Goal: Task Accomplishment & Management: Manage account settings

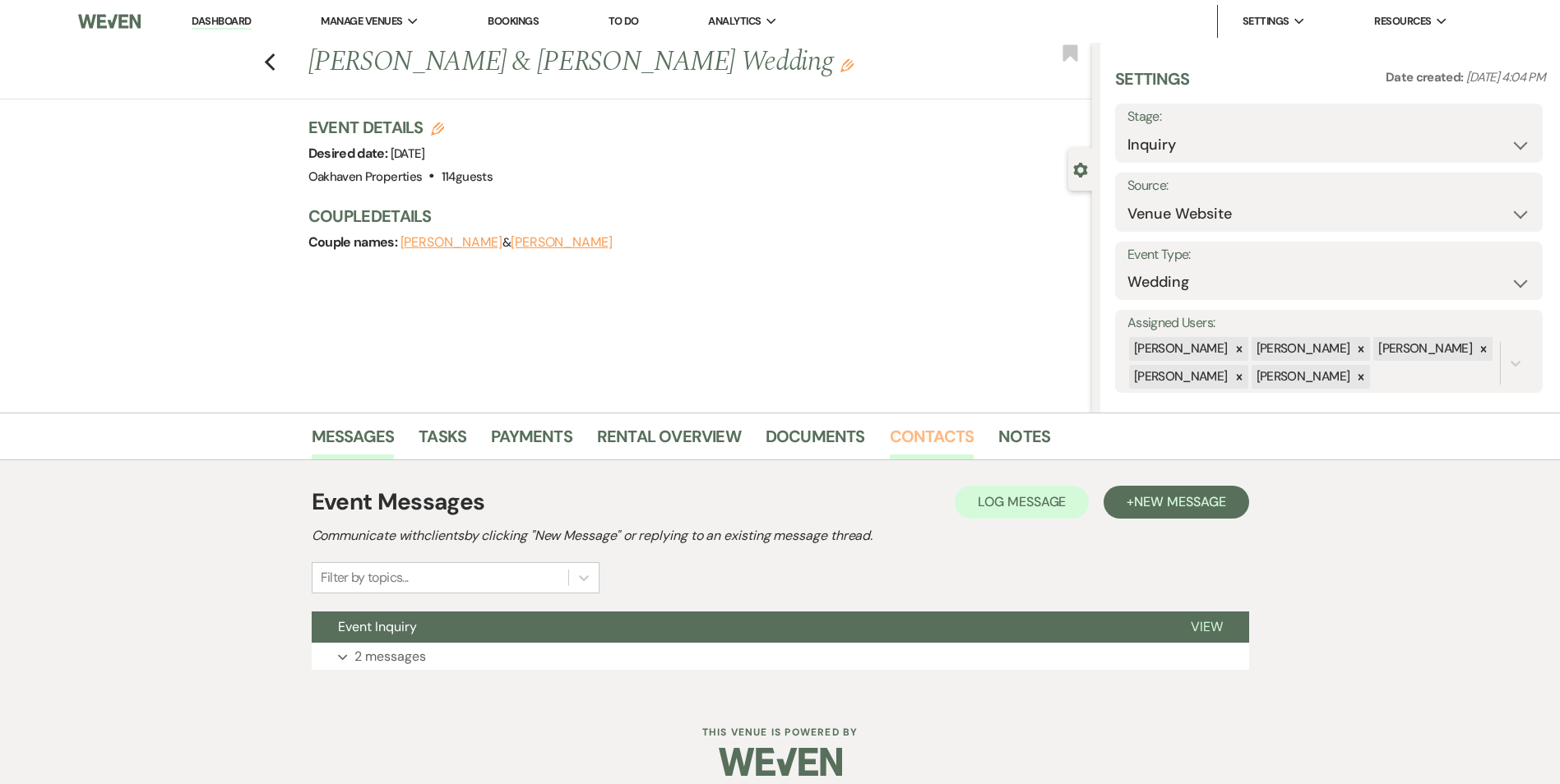
click at [929, 447] on link "Contacts" at bounding box center [932, 441] width 84 height 36
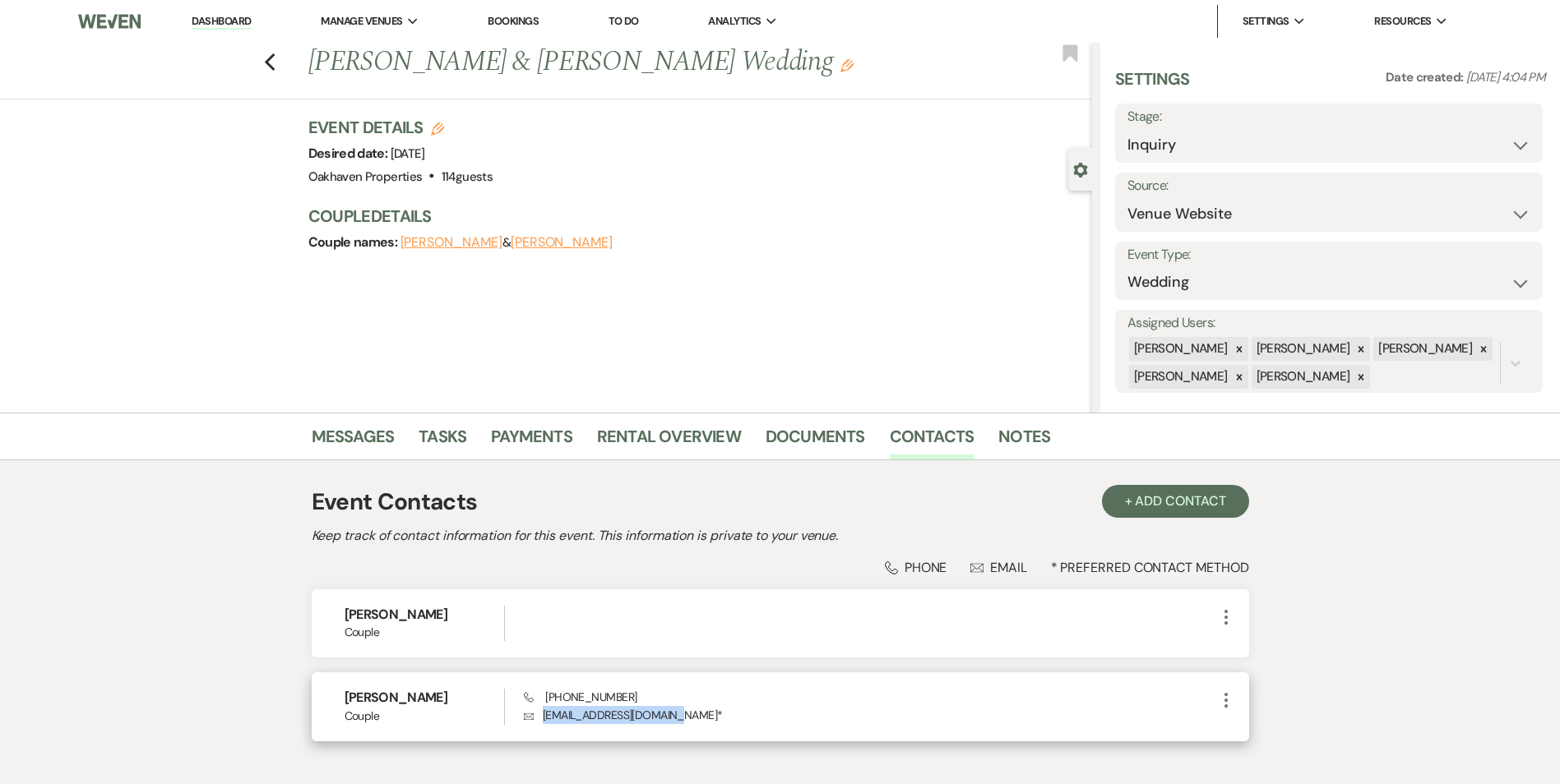
drag, startPoint x: 684, startPoint y: 714, endPoint x: 533, endPoint y: 728, distance: 151.6
click at [533, 728] on div "Amanda Gilbert Couple Phone (443) 945-3404 Envelope ahumphreys519@gmail.com * M…" at bounding box center [780, 706] width 938 height 68
copy p "ahumphreys519@gmail.com"
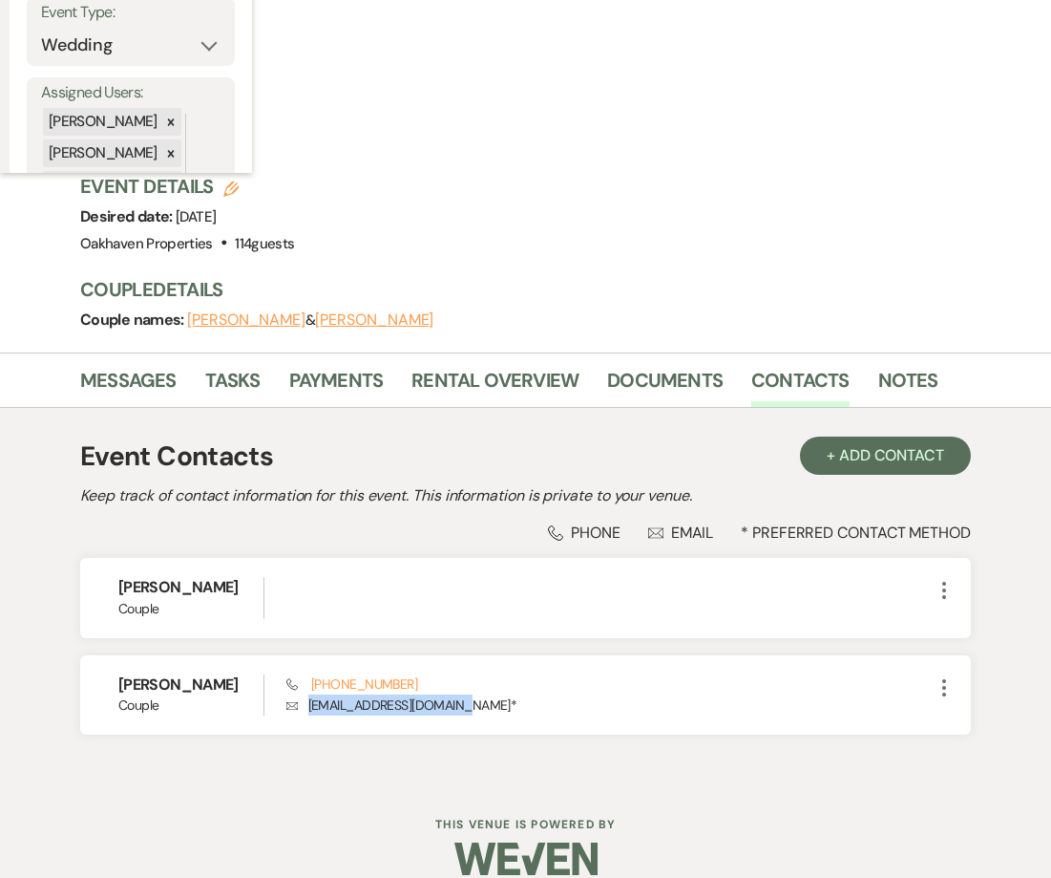
scroll to position [7, 0]
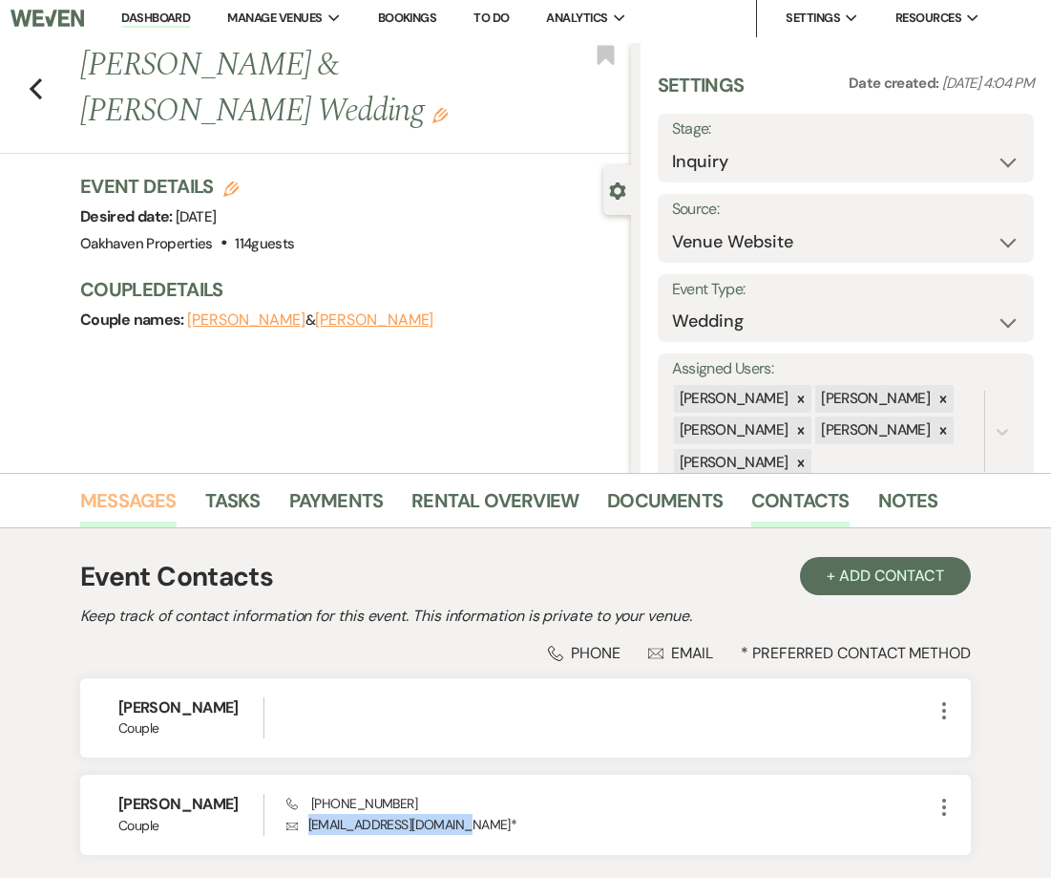
click at [133, 519] on link "Messages" at bounding box center [128, 506] width 96 height 42
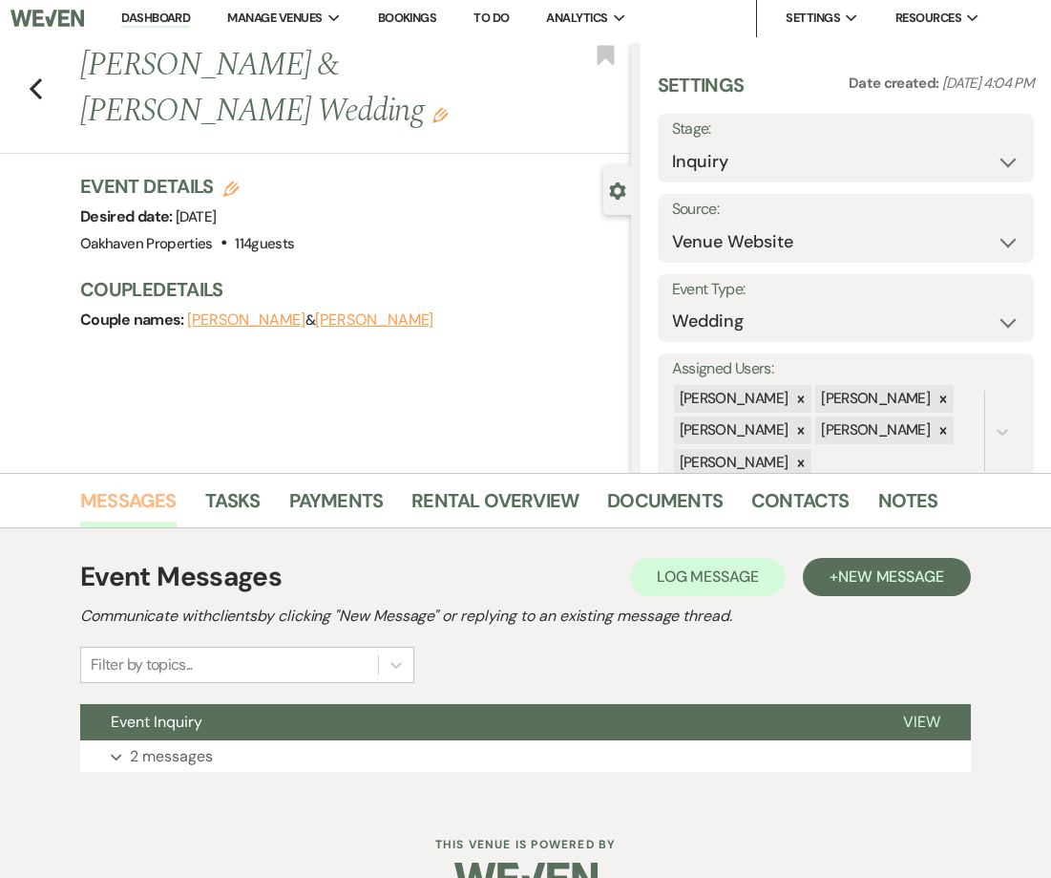
scroll to position [53, 0]
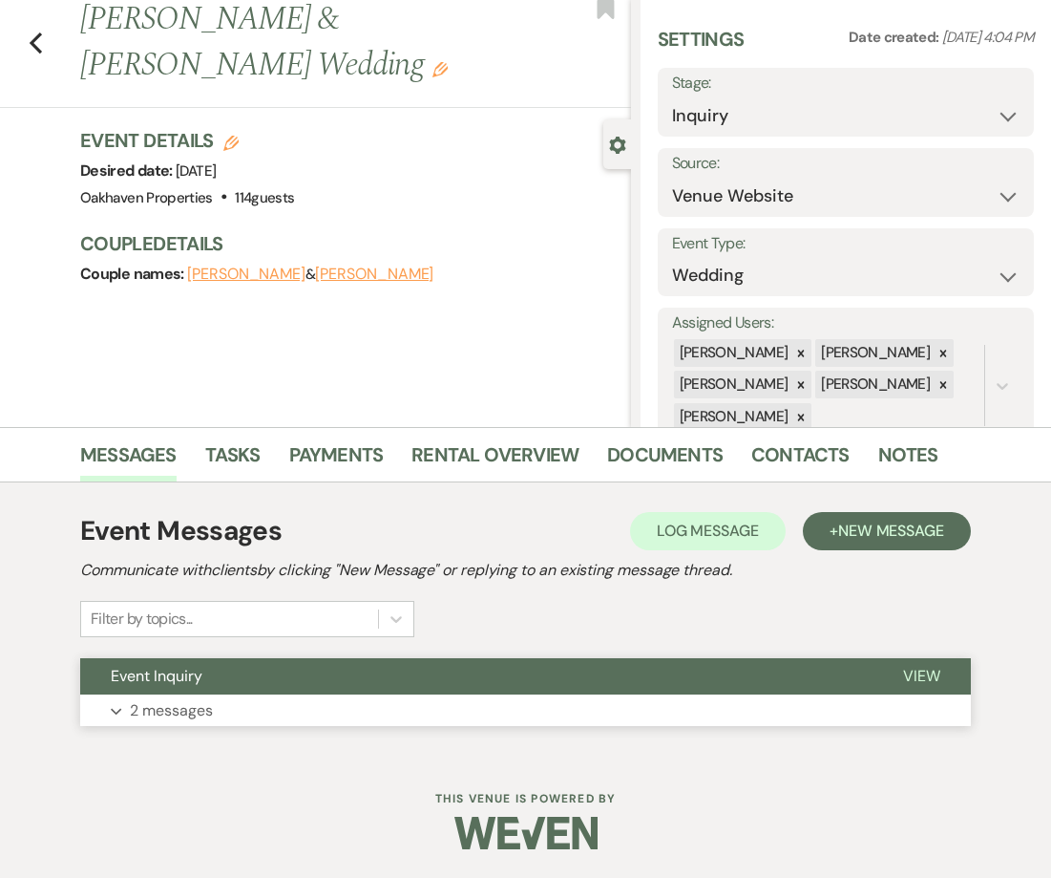
click at [921, 674] on span "View" at bounding box center [921, 676] width 37 height 20
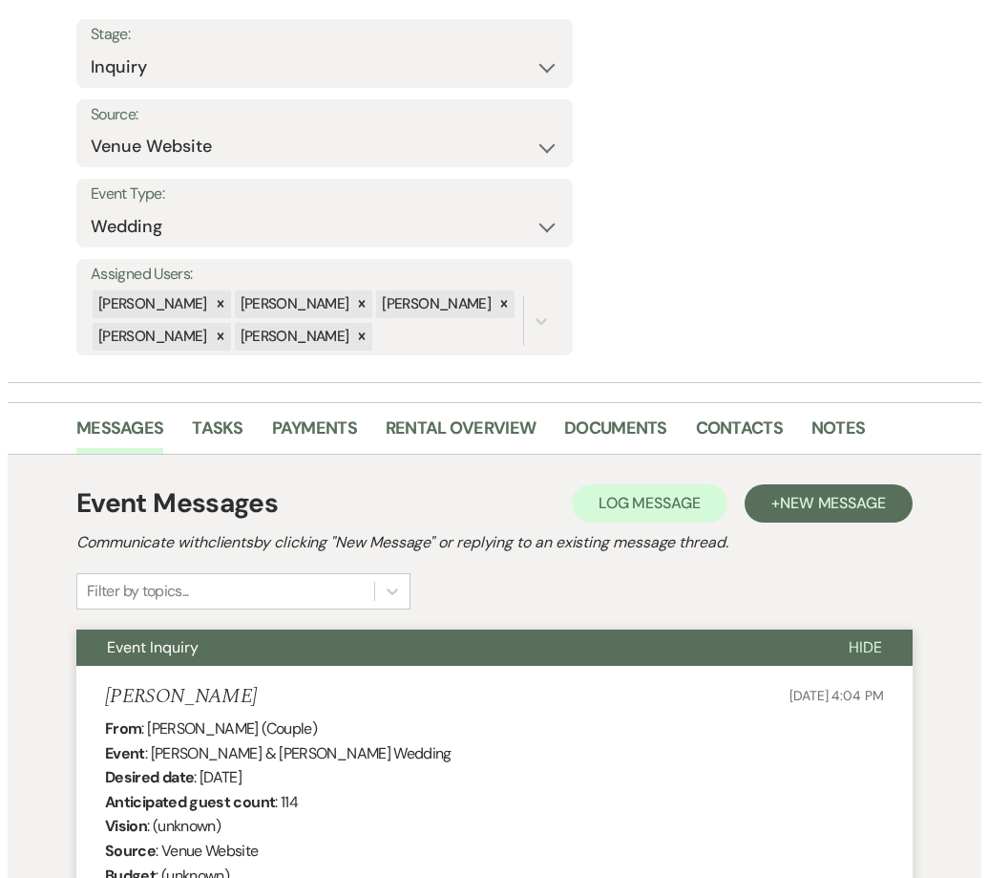
scroll to position [394, 0]
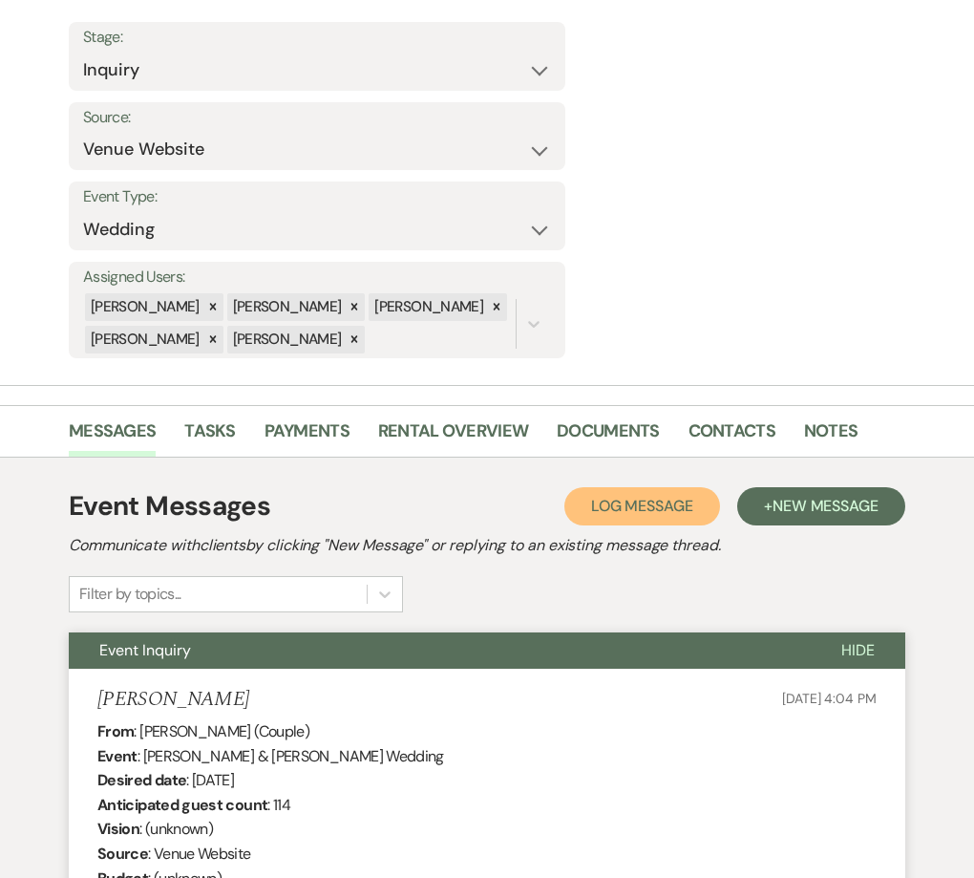
click at [630, 487] on button "Log Log Message" at bounding box center [642, 506] width 156 height 38
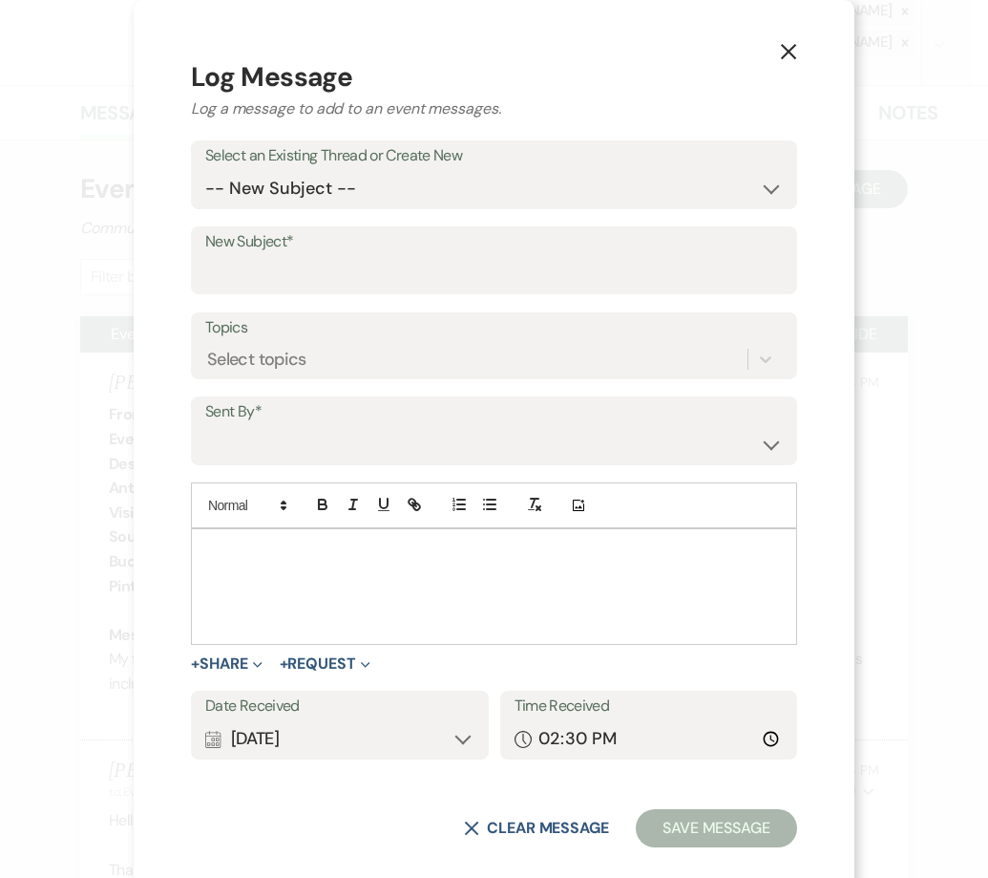
click at [315, 587] on div at bounding box center [494, 586] width 604 height 115
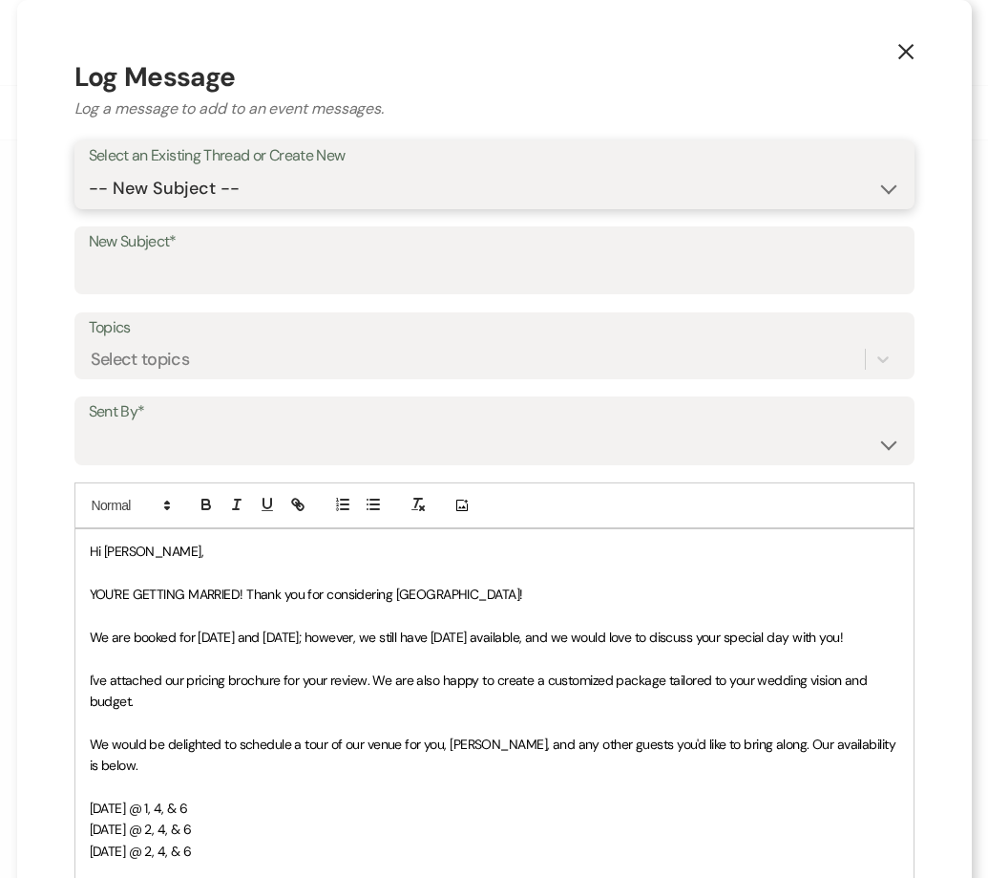
click at [227, 176] on select "-- New Subject -- Event Inquiry" at bounding box center [495, 188] width 812 height 37
select select "442640"
click at [89, 170] on select "-- New Subject -- Event Inquiry" at bounding box center [495, 188] width 812 height 37
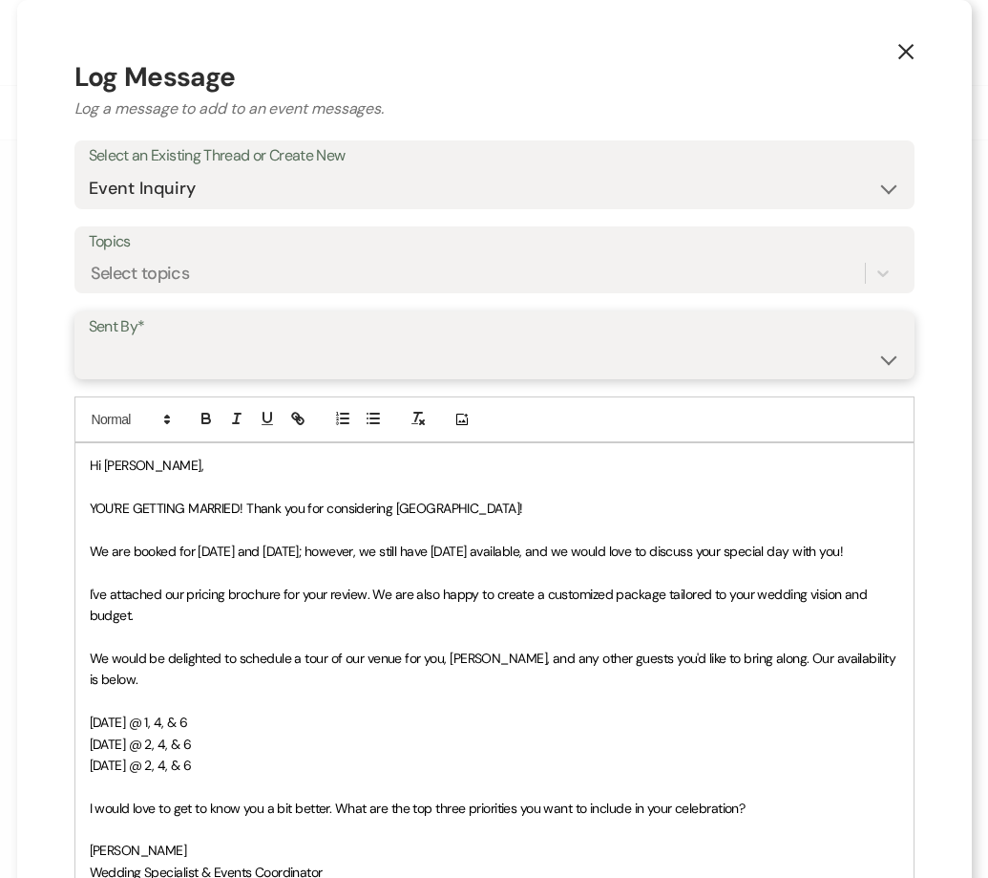
click at [217, 352] on select "Patience Ergish (pdergish@aol.com) Jeanette Wagoner (jeanette@experienceoakhave…" at bounding box center [495, 358] width 812 height 37
select select "user-127923"
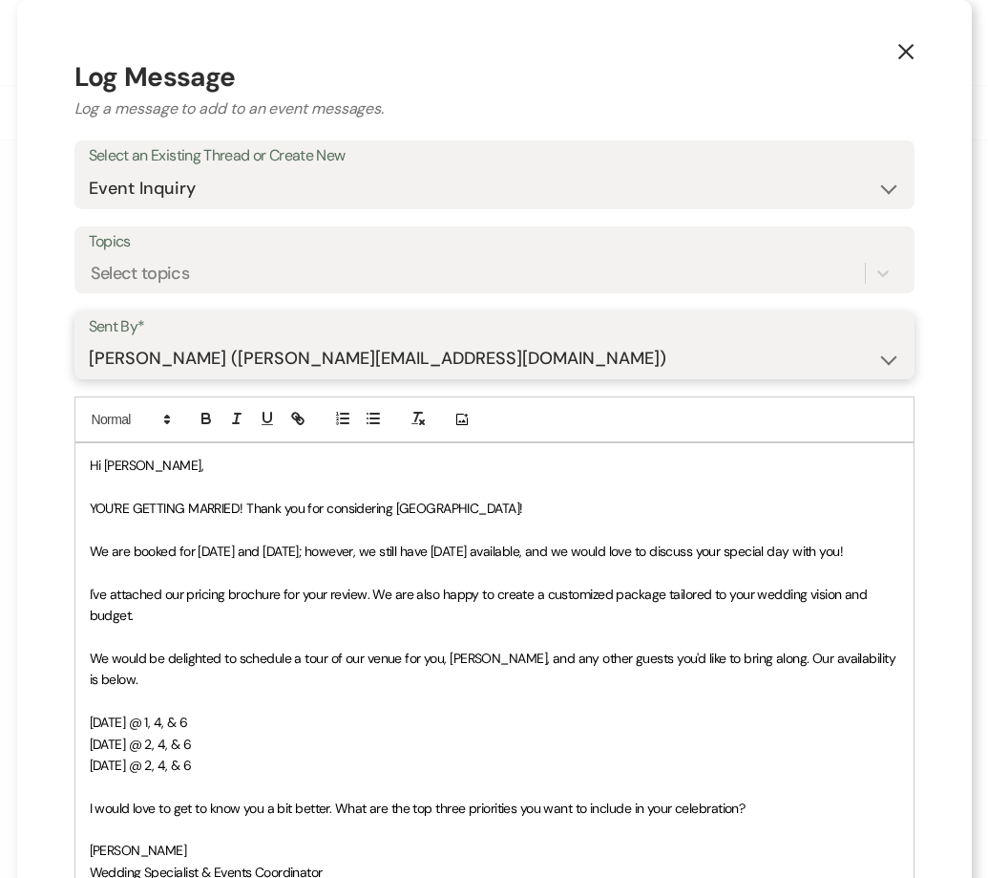
click at [89, 340] on select "Patience Ergish (pdergish@aol.com) Jeanette Wagoner (jeanette@experienceoakhave…" at bounding box center [495, 358] width 812 height 37
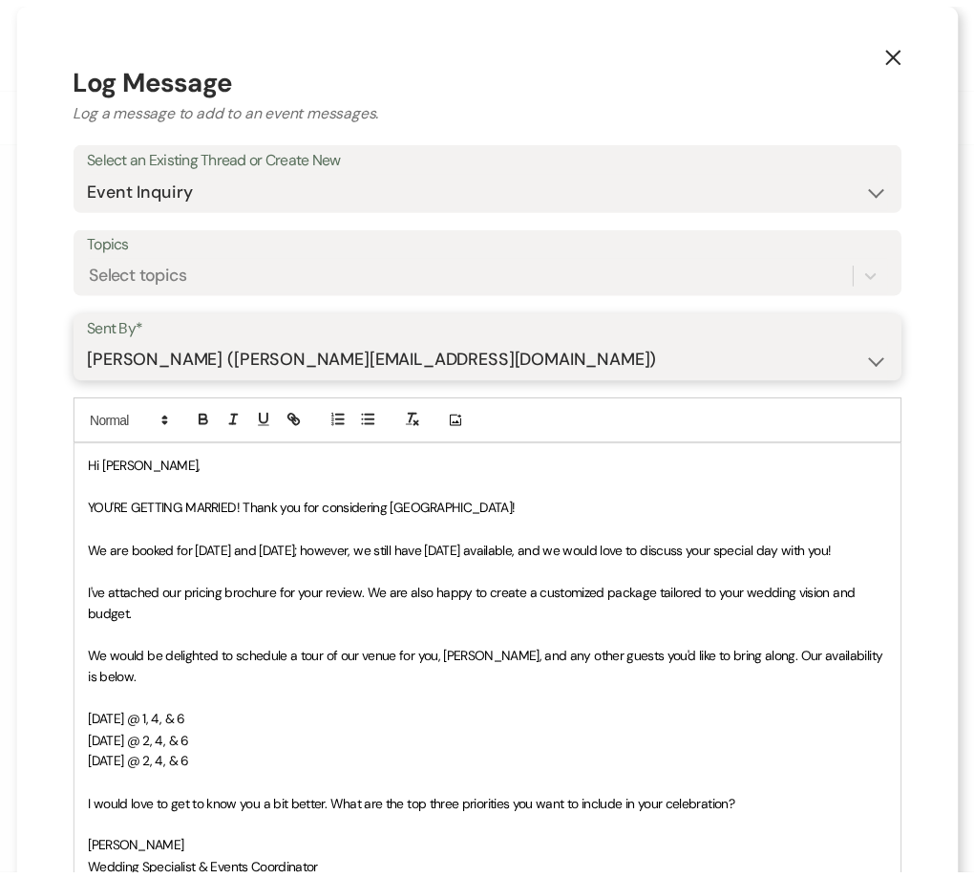
scroll to position [363, 0]
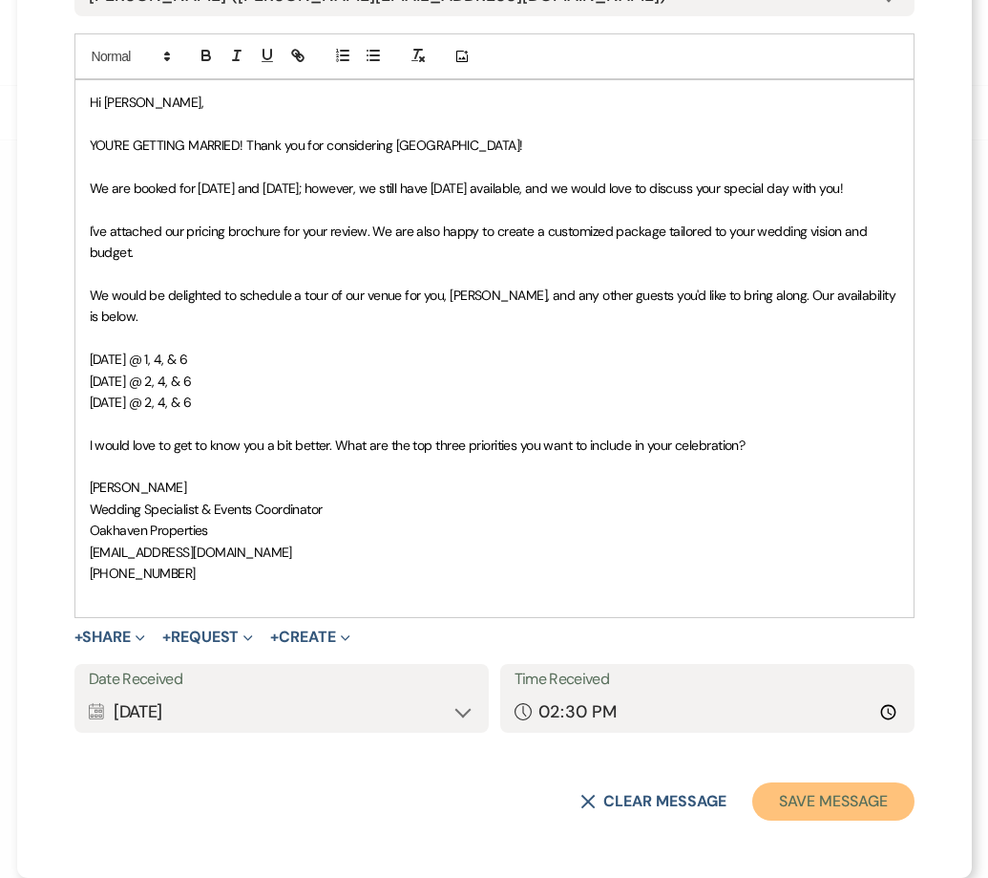
click at [800, 815] on button "Save Message" at bounding box center [832, 801] width 161 height 38
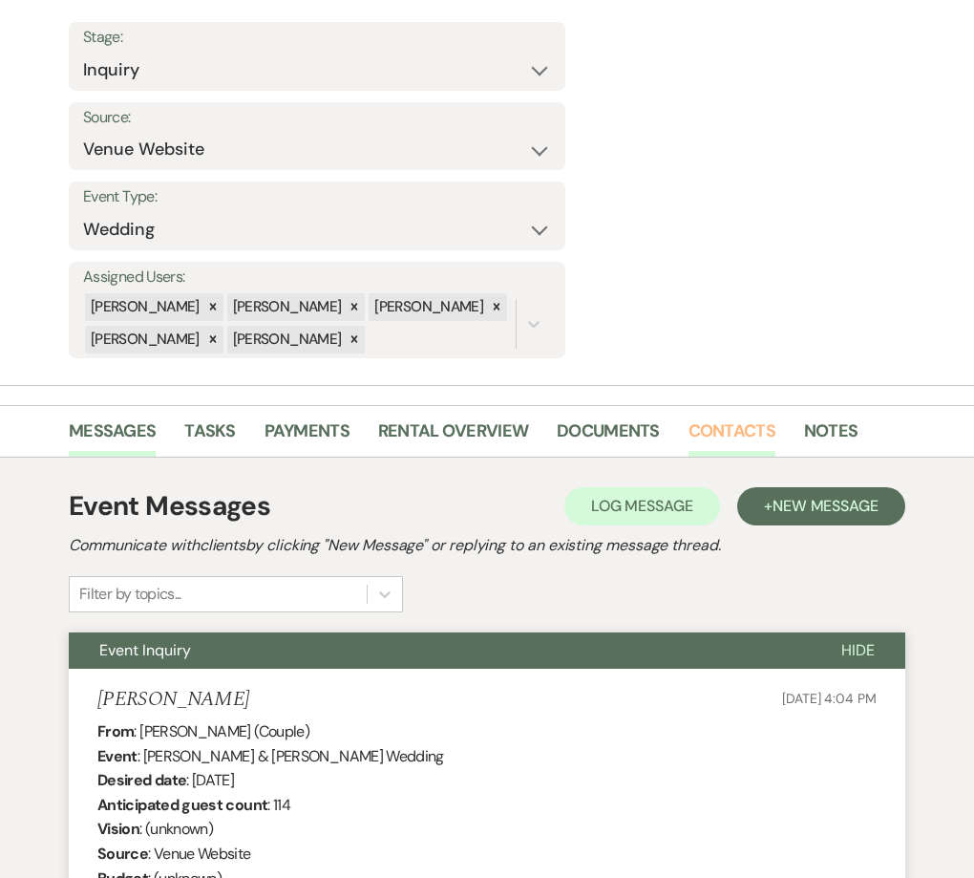
click at [775, 417] on link "Contacts" at bounding box center [732, 436] width 87 height 39
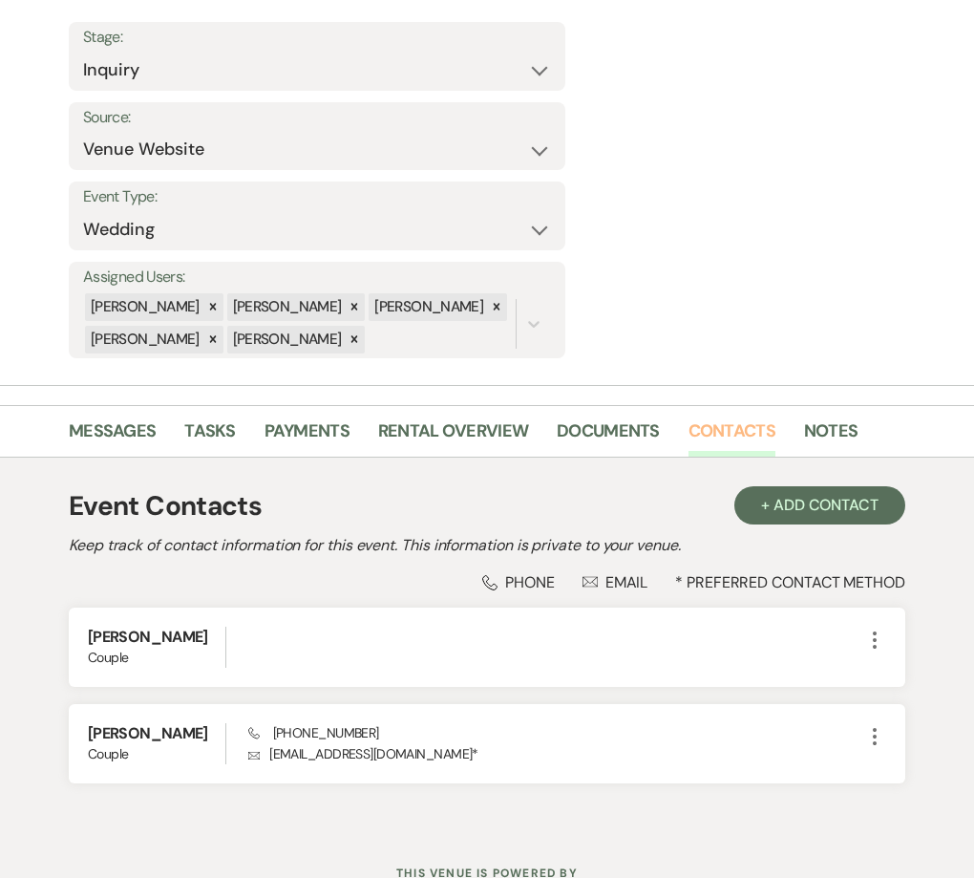
scroll to position [153, 0]
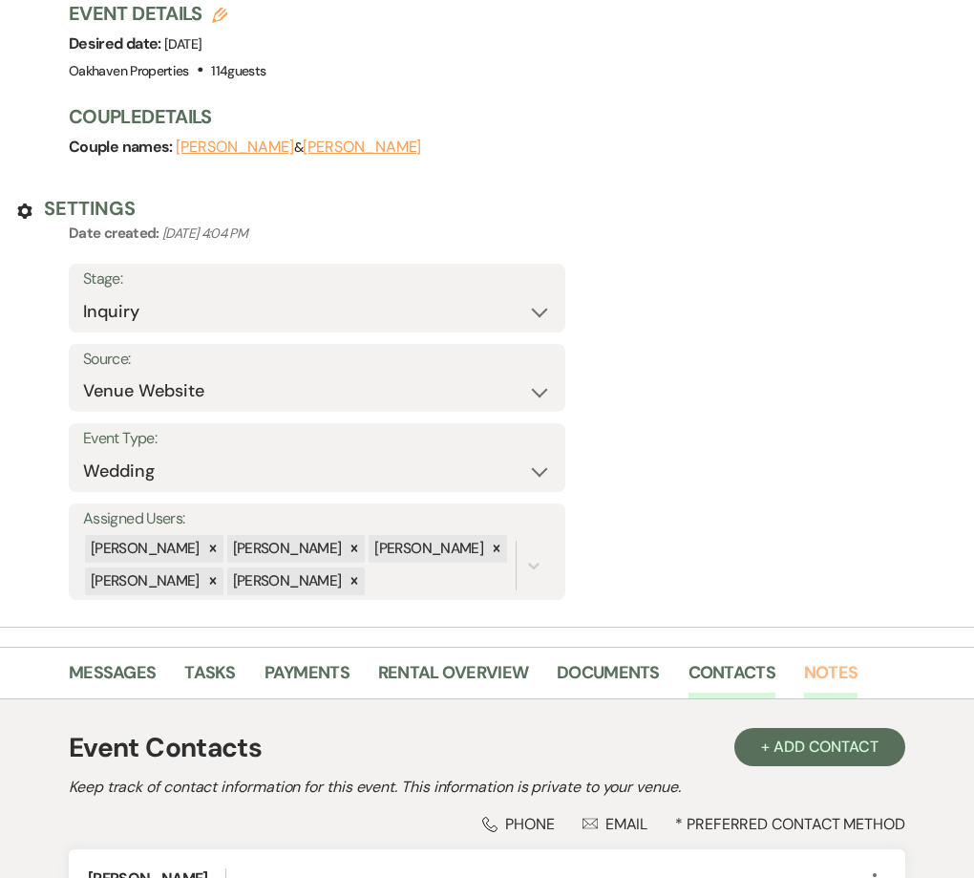
click at [858, 659] on link "Notes" at bounding box center [830, 678] width 53 height 39
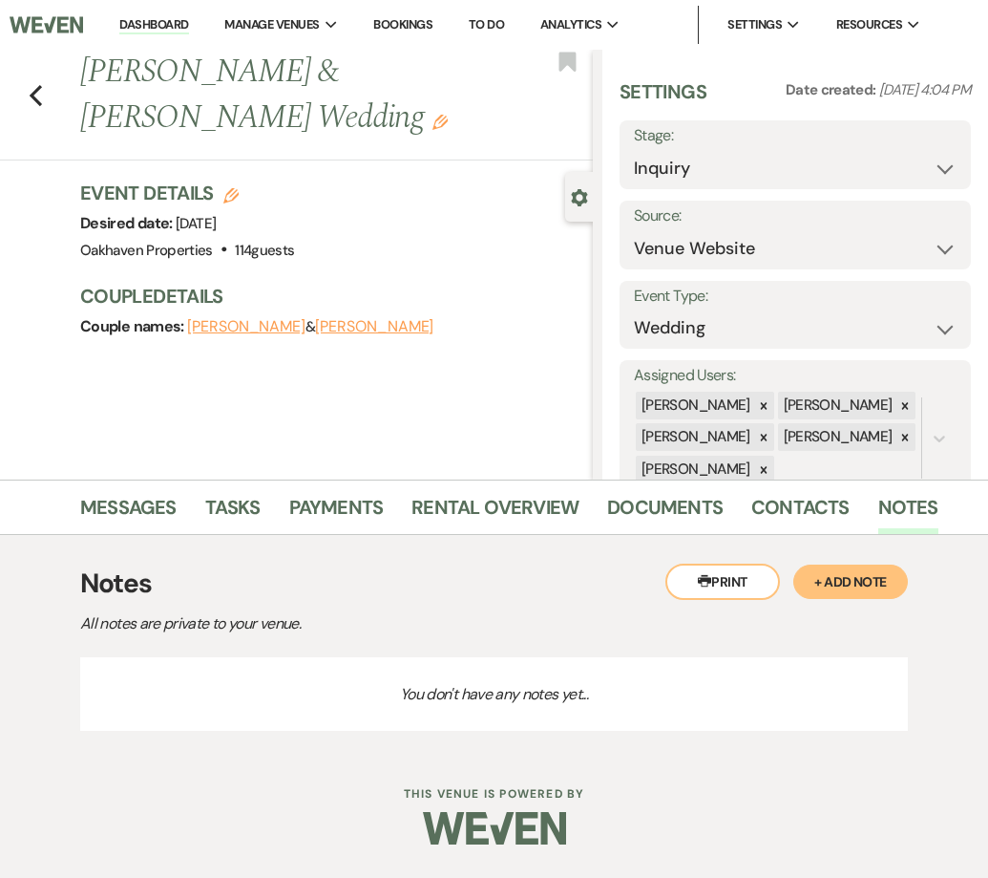
click at [848, 563] on div "Printer Print + Add Note" at bounding box center [787, 581] width 243 height 36
click at [842, 581] on button "+ Add Note" at bounding box center [851, 581] width 115 height 34
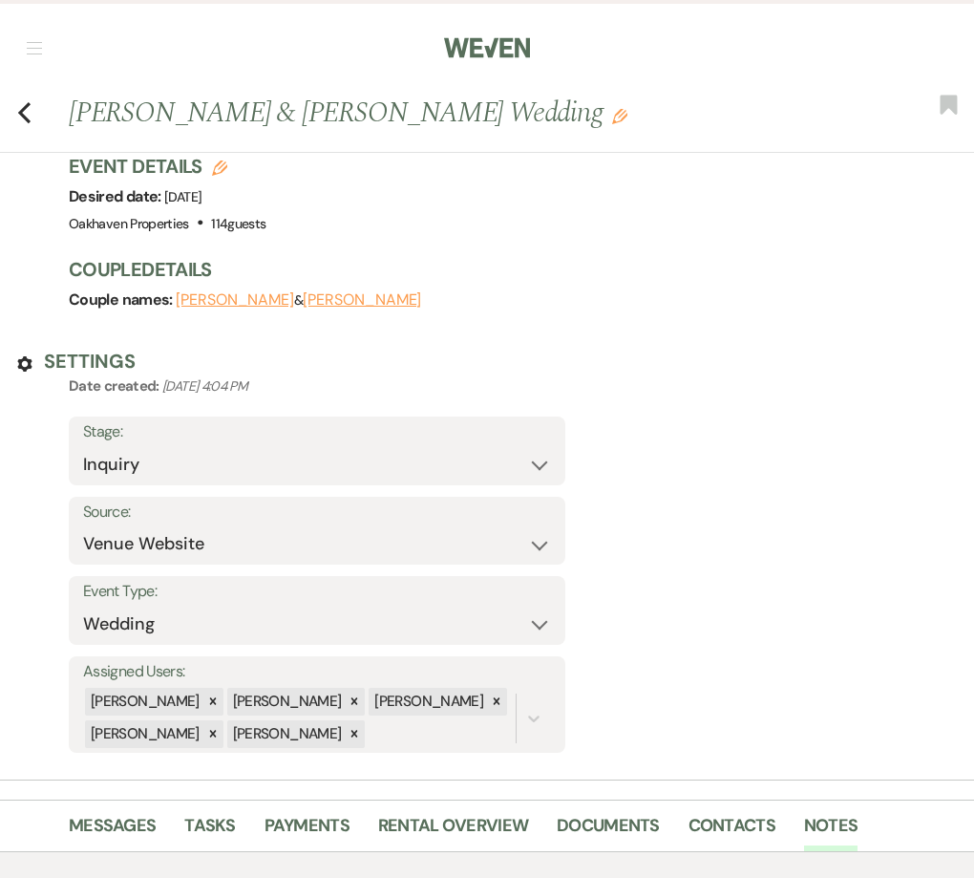
drag, startPoint x: 234, startPoint y: 493, endPoint x: 216, endPoint y: 503, distance: 21.0
click at [216, 812] on link "Tasks" at bounding box center [209, 831] width 51 height 39
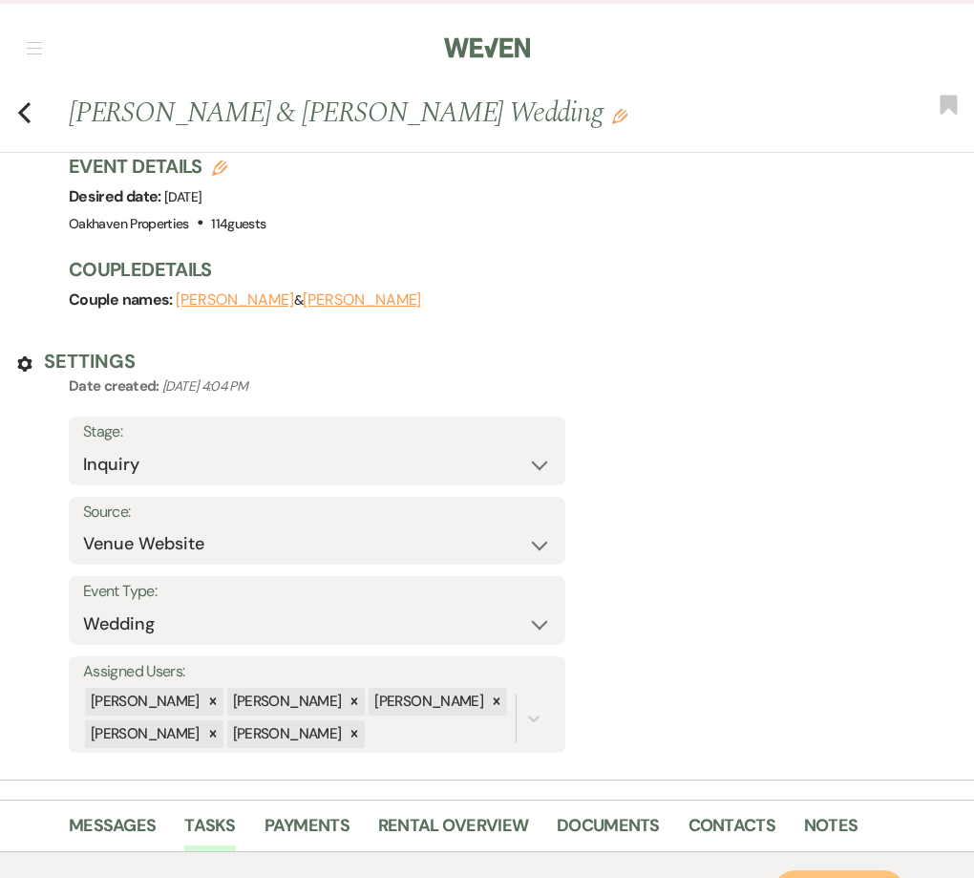
click at [799, 870] on link "+ Add Task" at bounding box center [839, 891] width 132 height 43
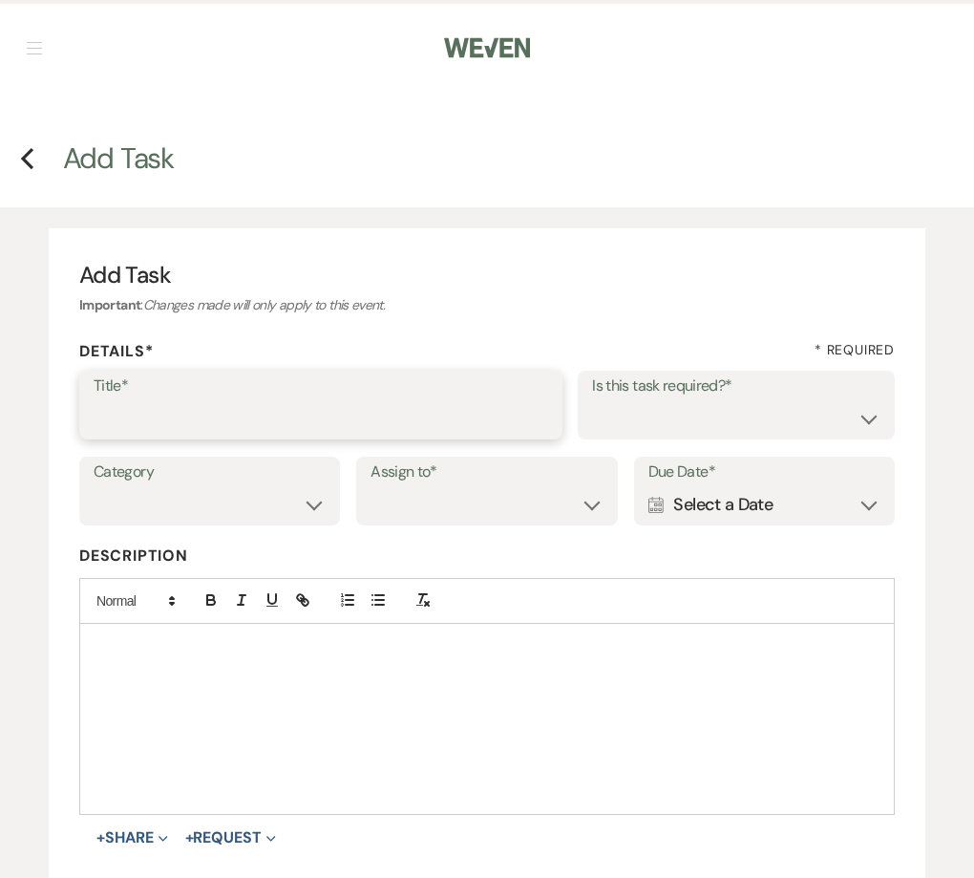
click at [152, 400] on input "Title*" at bounding box center [321, 418] width 455 height 37
type input "2nd follow up call and email"
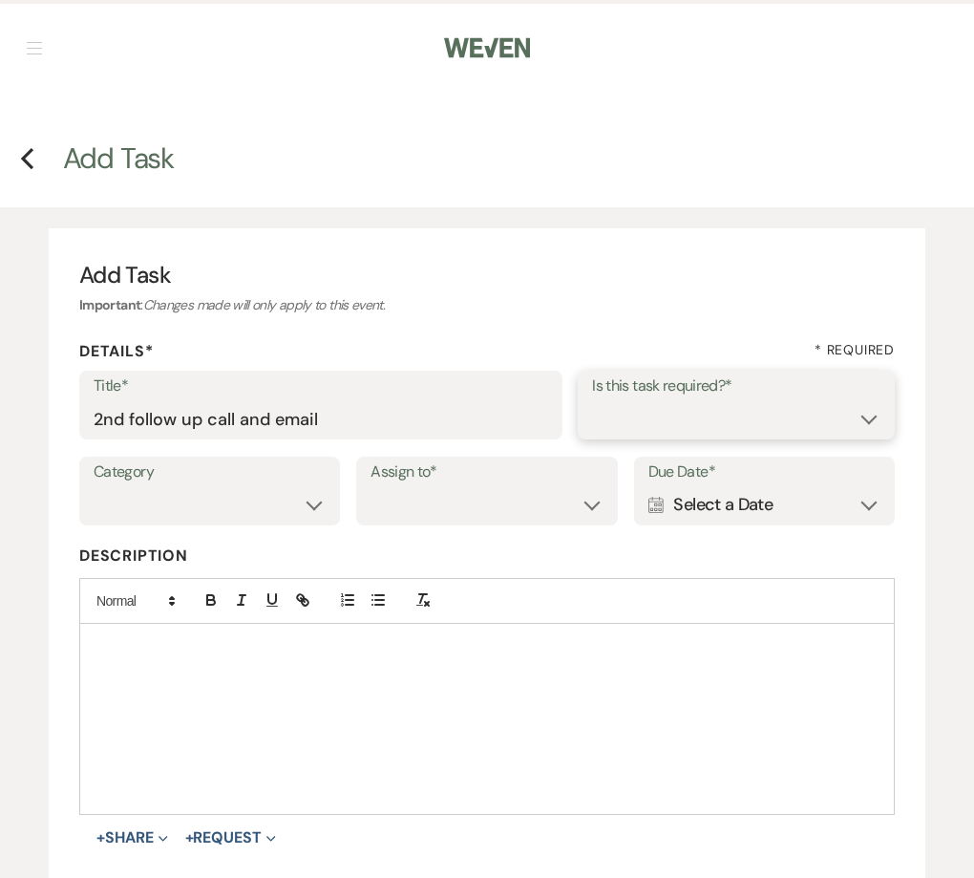
click at [752, 400] on select "Yes No" at bounding box center [736, 418] width 288 height 37
select select "true"
click at [592, 400] on select "Yes No" at bounding box center [736, 418] width 288 height 37
click at [241, 486] on select "Venue Vendors Guests Details Finalize & Share" at bounding box center [210, 504] width 232 height 37
select select "31"
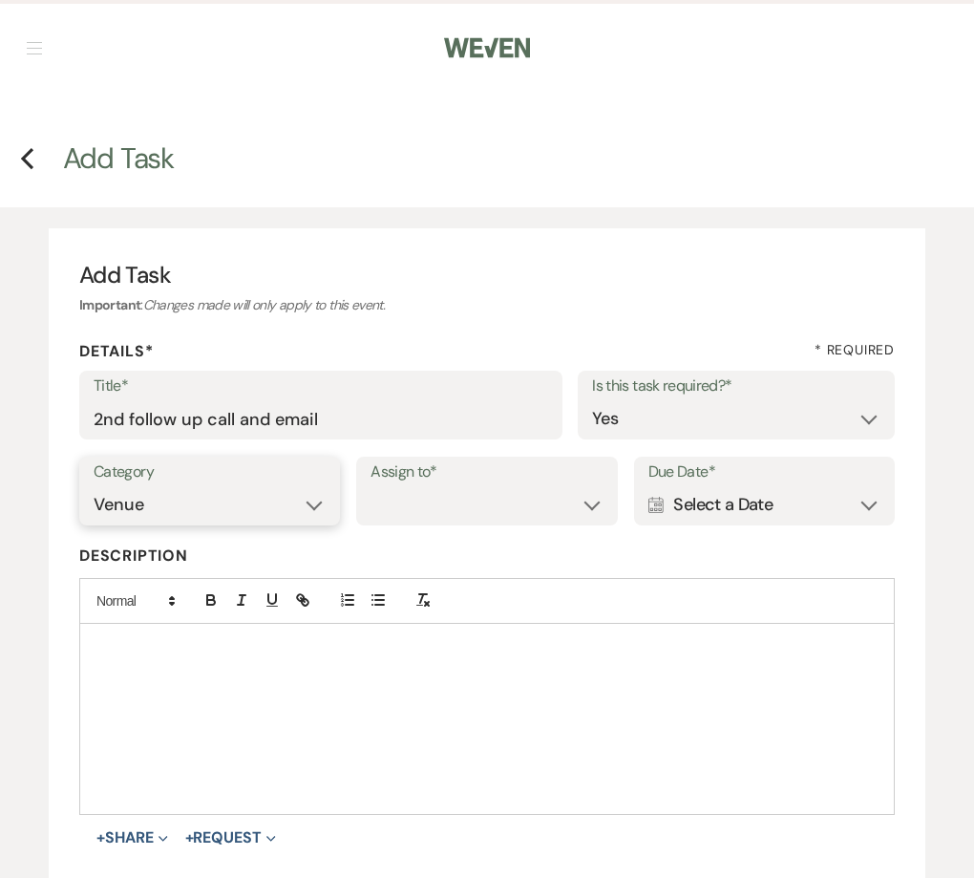
click at [94, 486] on select "Venue Vendors Guests Details Finalize & Share" at bounding box center [210, 504] width 232 height 37
click at [382, 486] on select "Venue Client" at bounding box center [487, 504] width 232 height 37
select select "venueHost"
click at [371, 486] on select "Venue Client" at bounding box center [487, 504] width 232 height 37
click at [693, 486] on div "Calendar Select a Date Expand" at bounding box center [764, 504] width 232 height 37
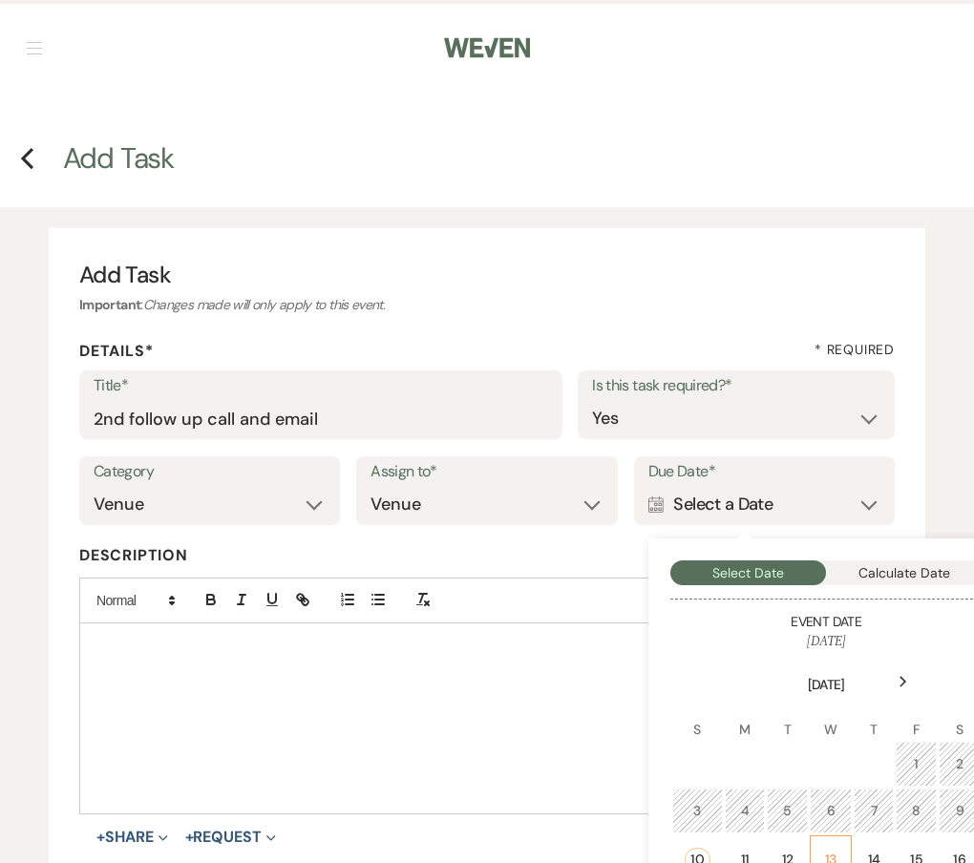
click at [834, 850] on div "13" at bounding box center [830, 860] width 17 height 20
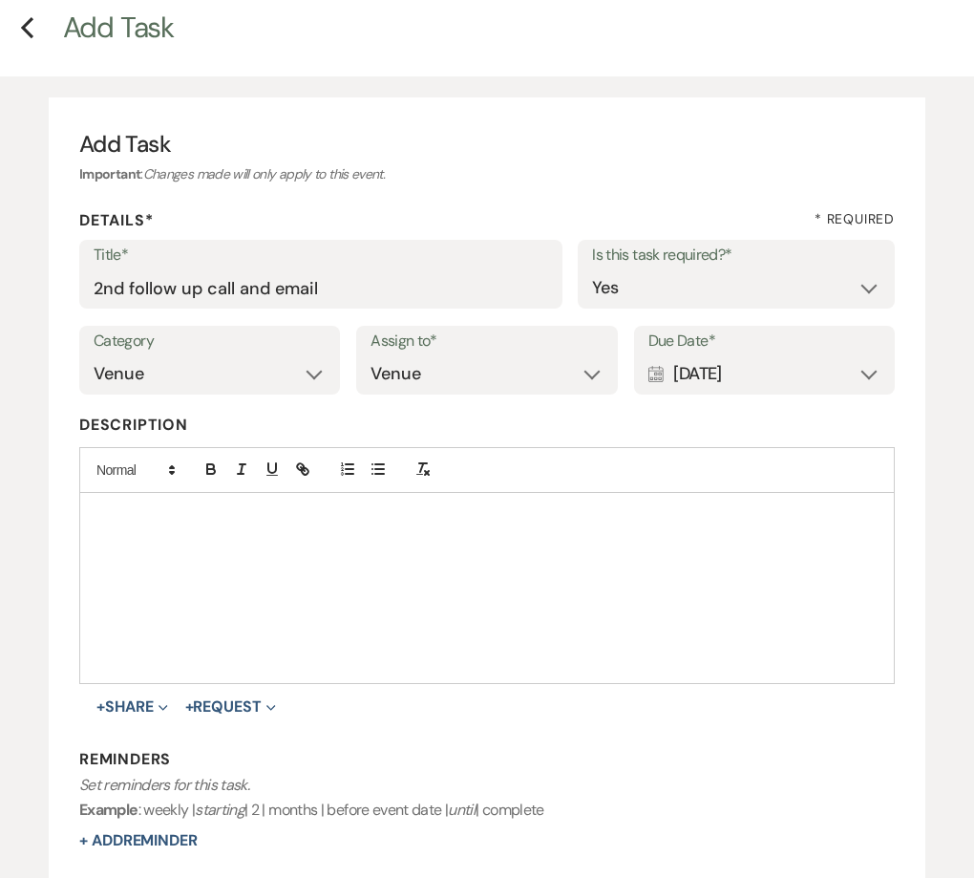
scroll to position [132, 0]
click at [114, 809] on form "Title* 2nd follow up call and email Is this task required?* Yes No Category Ven…" at bounding box center [487, 589] width 816 height 701
click at [115, 832] on button "+ Add Reminder" at bounding box center [138, 839] width 118 height 15
select select "host"
select select "days"
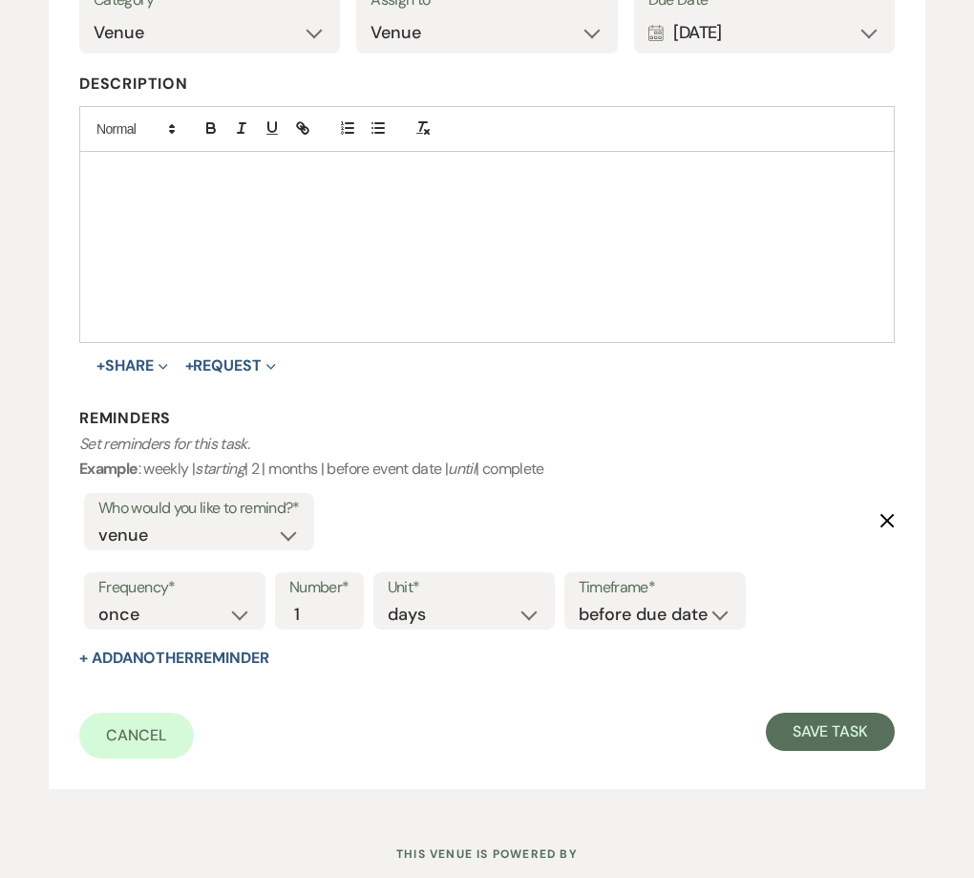
scroll to position [473, 0]
click at [692, 601] on select "before due date after due date on due date on custom date" at bounding box center [655, 614] width 153 height 26
select select "onDueDate"
click at [579, 601] on select "before due date after due date on due date on custom date" at bounding box center [655, 614] width 153 height 26
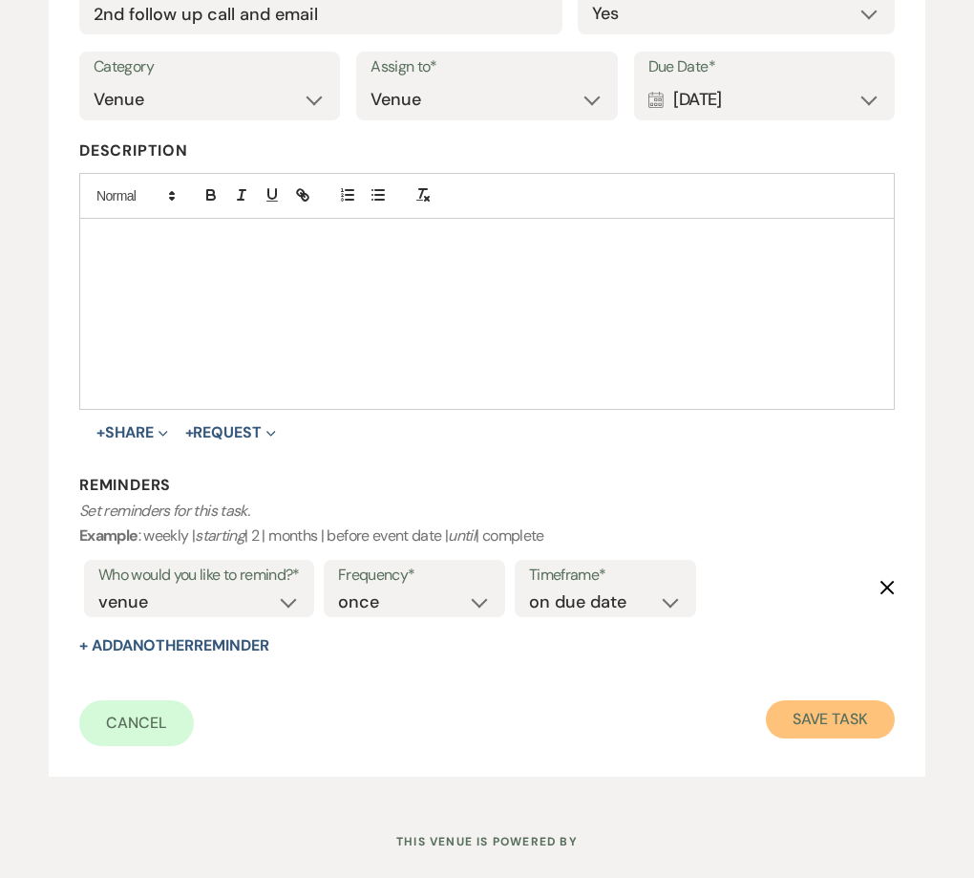
click at [803, 700] on button "Save Task" at bounding box center [830, 719] width 129 height 38
select select "5"
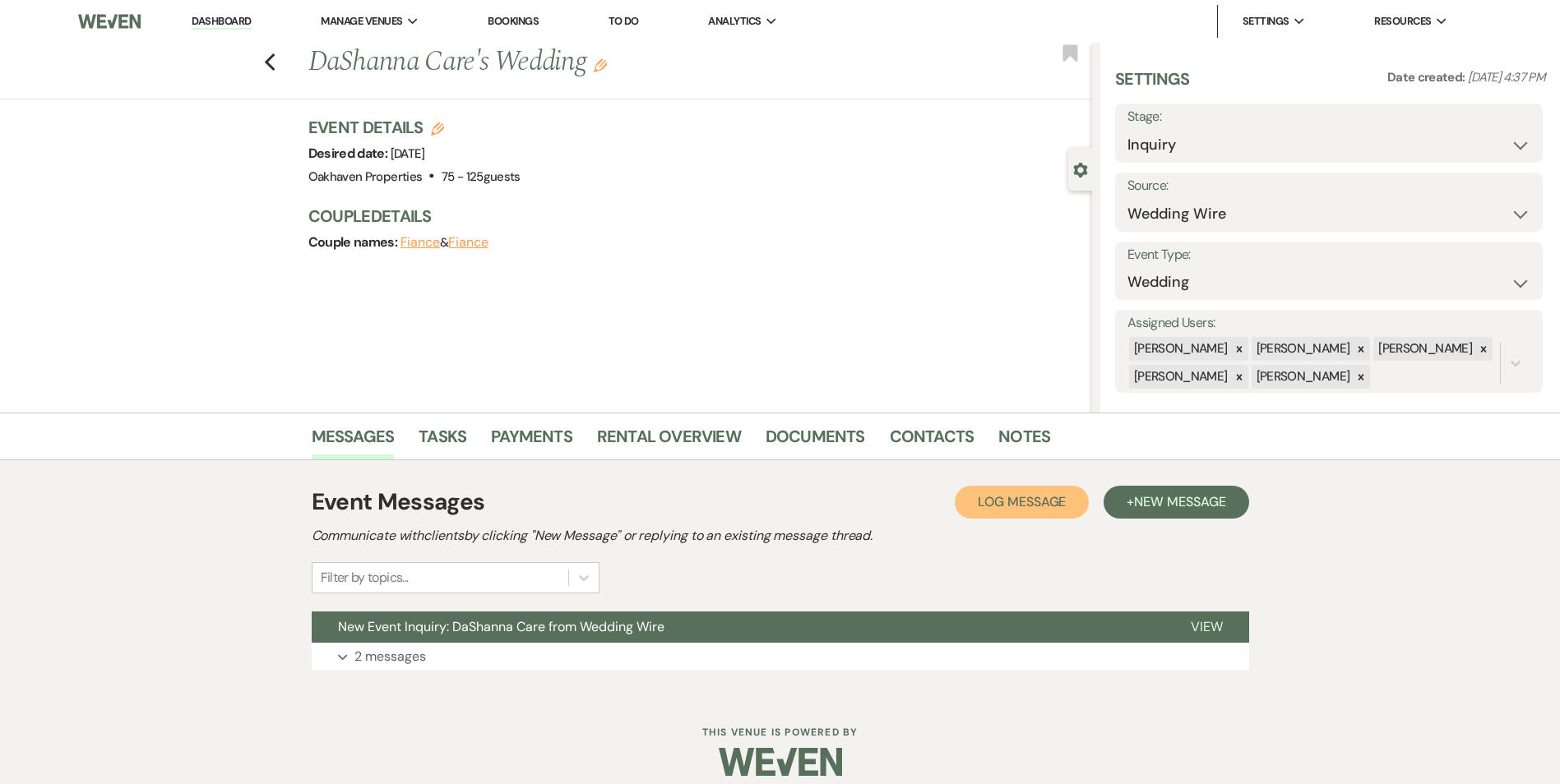
click at [1031, 493] on span "Log Message" at bounding box center [1021, 502] width 88 height 17
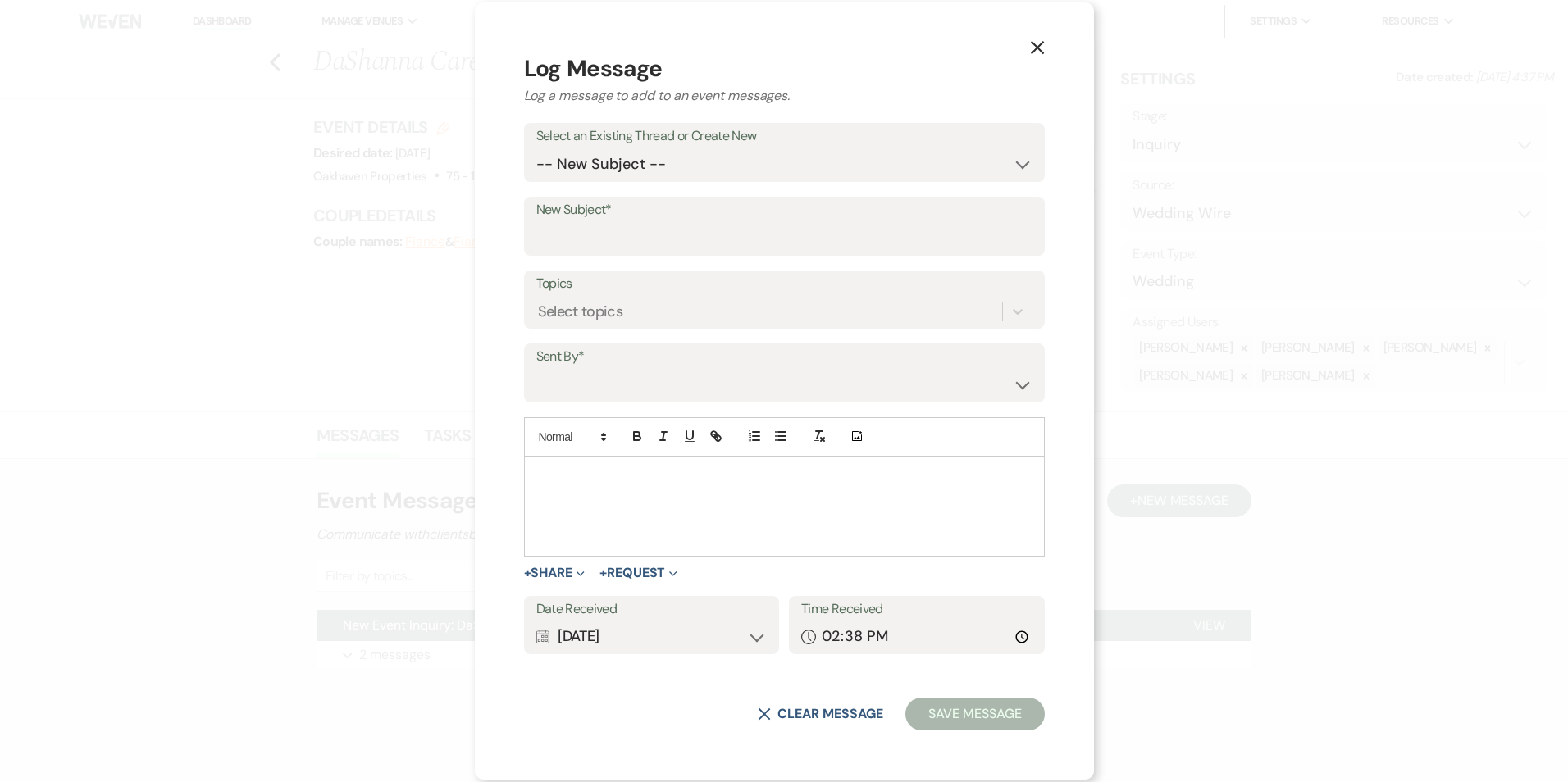
click at [753, 500] on div at bounding box center [784, 506] width 519 height 99
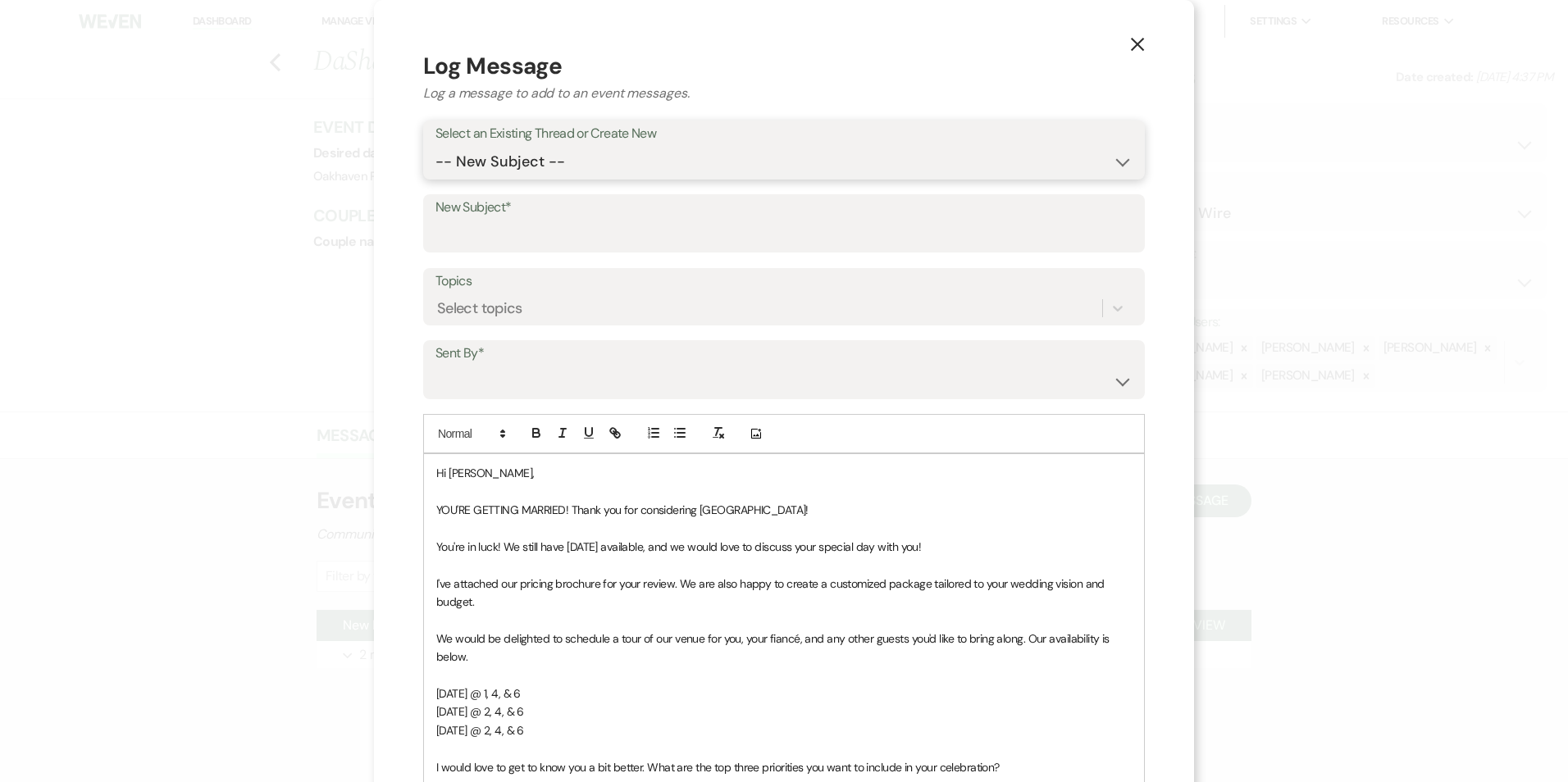
click at [532, 164] on select "-- New Subject -- New Event Inquiry: DaShanna Care from Wedding Wire" at bounding box center [784, 161] width 697 height 32
select select "442650"
click at [435, 146] on select "-- New Subject -- New Event Inquiry: DaShanna Care from Wedding Wire" at bounding box center [784, 161] width 697 height 32
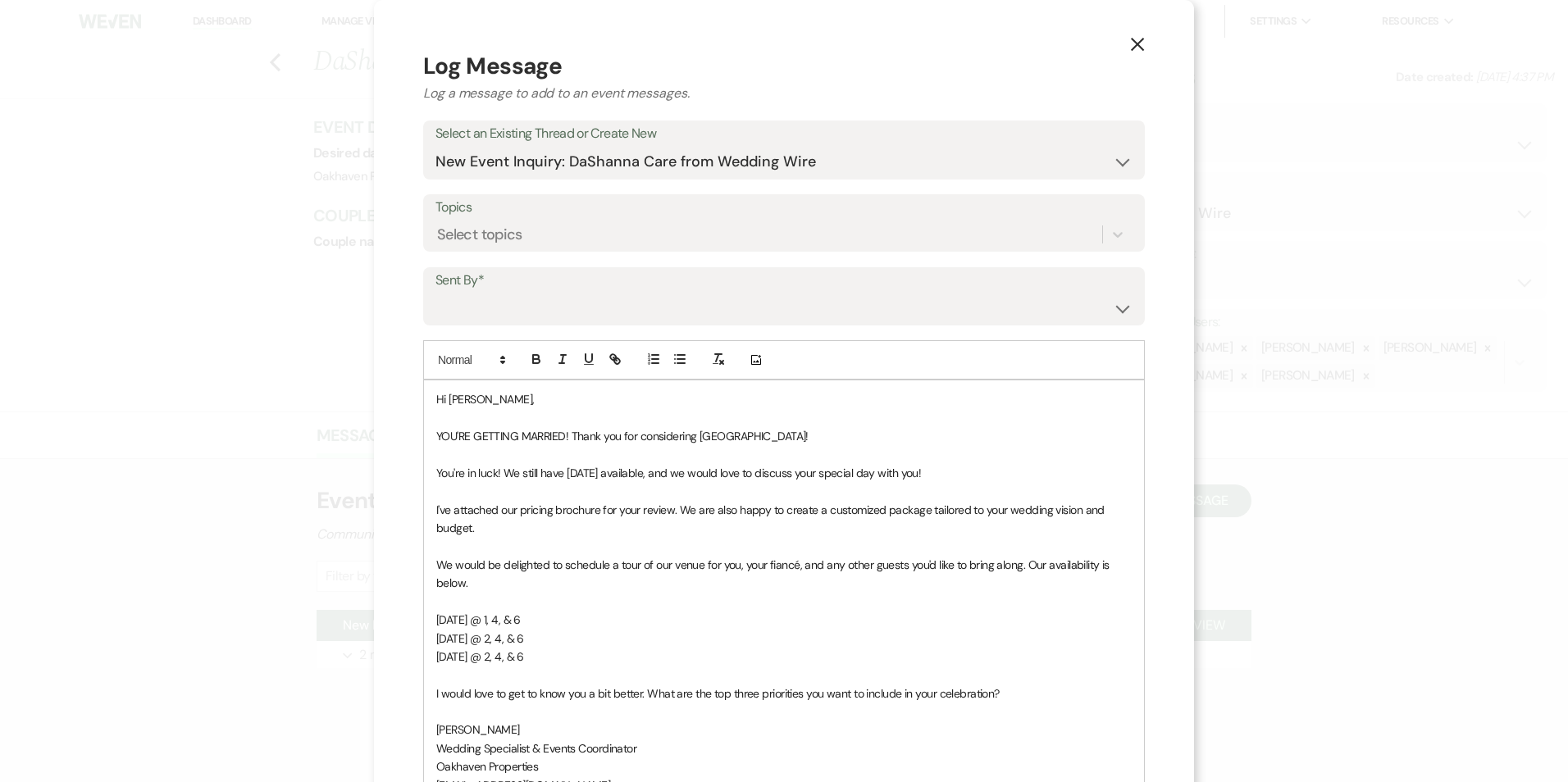
click at [524, 291] on label "Sent By*" at bounding box center [784, 281] width 697 height 24
click at [512, 307] on select "Patience Ergish (pdergish@aol.com) Jeanette Wagoner (jeanette@experienceoakhave…" at bounding box center [784, 307] width 697 height 32
select select "user-127923"
click at [435, 292] on select "Patience Ergish (pdergish@aol.com) Jeanette Wagoner (jeanette@experienceoakhave…" at bounding box center [784, 307] width 697 height 32
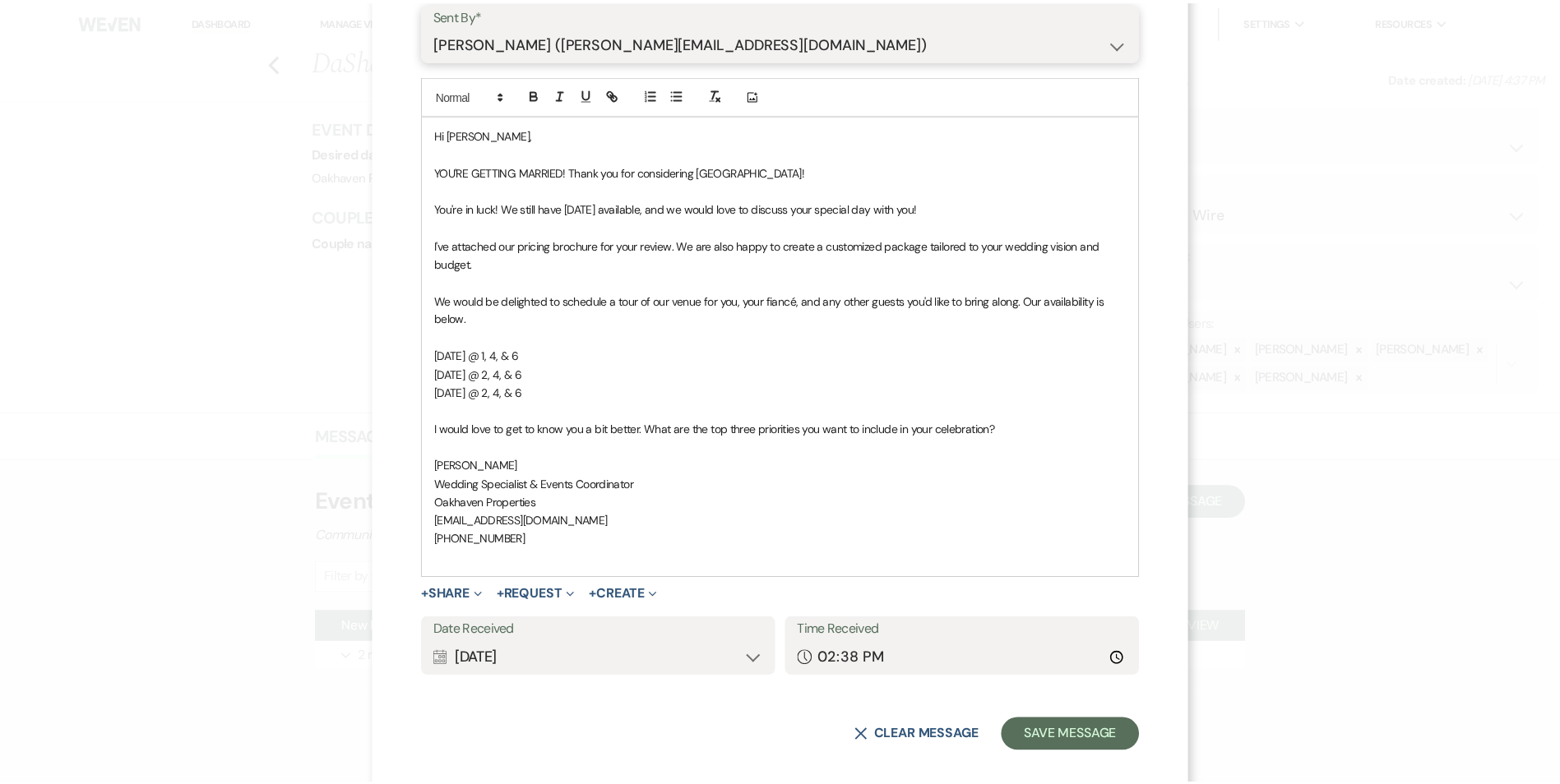
scroll to position [283, 0]
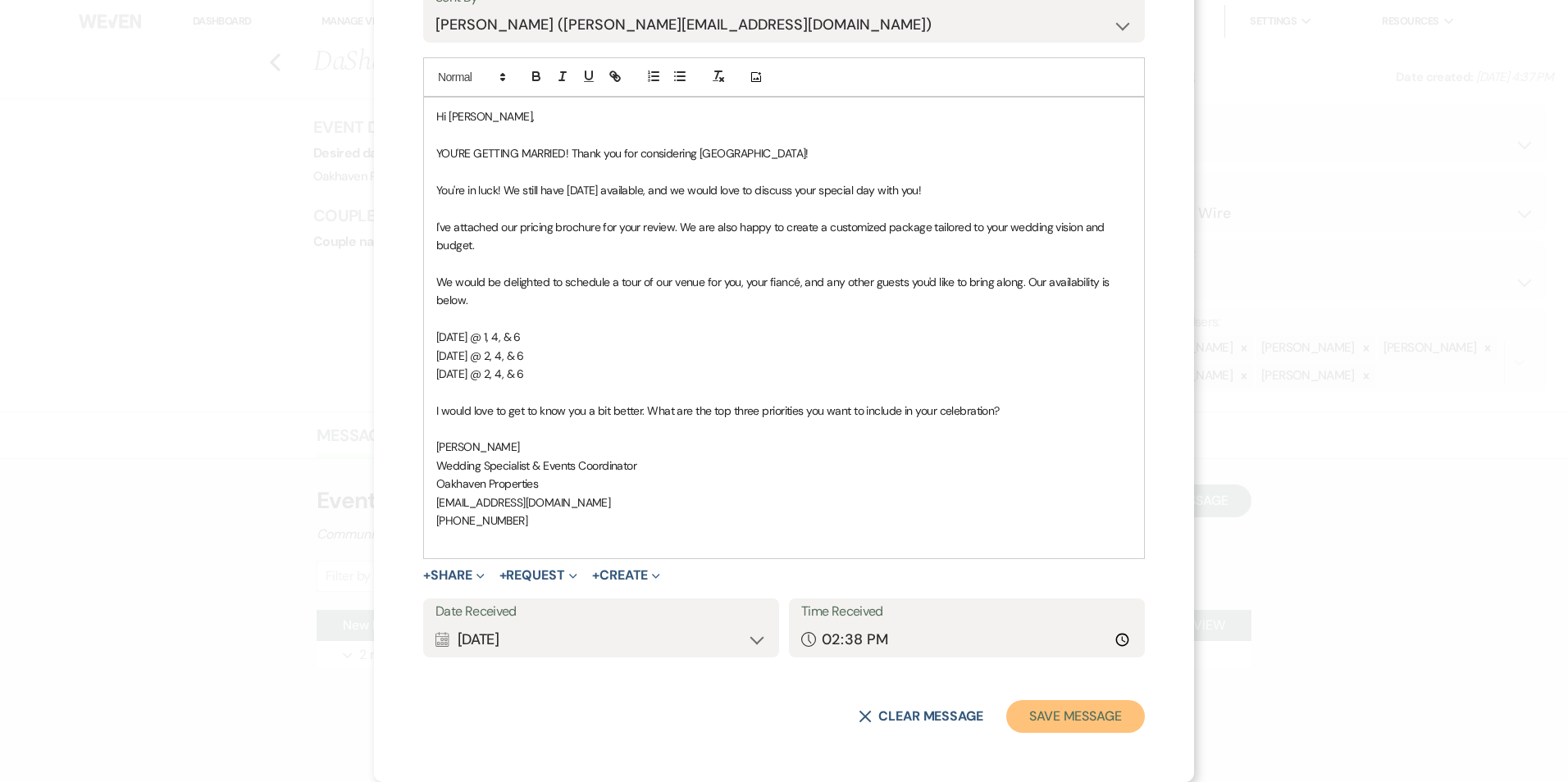
click at [1086, 706] on button "Save Message" at bounding box center [1075, 717] width 138 height 33
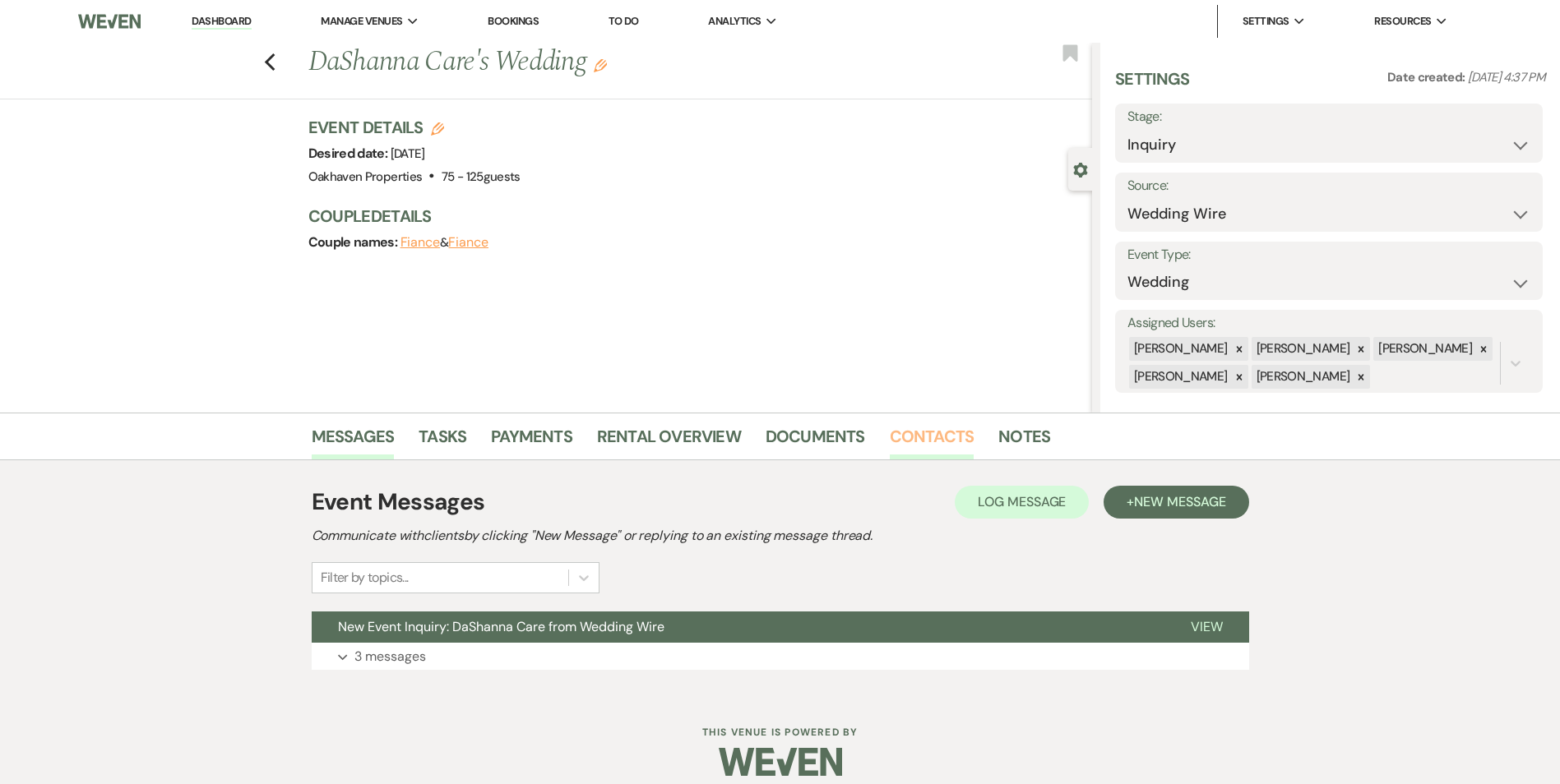
click at [926, 438] on link "Contacts" at bounding box center [932, 441] width 84 height 36
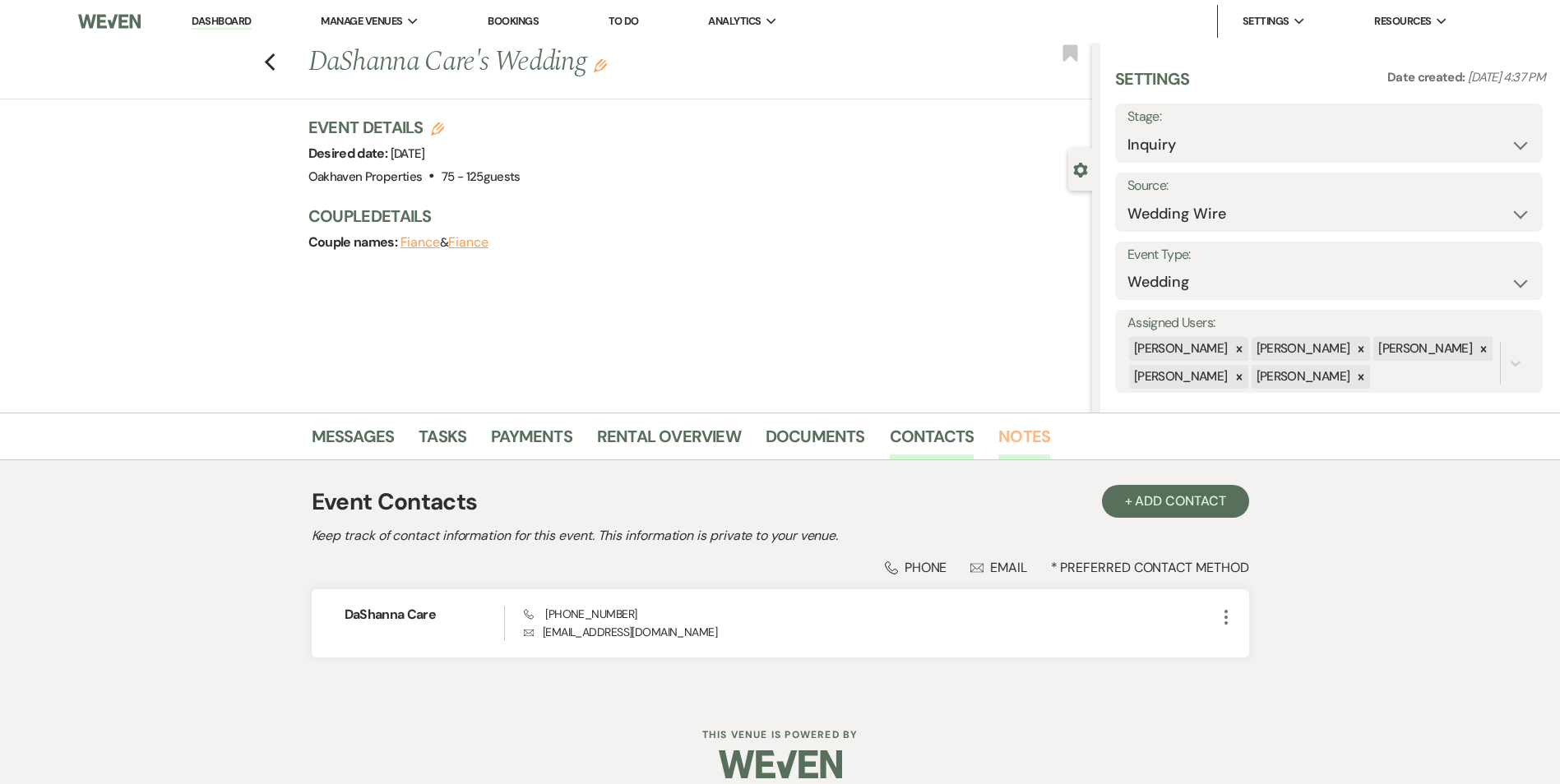
click at [1007, 454] on link "Notes" at bounding box center [1024, 441] width 52 height 36
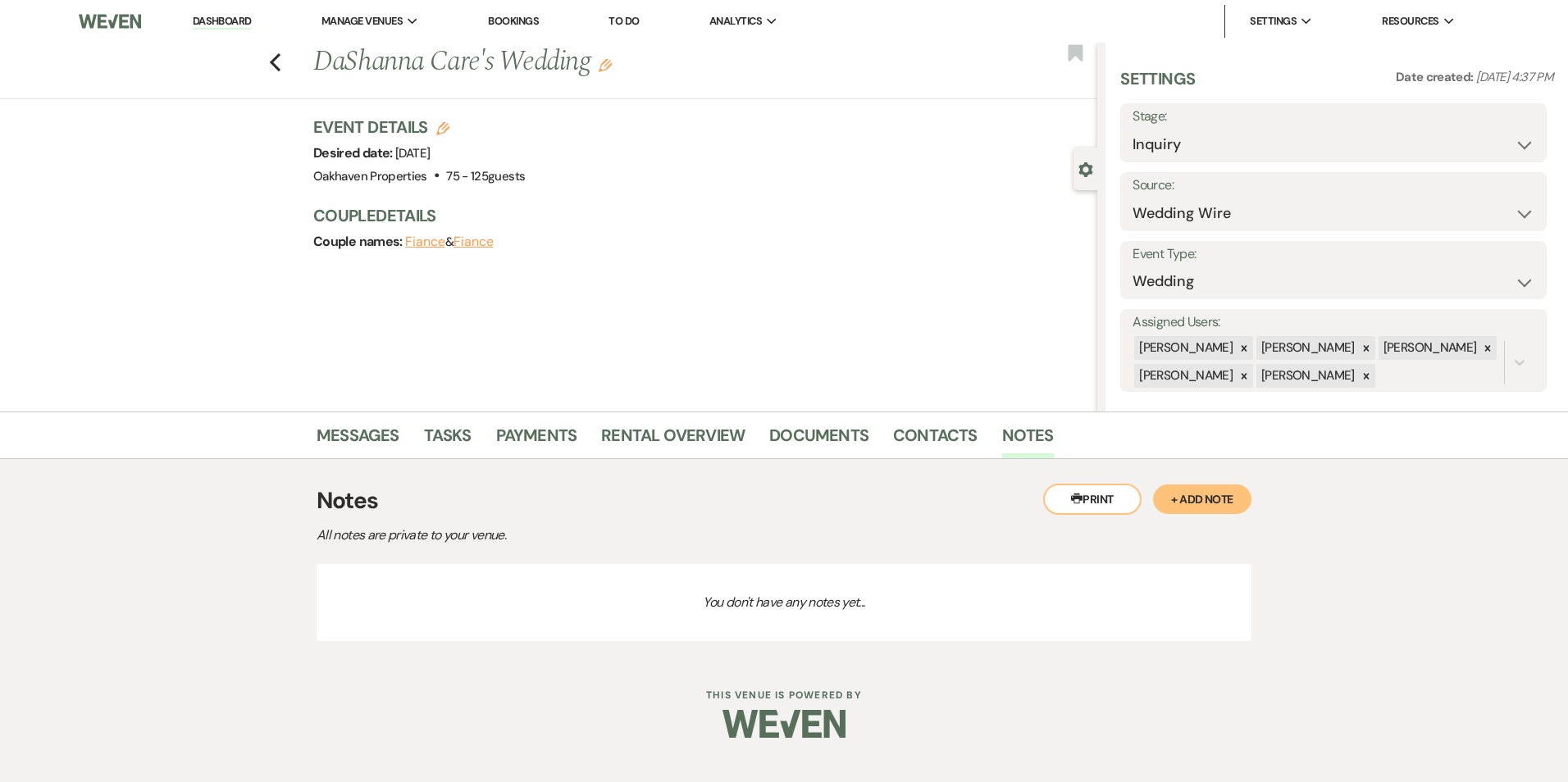
click at [1194, 504] on button "+ Add Note" at bounding box center [1202, 499] width 99 height 29
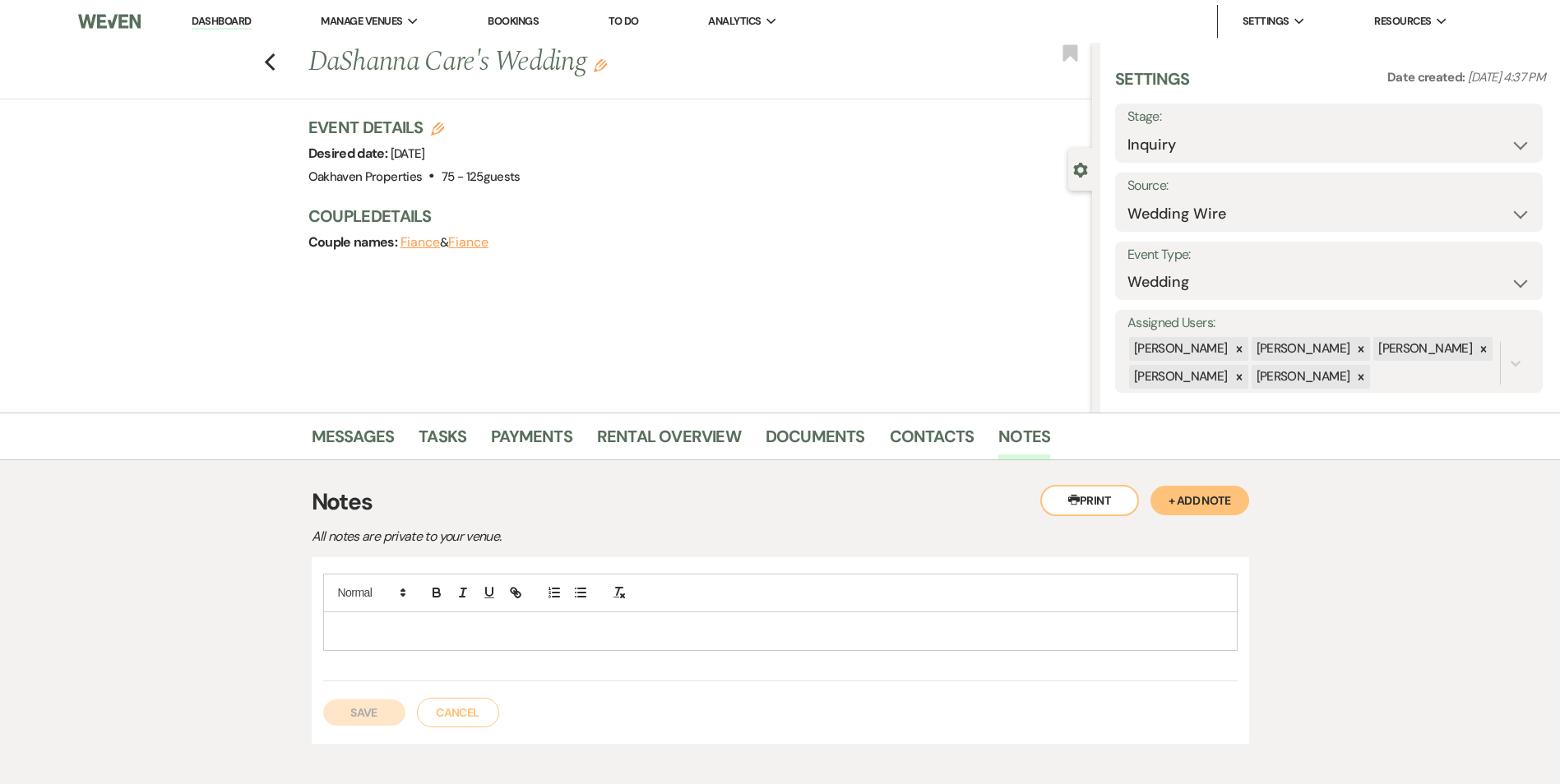
click at [511, 633] on p at bounding box center [780, 631] width 888 height 18
click at [356, 719] on button "Save" at bounding box center [363, 713] width 82 height 27
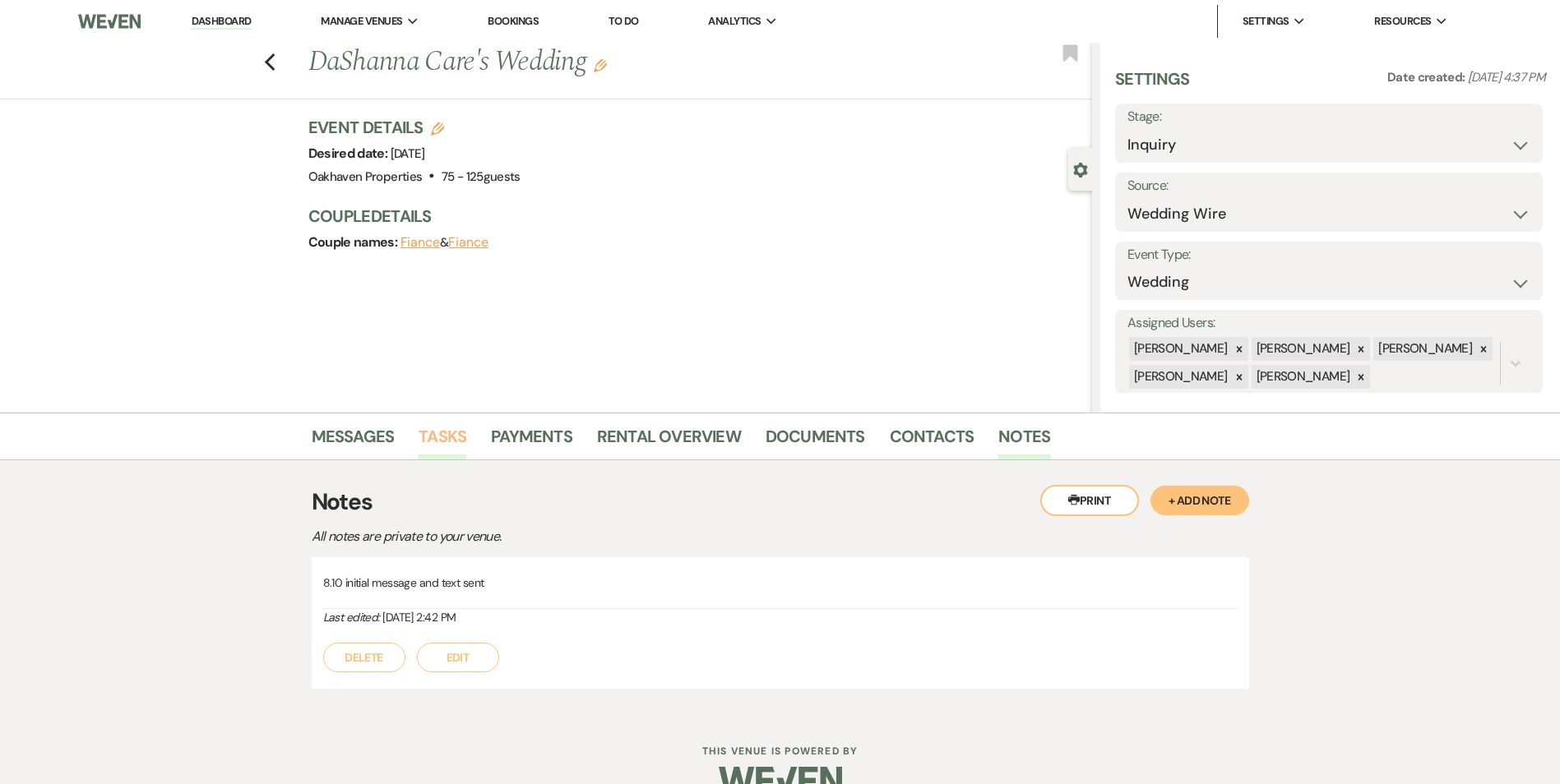
click at [441, 434] on link "Tasks" at bounding box center [442, 441] width 47 height 36
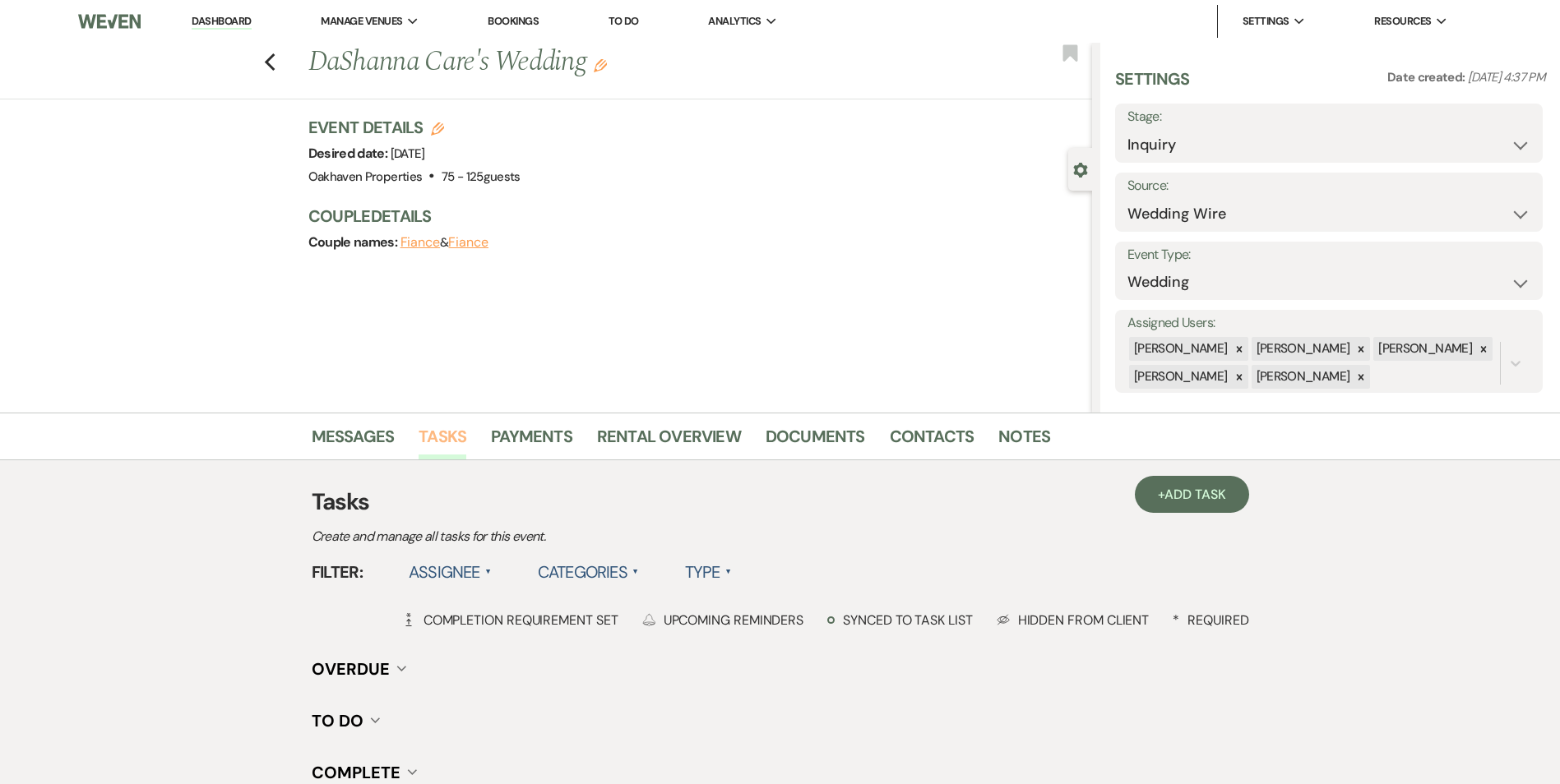
scroll to position [202, 0]
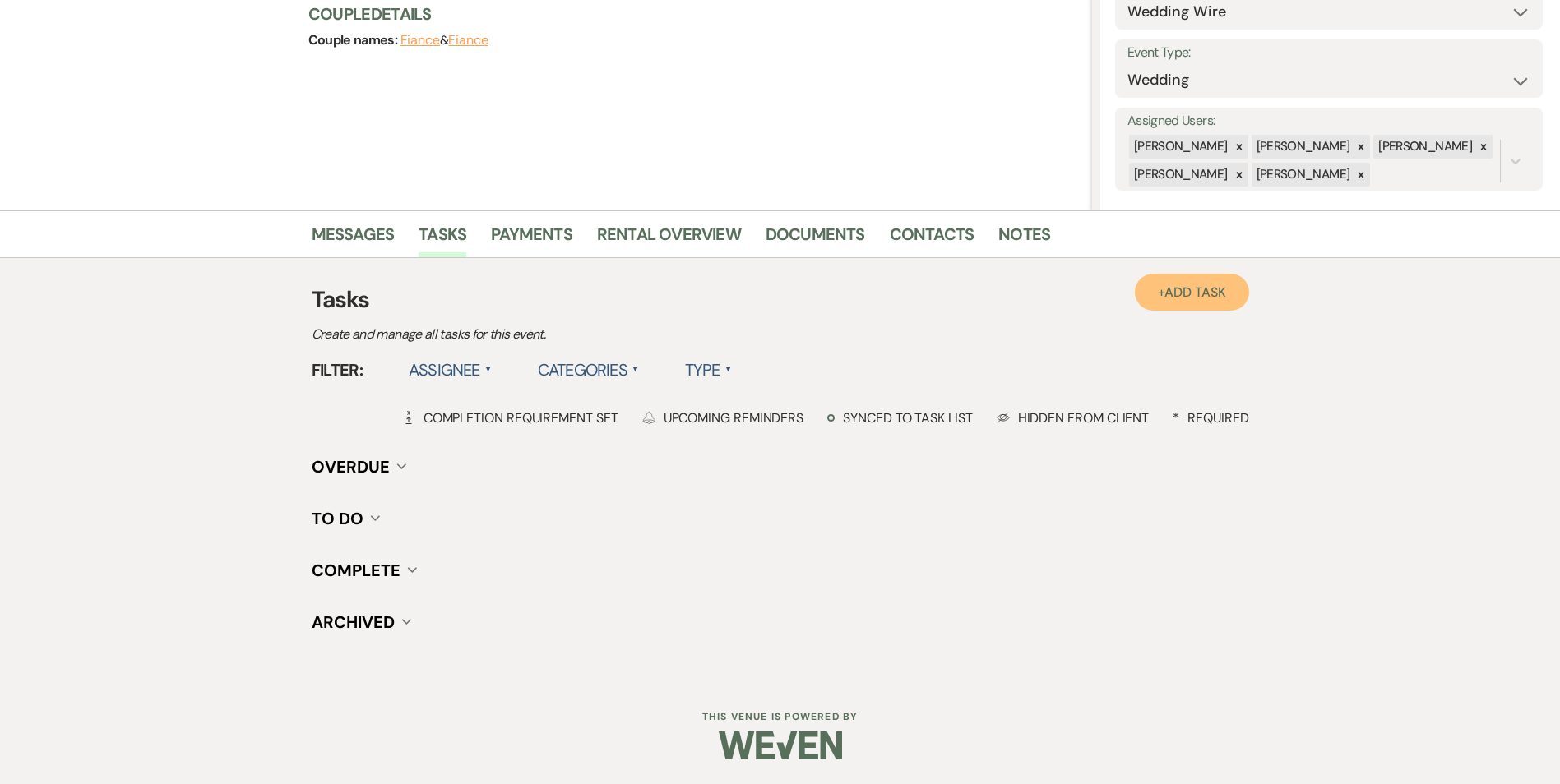
click at [1185, 301] on link "+ Add Task" at bounding box center [1192, 292] width 114 height 37
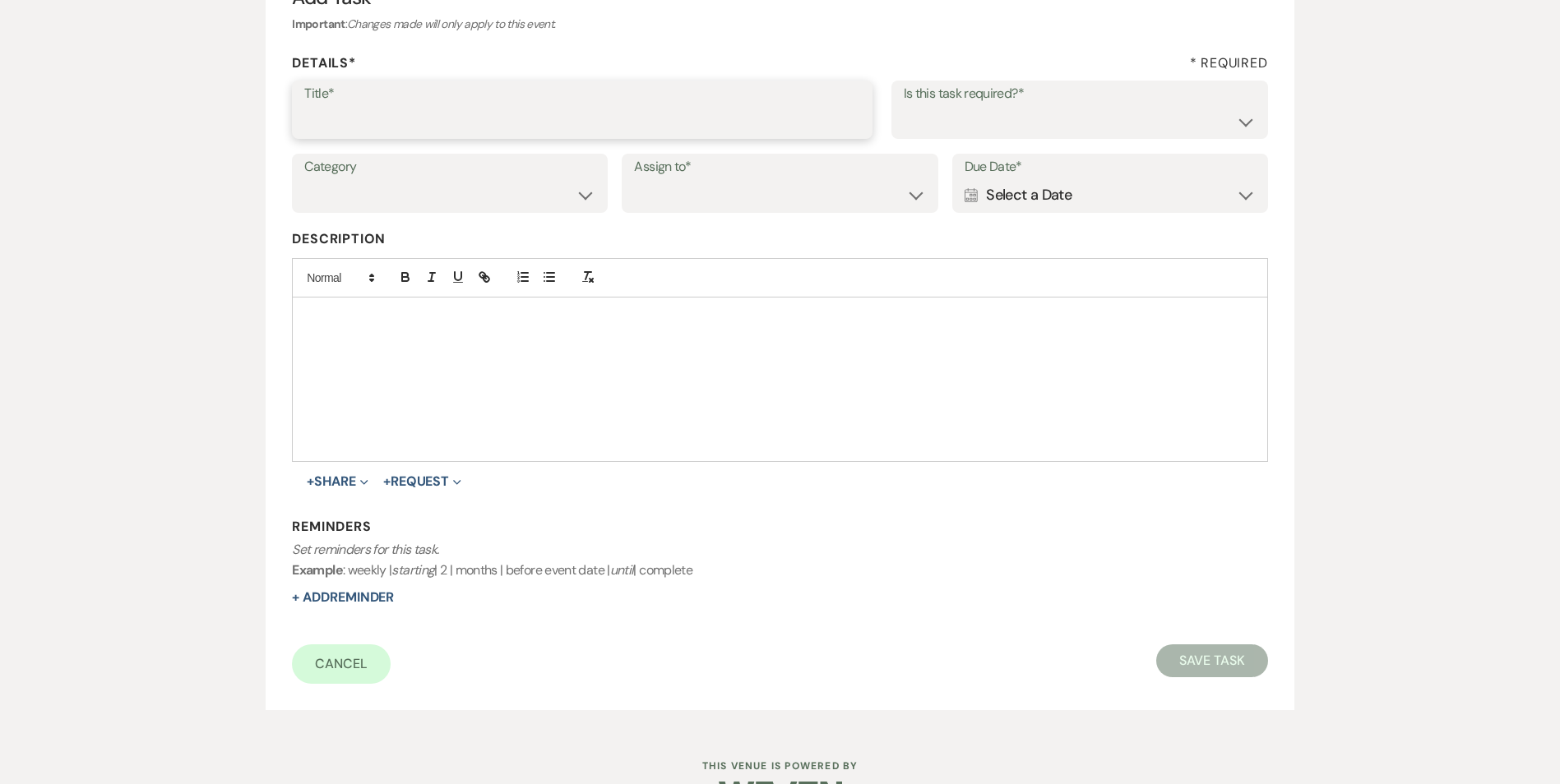
click at [373, 123] on input "Title*" at bounding box center [582, 120] width 556 height 32
type input "2nd follow up call and message"
click at [1115, 119] on select "Yes No" at bounding box center [1079, 120] width 352 height 32
select select "true"
click at [903, 105] on select "Yes No" at bounding box center [1079, 120] width 352 height 32
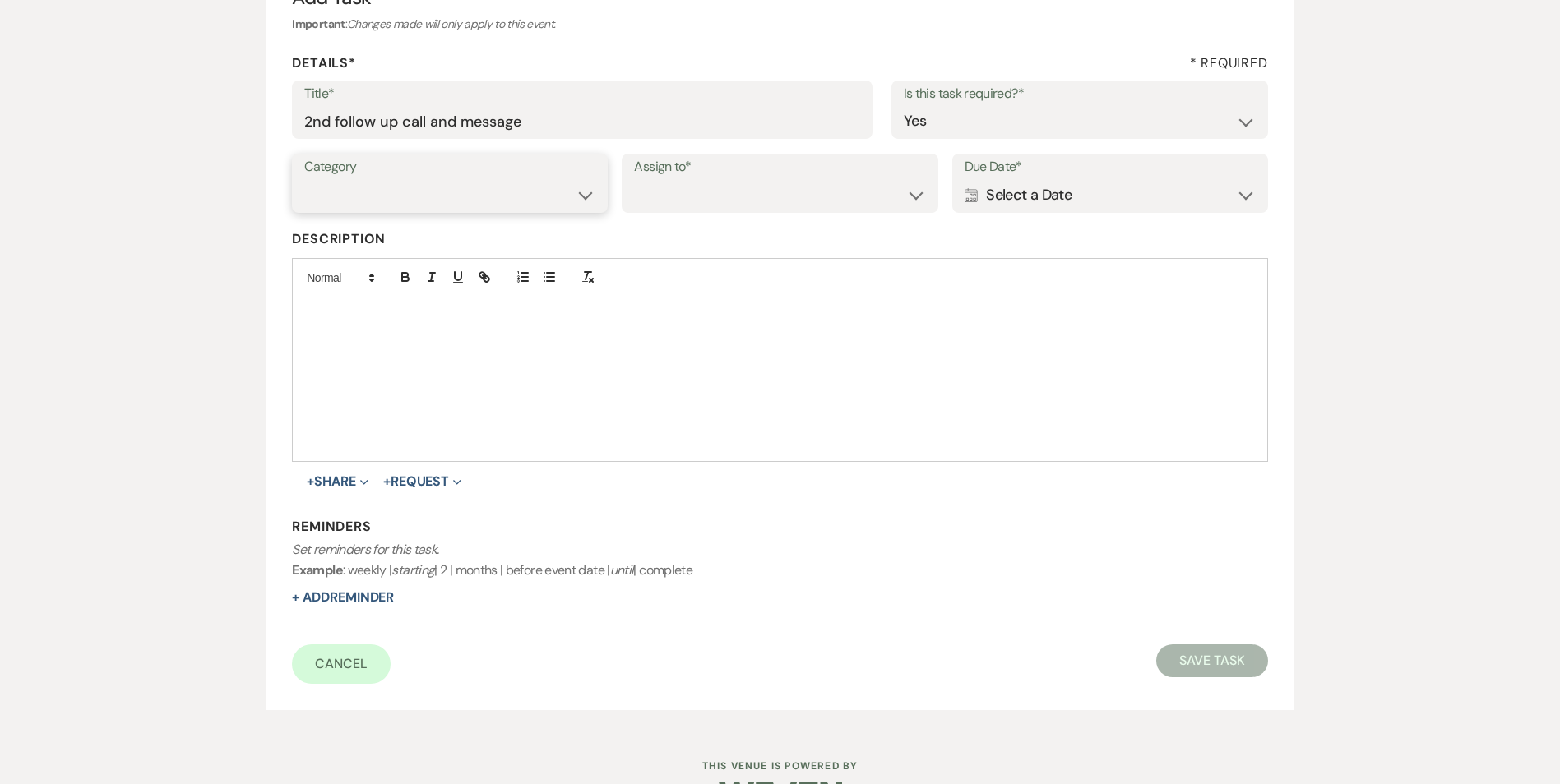
click at [559, 207] on select "Venue Vendors Guests Details Finalize & Share" at bounding box center [449, 194] width 291 height 32
select select "31"
click at [304, 179] on select "Venue Vendors Guests Details Finalize & Share" at bounding box center [449, 194] width 291 height 32
click at [713, 191] on select "Venue Client" at bounding box center [779, 194] width 291 height 32
select select "venueHost"
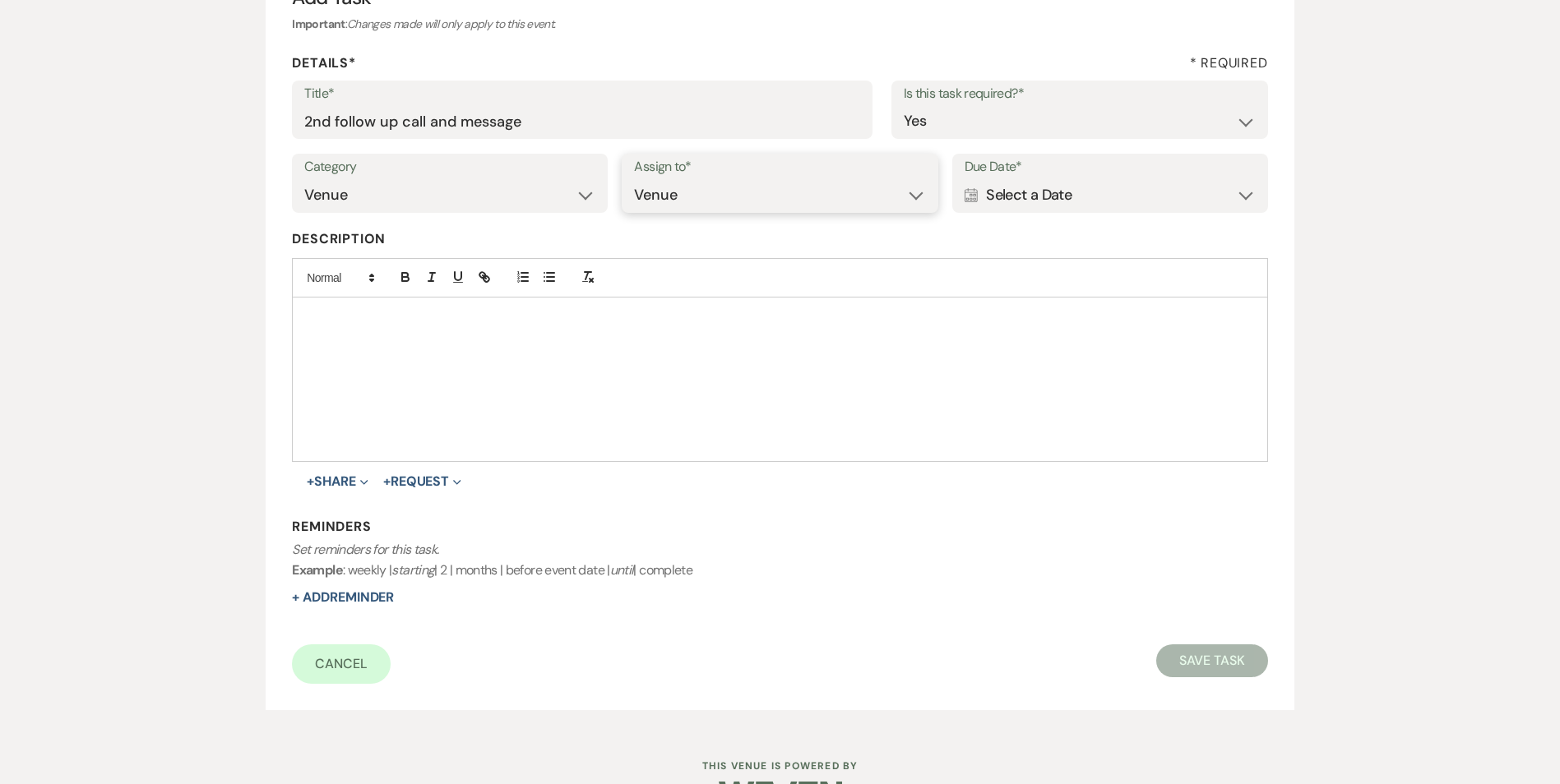
click at [634, 179] on select "Venue Client" at bounding box center [779, 194] width 291 height 32
click at [1043, 195] on div "Calendar Select a Date Expand" at bounding box center [1110, 194] width 291 height 32
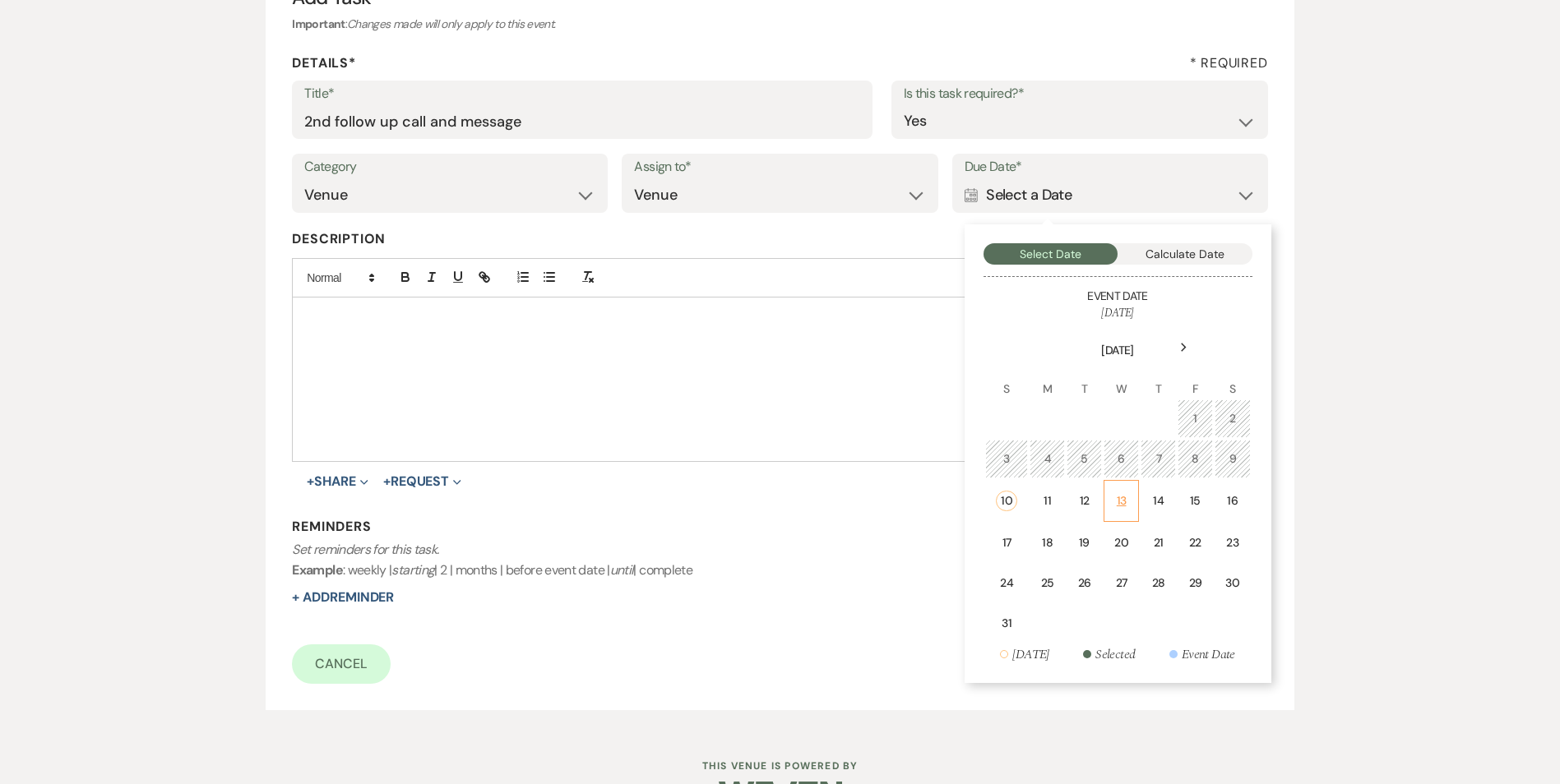
click at [1116, 509] on div "13" at bounding box center [1121, 501] width 15 height 17
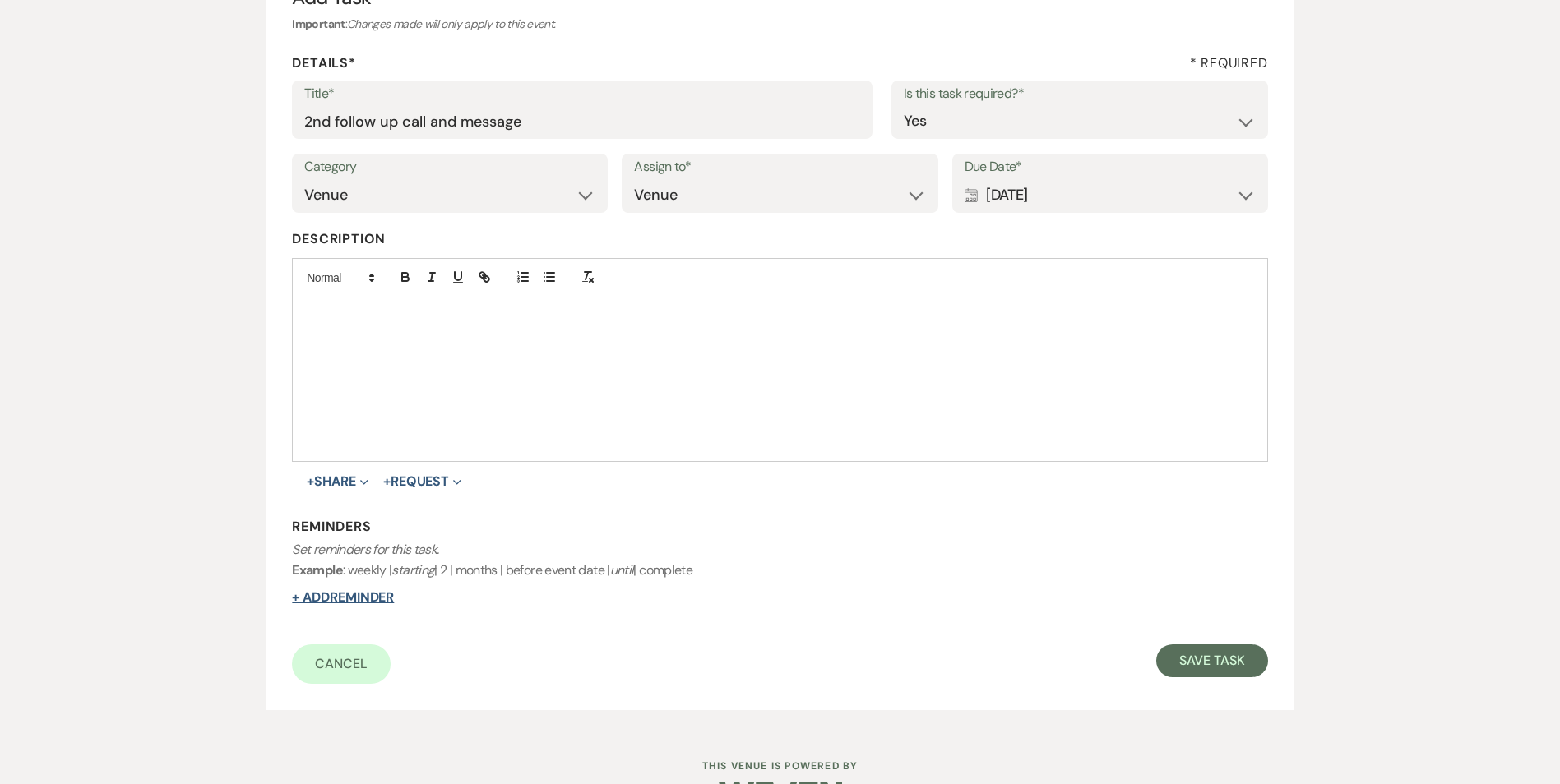
click at [364, 591] on button "+ Add Reminder" at bounding box center [343, 597] width 102 height 13
select select "host"
select select "days"
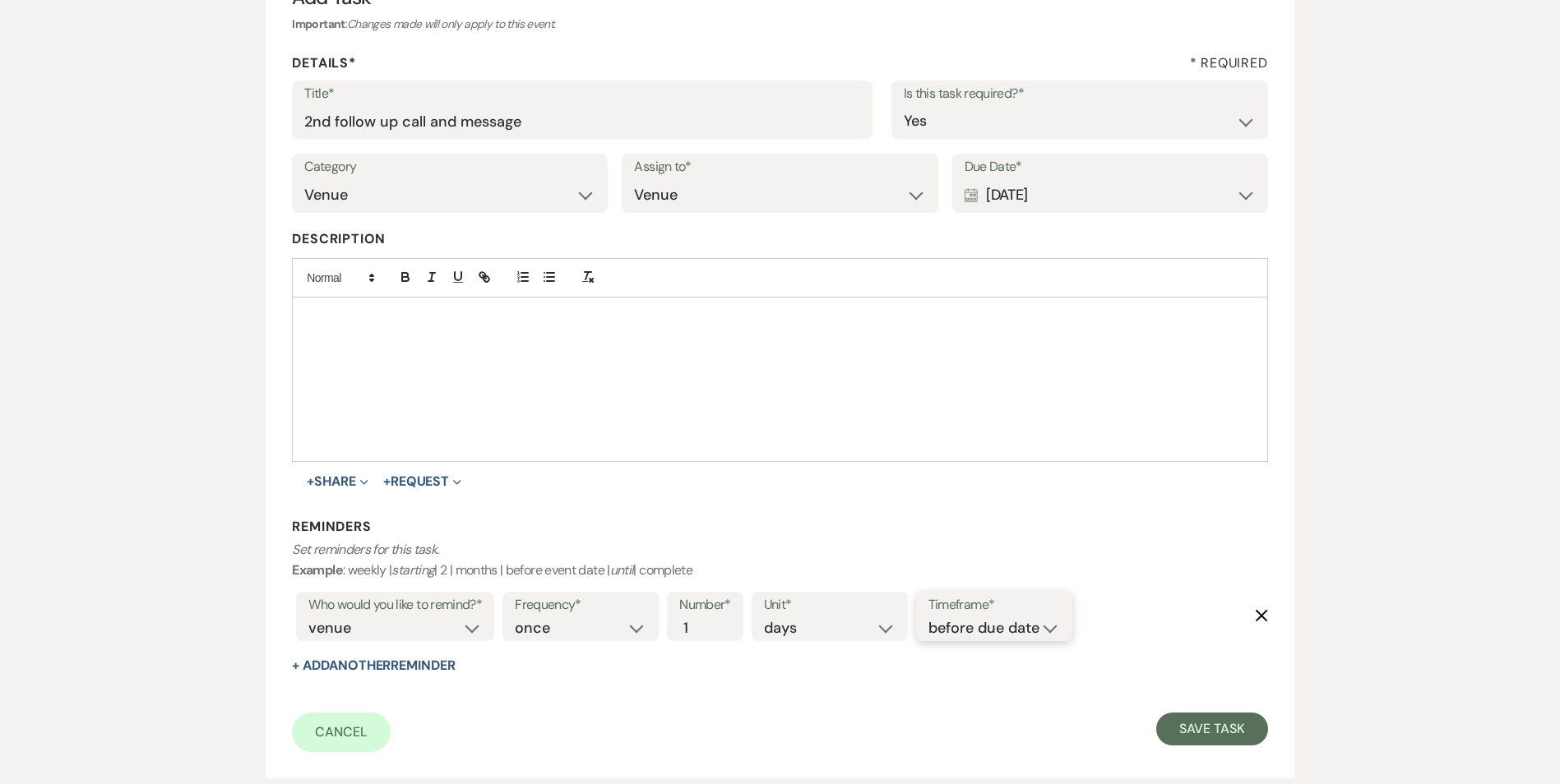
click at [961, 625] on select "before due date after due date on due date on custom date" at bounding box center [994, 628] width 132 height 22
select select "onDueDate"
click at [928, 617] on select "before due date after due date on due date on custom date" at bounding box center [994, 628] width 132 height 22
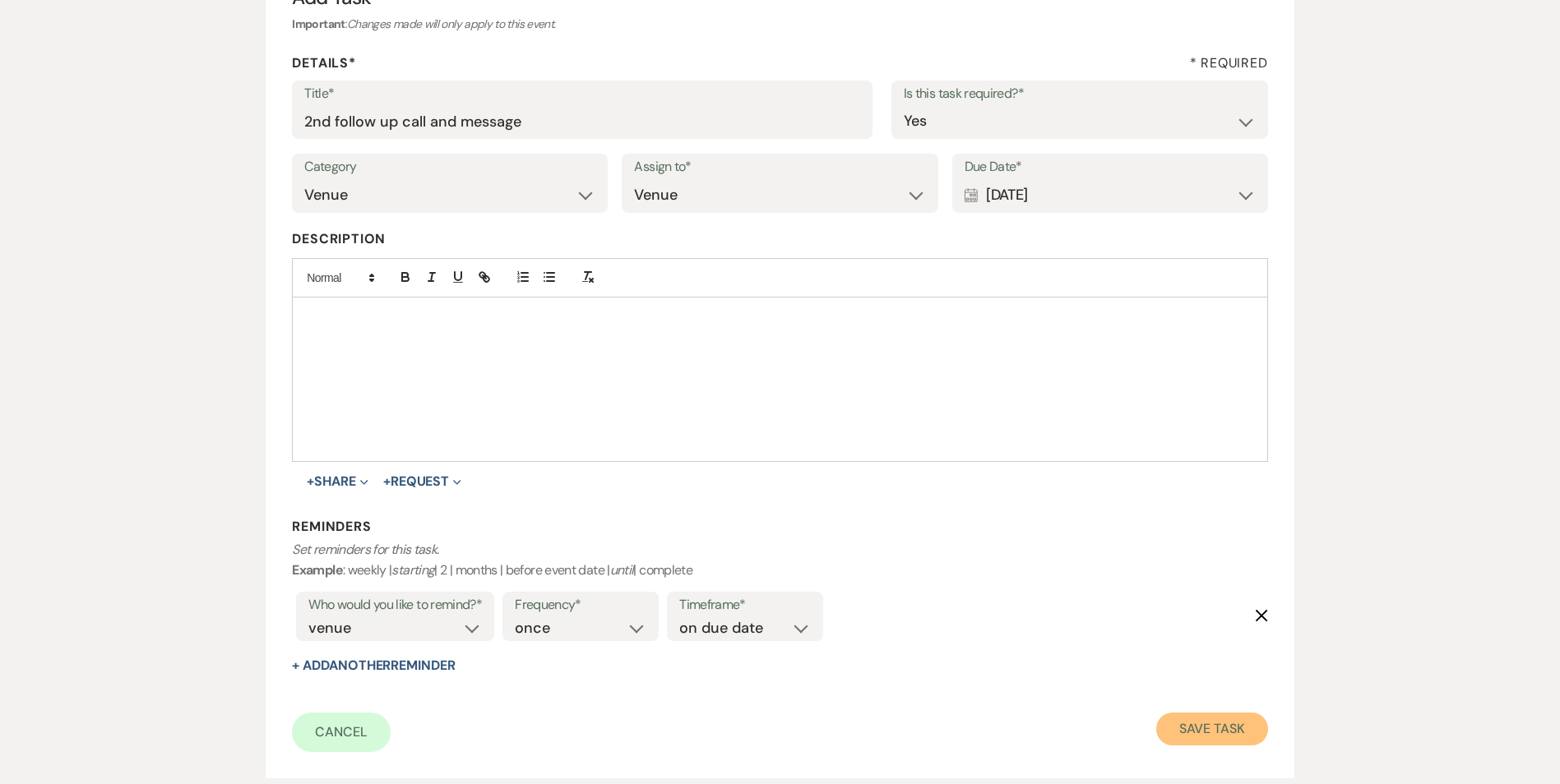
click at [1215, 737] on button "Save Task" at bounding box center [1211, 729] width 111 height 33
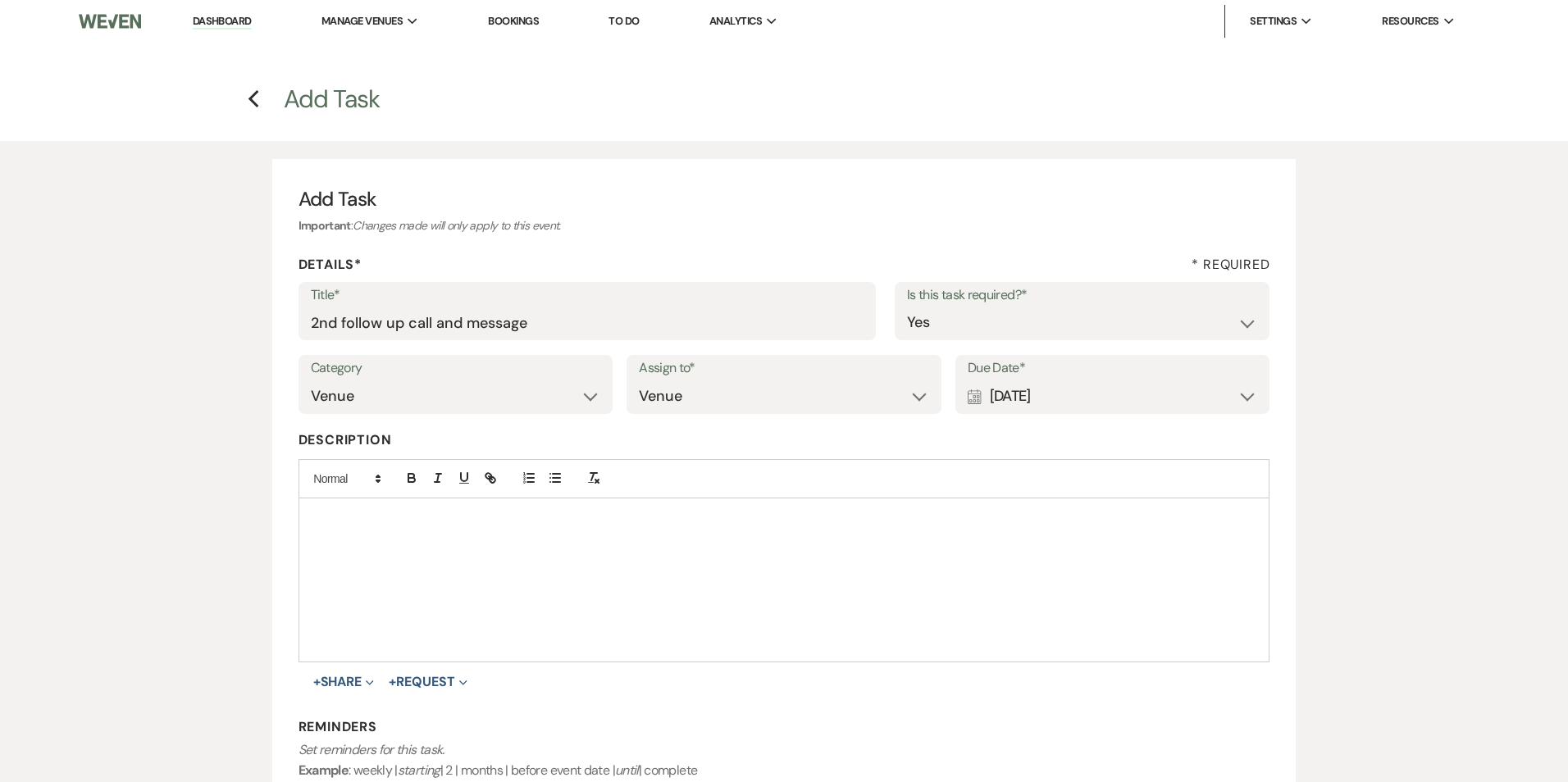
select select "3"
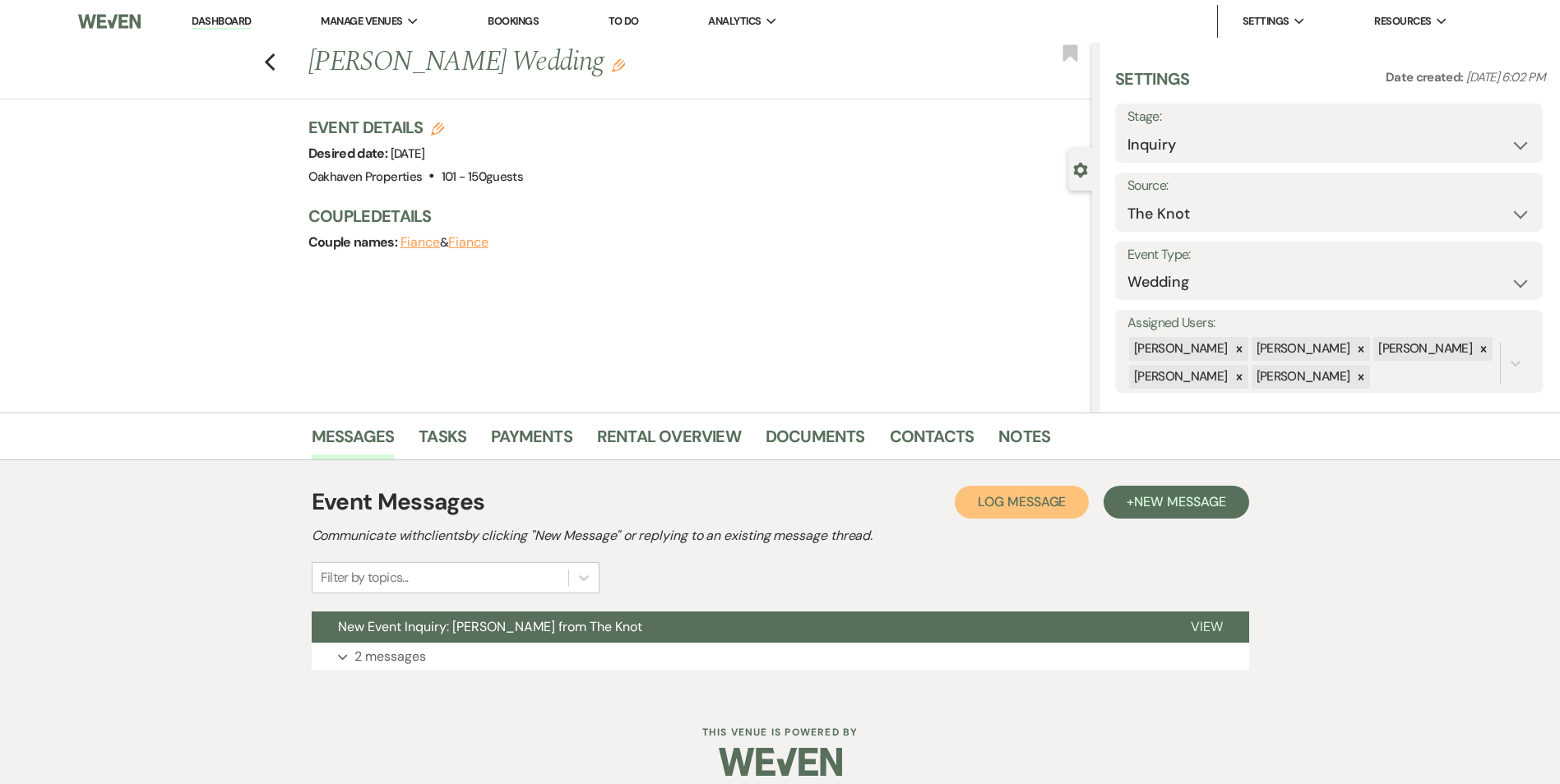
click at [1005, 500] on span "Log Message" at bounding box center [1021, 502] width 88 height 17
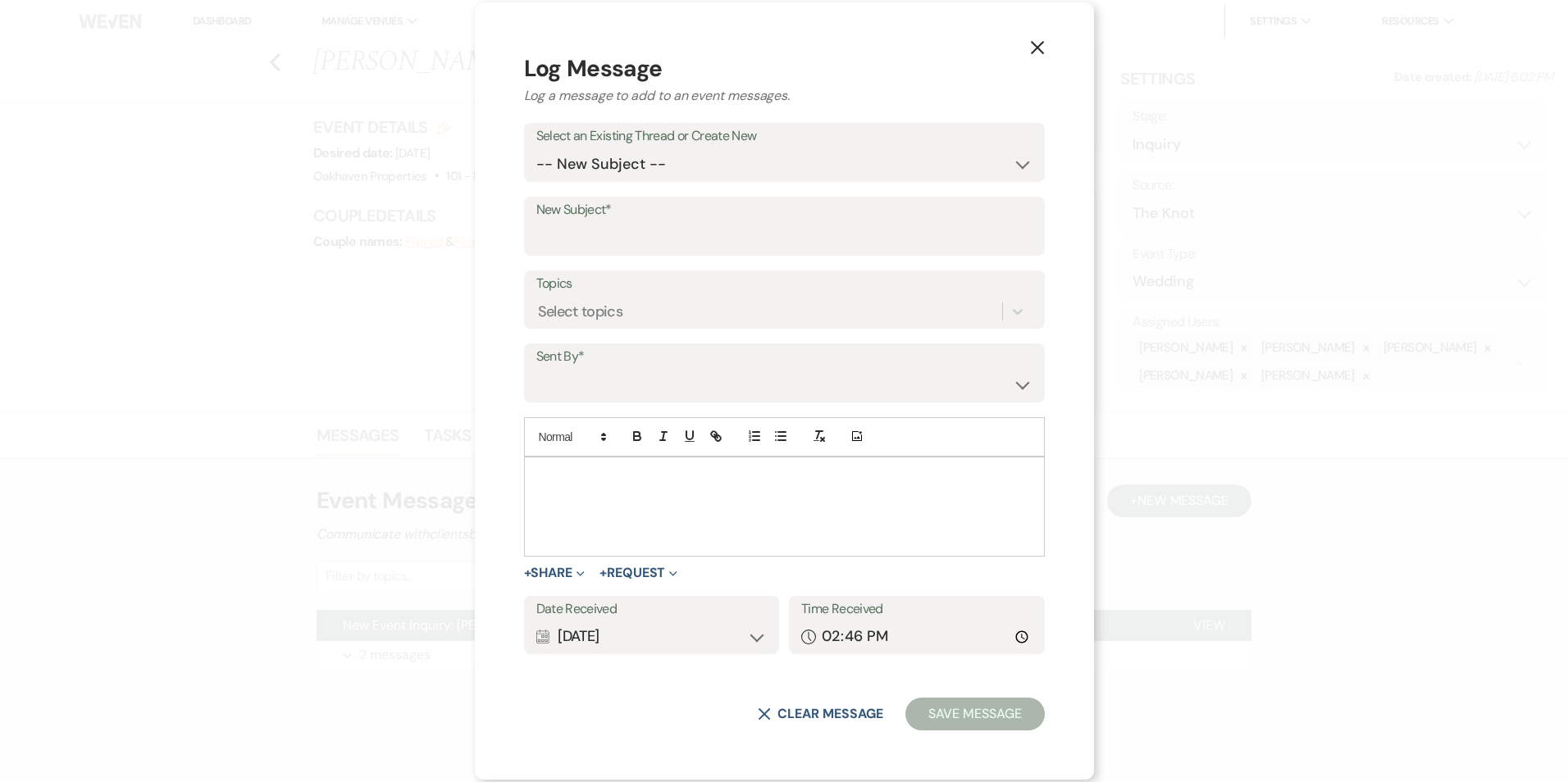
click at [615, 480] on p at bounding box center [784, 476] width 495 height 18
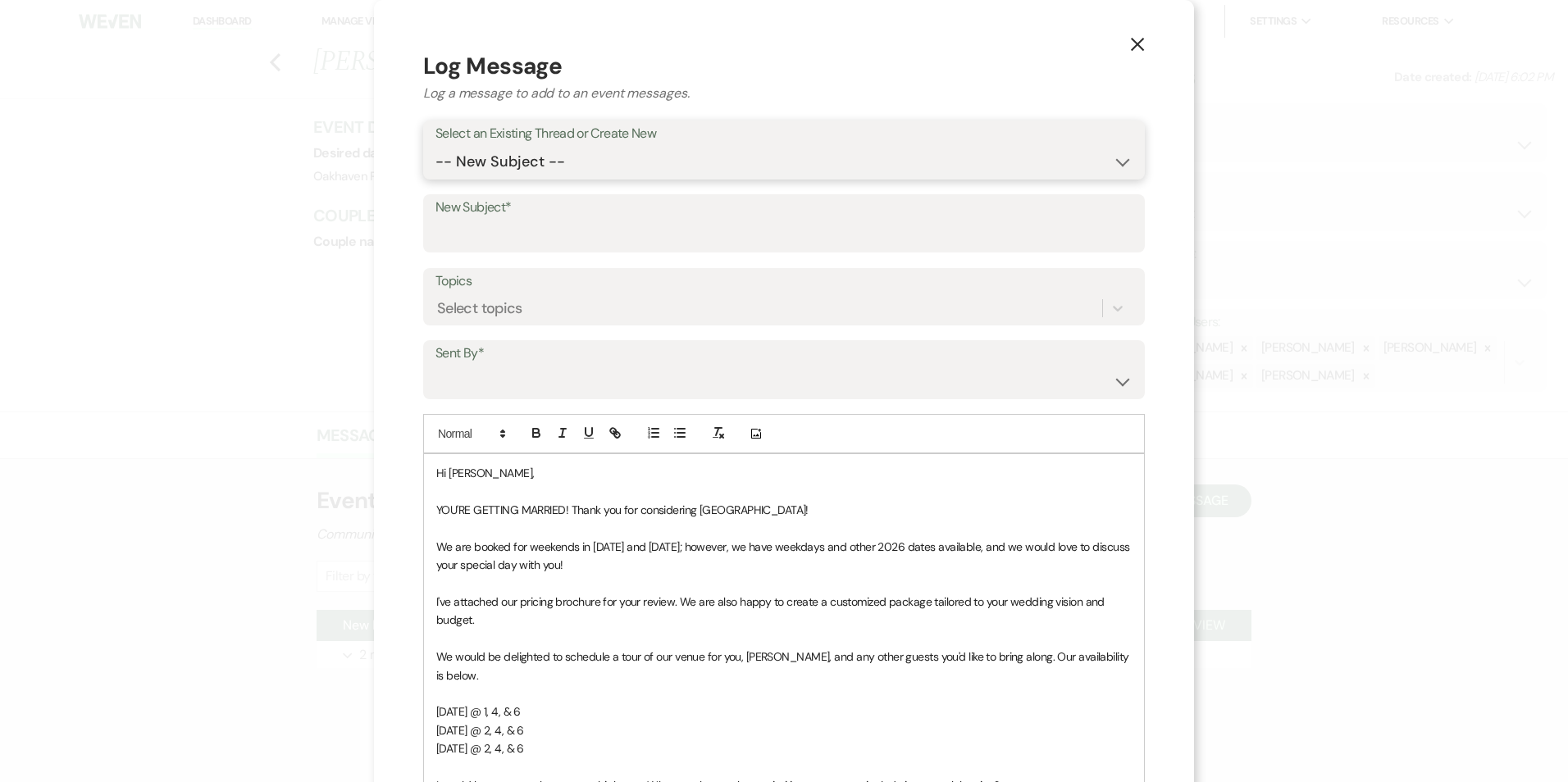
click at [504, 165] on select "-- New Subject -- New Event Inquiry: [PERSON_NAME] from The Knot" at bounding box center [784, 161] width 697 height 32
select select "442666"
click at [435, 146] on select "-- New Subject -- New Event Inquiry: [PERSON_NAME] from The Knot" at bounding box center [784, 161] width 697 height 32
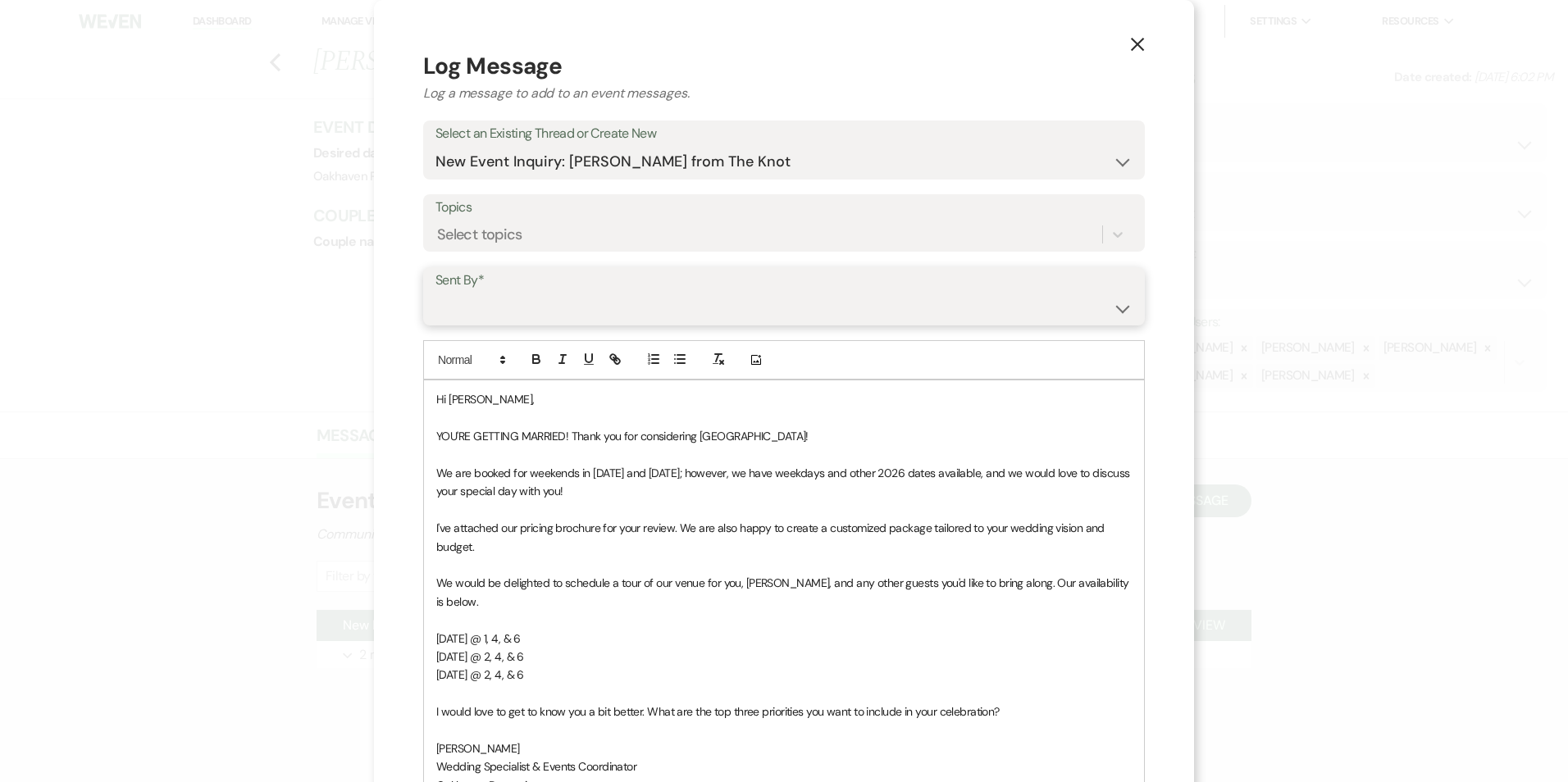
click at [511, 300] on select "[PERSON_NAME] ([EMAIL_ADDRESS][DOMAIN_NAME]) [PERSON_NAME] ([PERSON_NAME][EMAIL…" at bounding box center [784, 307] width 697 height 32
select select "user-127923"
click at [435, 292] on select "[PERSON_NAME] ([EMAIL_ADDRESS][DOMAIN_NAME]) [PERSON_NAME] ([PERSON_NAME][EMAIL…" at bounding box center [784, 307] width 697 height 32
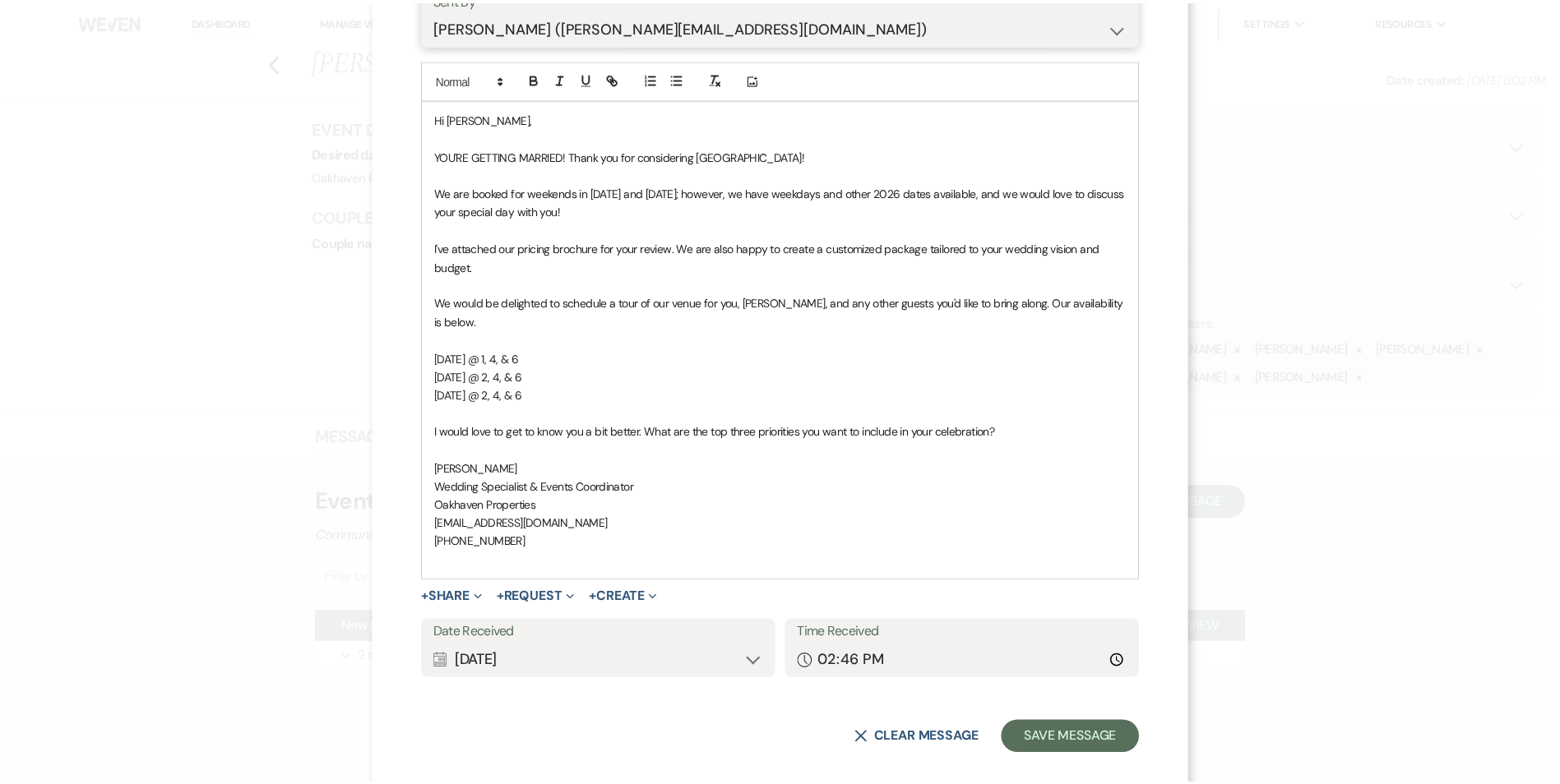
scroll to position [283, 0]
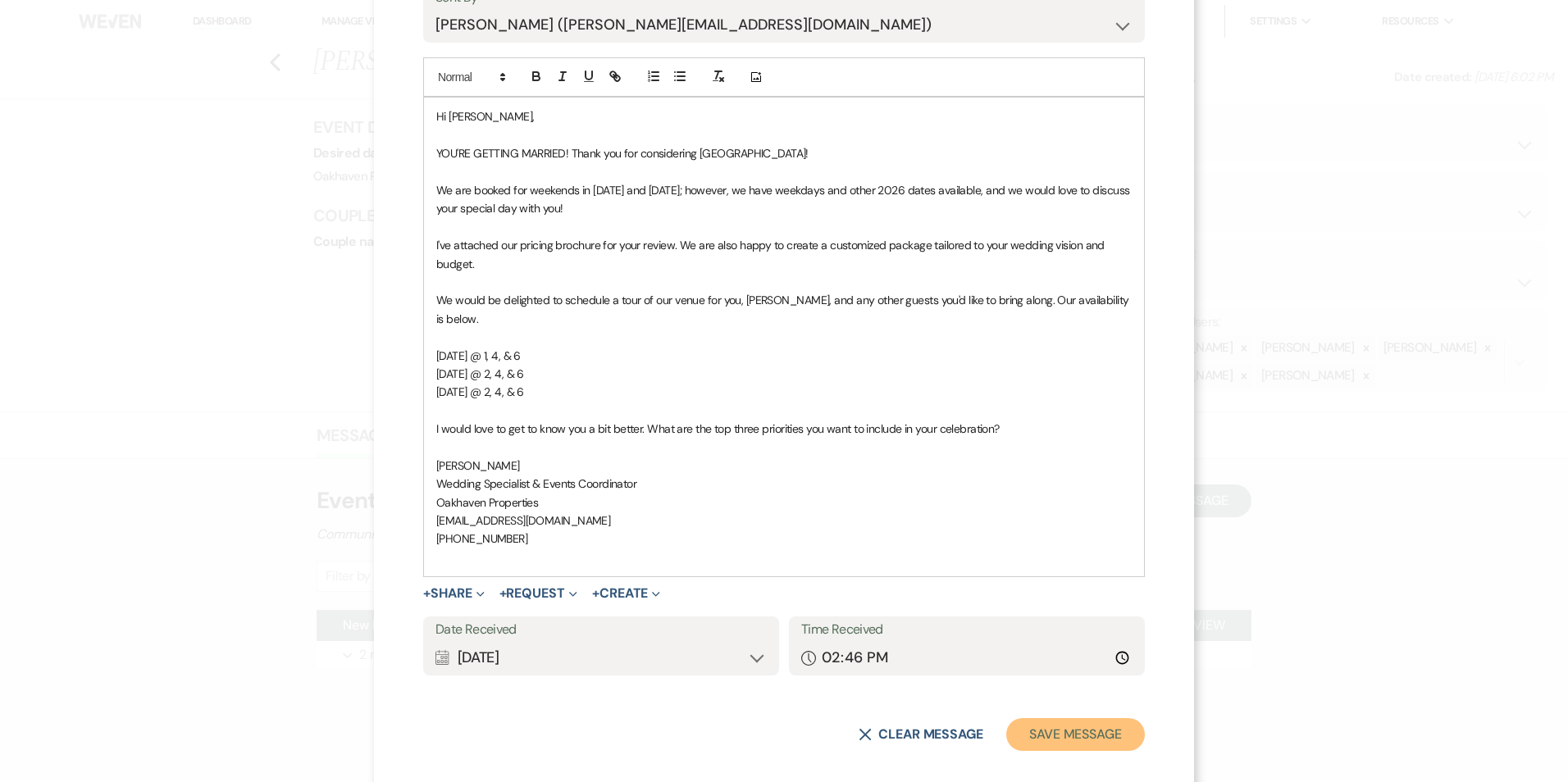
click at [1109, 718] on button "Save Message" at bounding box center [1075, 735] width 138 height 33
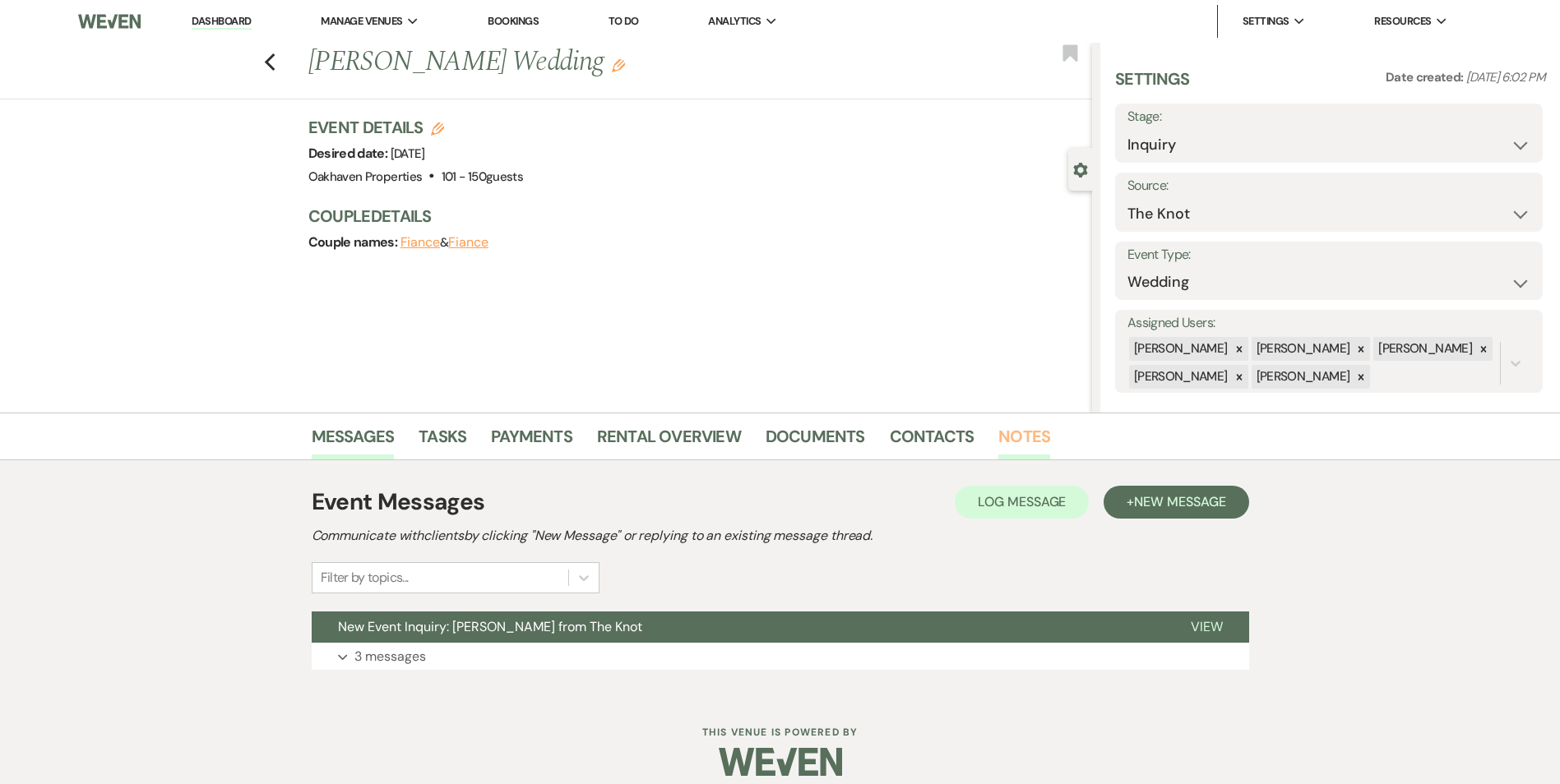
click at [1010, 432] on link "Notes" at bounding box center [1024, 441] width 52 height 36
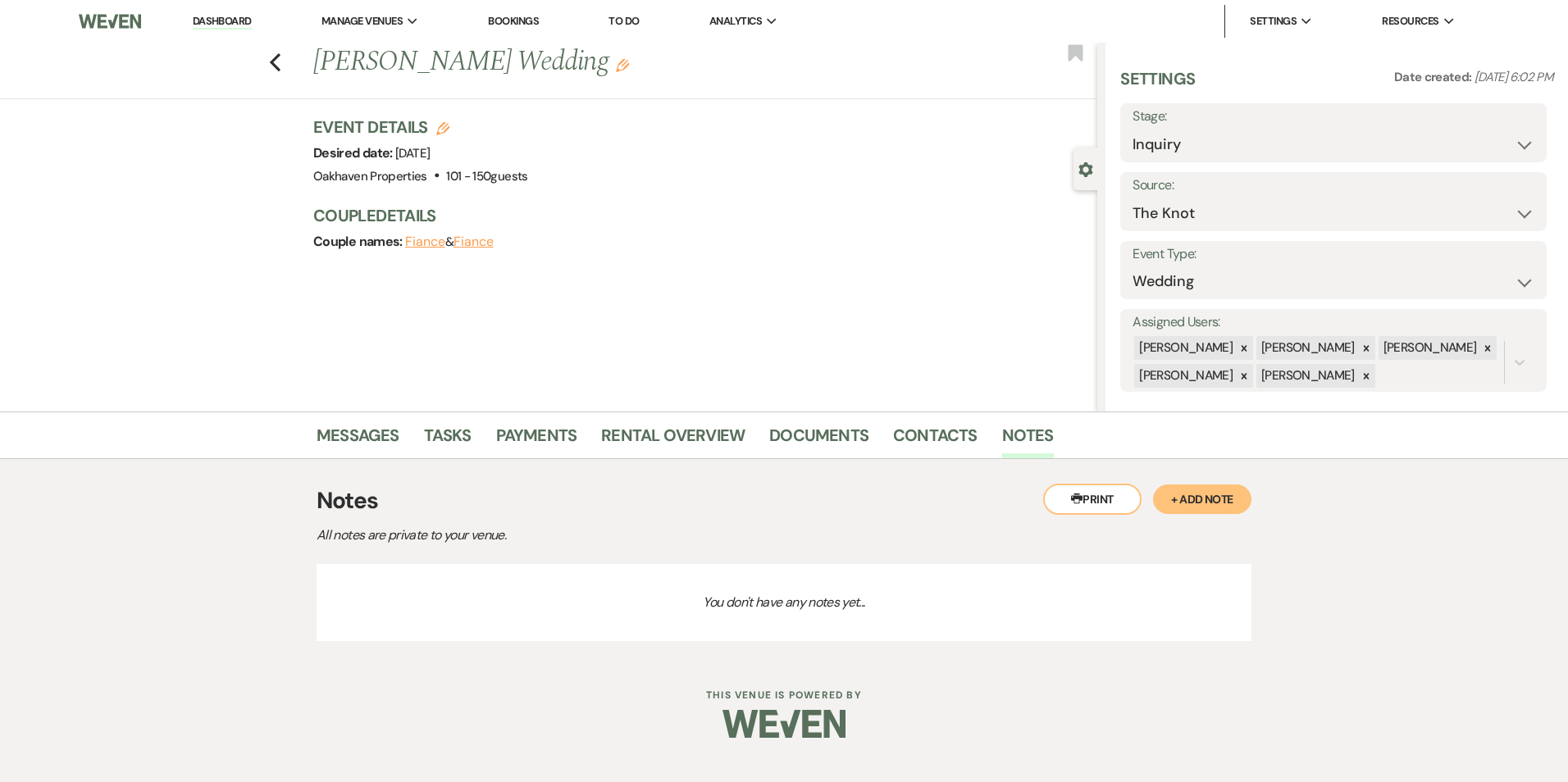
click at [1210, 485] on button "+ Add Note" at bounding box center [1202, 499] width 99 height 29
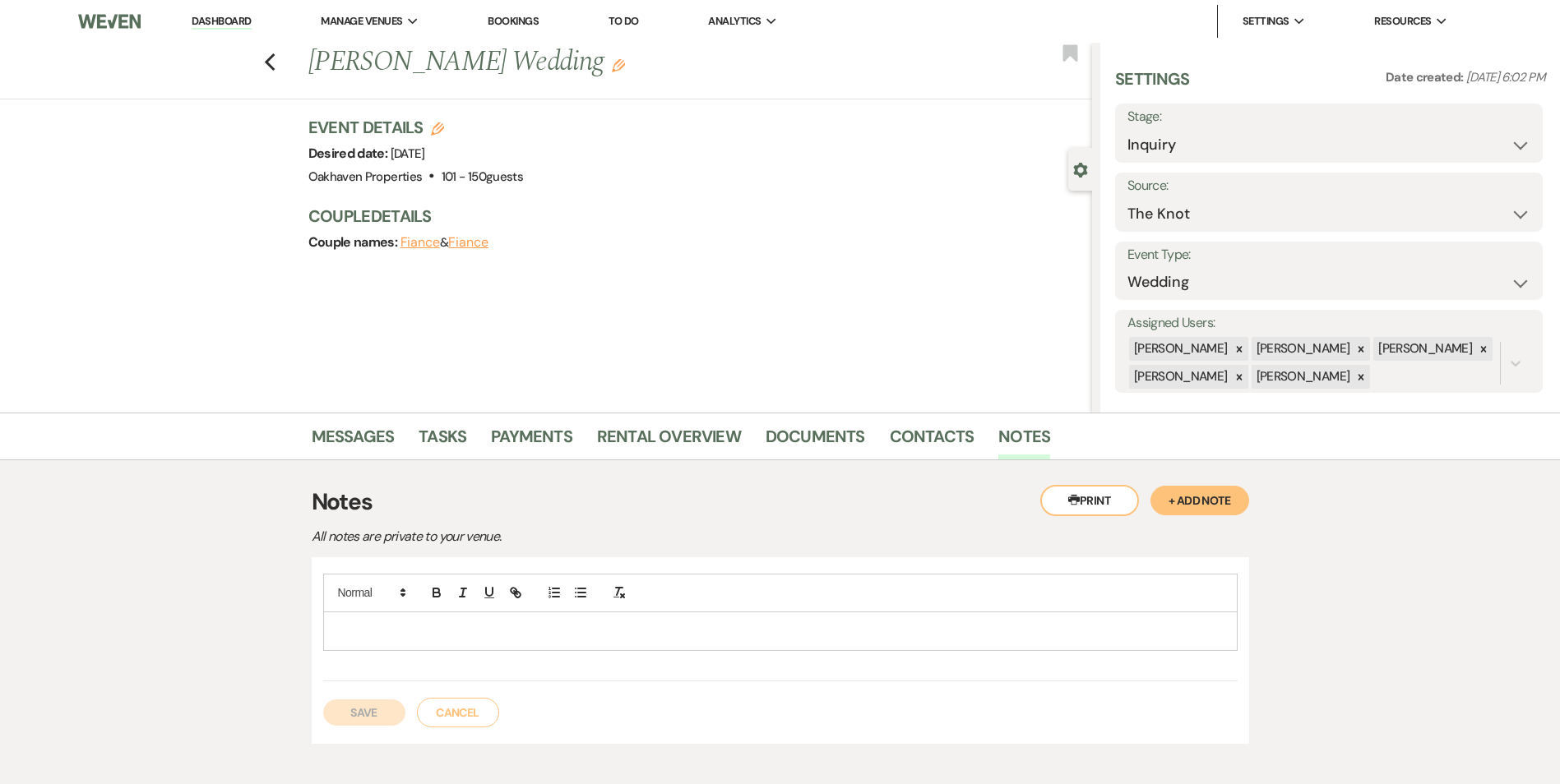
click at [538, 635] on p at bounding box center [780, 631] width 888 height 18
click at [380, 711] on button "Save" at bounding box center [363, 713] width 82 height 27
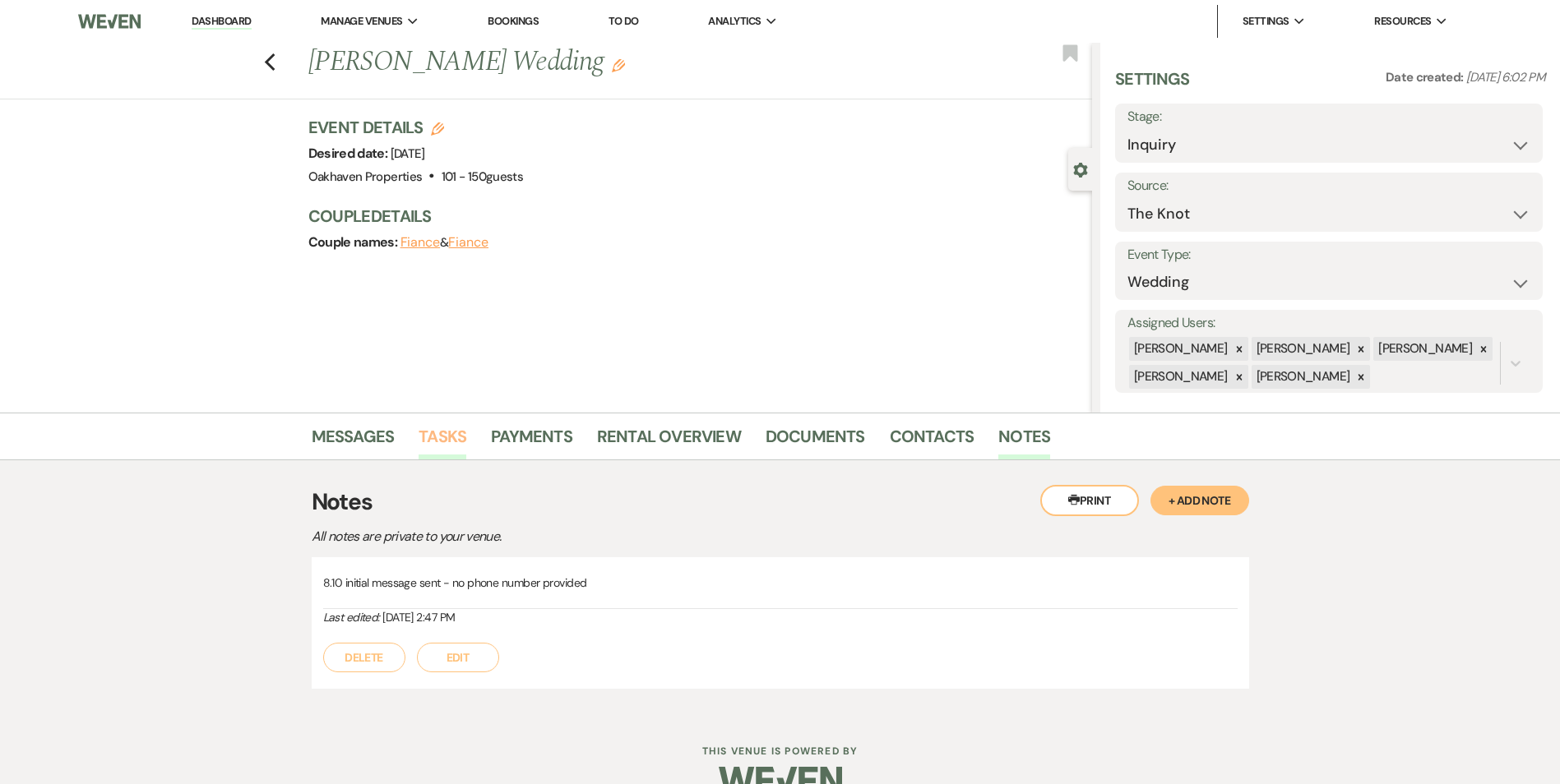
click at [439, 436] on link "Tasks" at bounding box center [442, 441] width 47 height 36
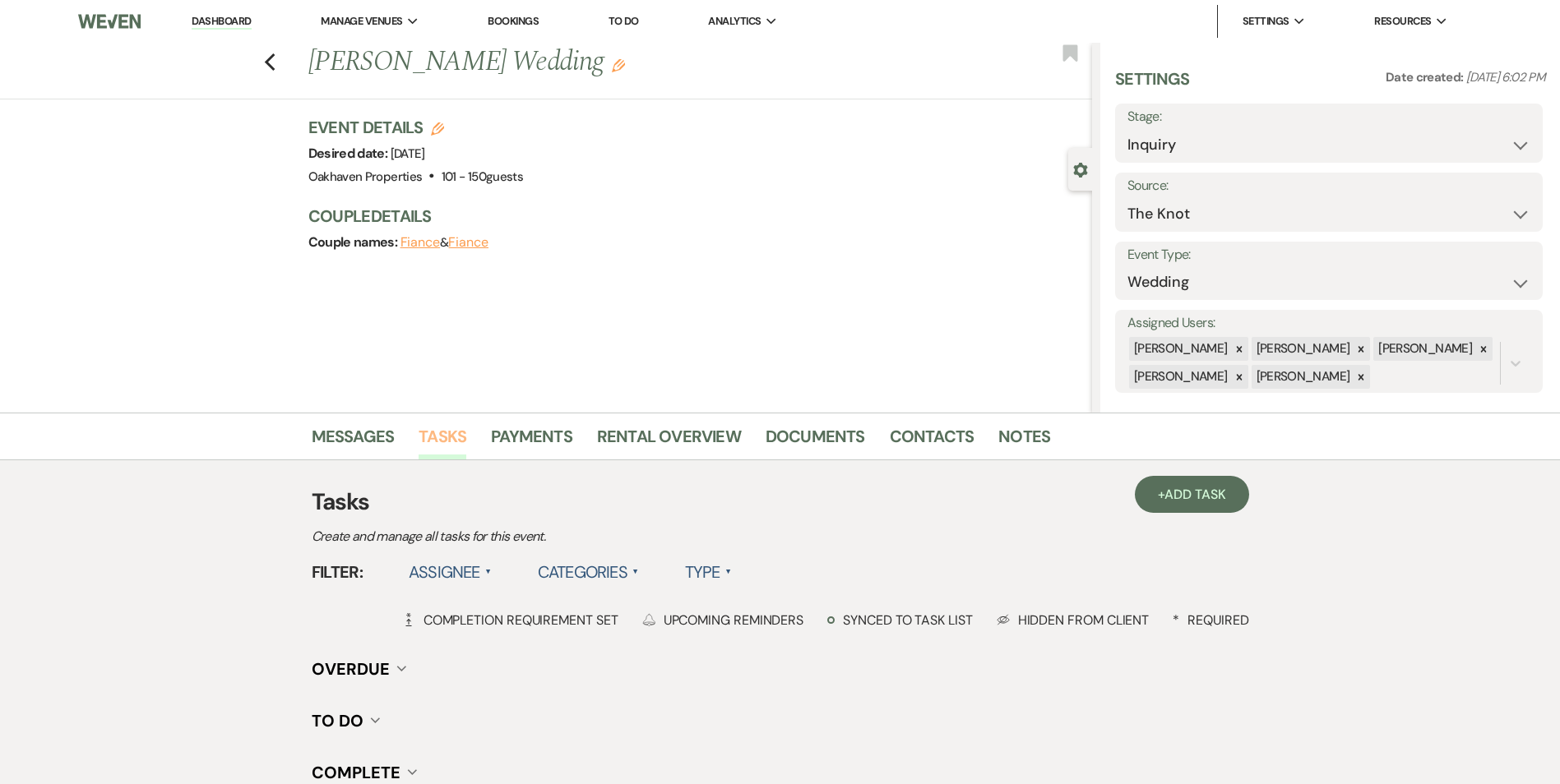
scroll to position [202, 0]
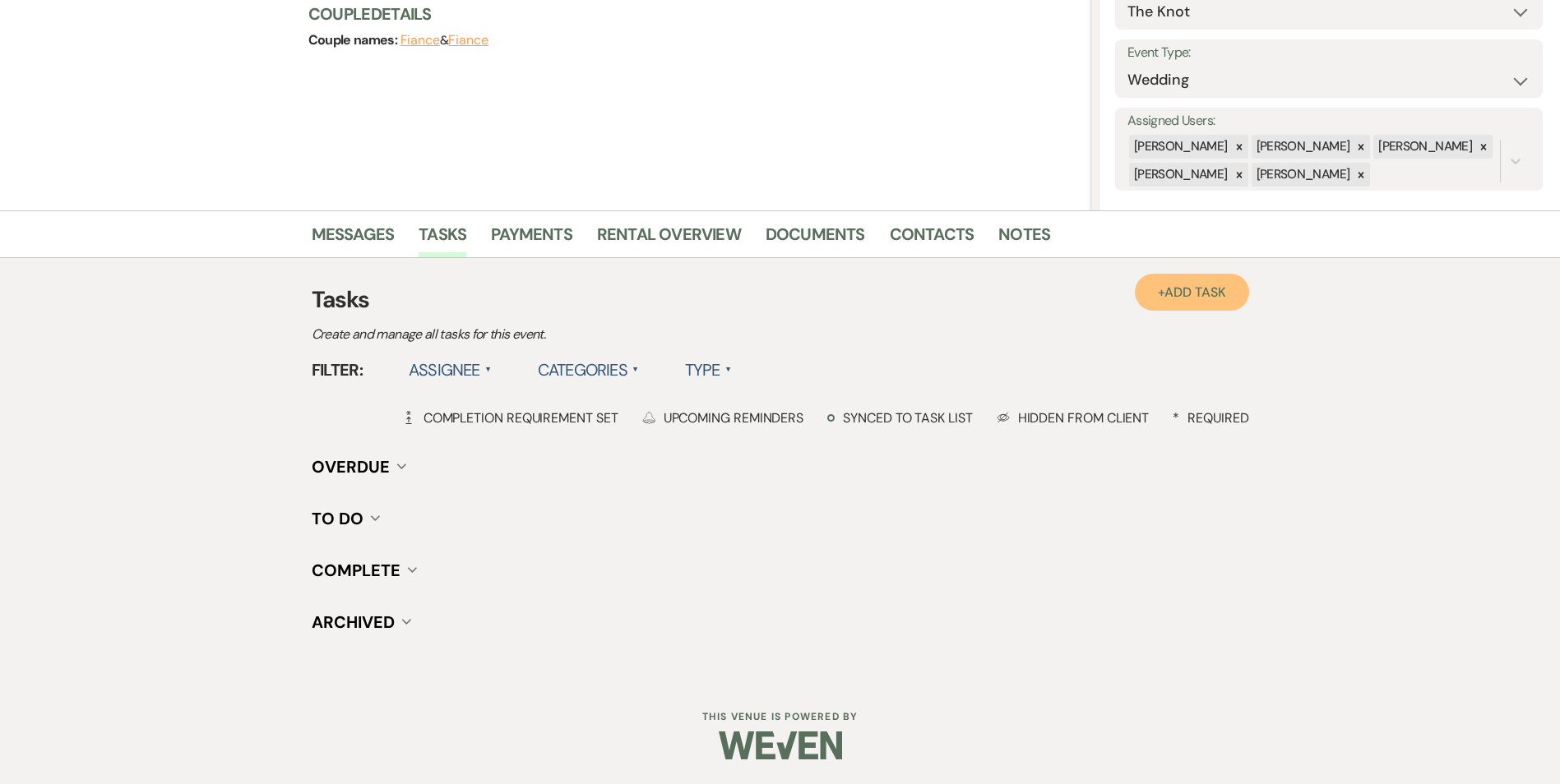
click at [1192, 294] on span "Add Task" at bounding box center [1194, 292] width 61 height 17
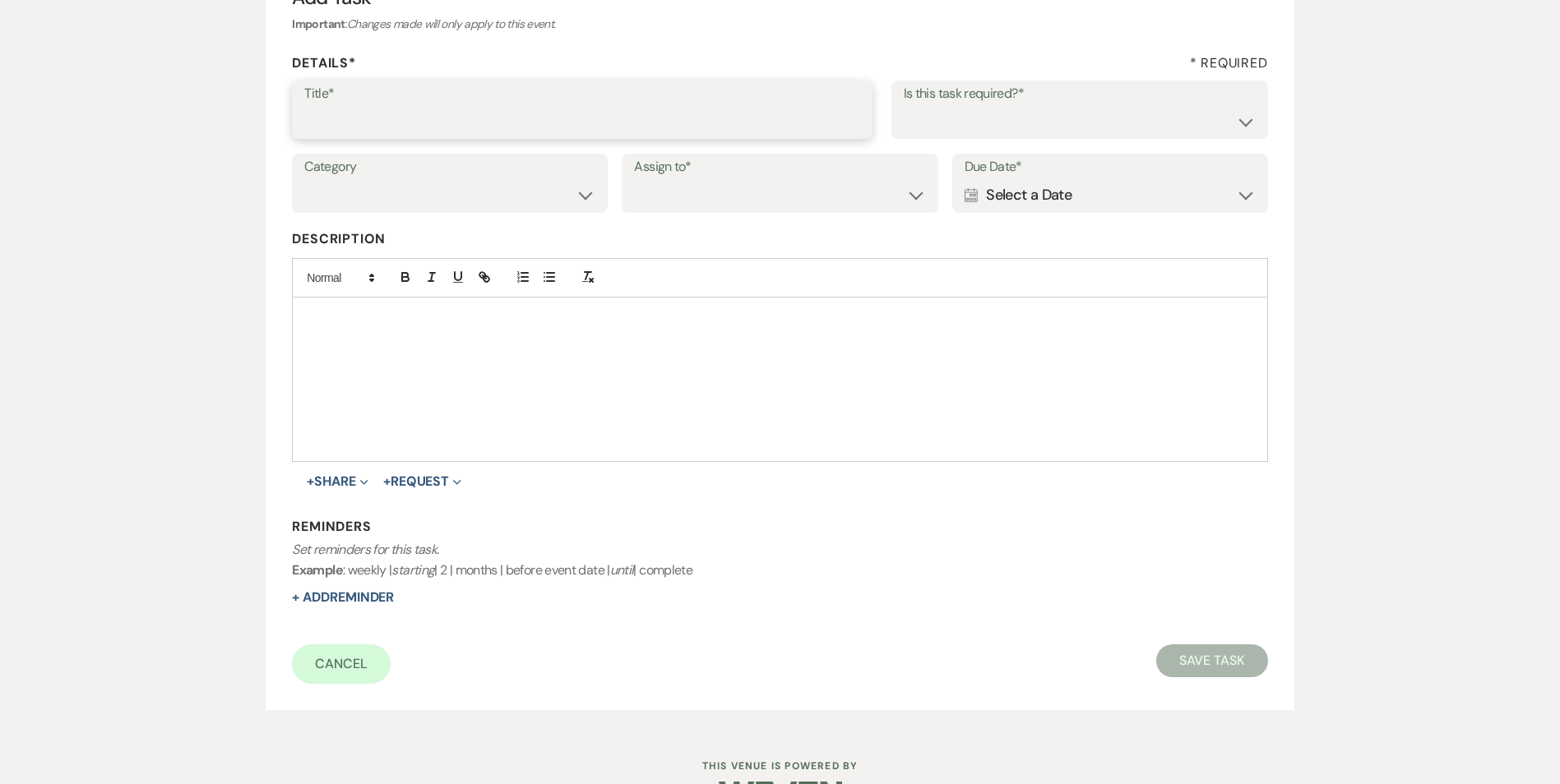
click at [440, 114] on input "Title*" at bounding box center [582, 120] width 556 height 32
type input "2nd follow up message"
click at [991, 118] on select "Yes No" at bounding box center [1079, 120] width 352 height 32
select select "true"
click at [903, 105] on select "Yes No" at bounding box center [1079, 120] width 352 height 32
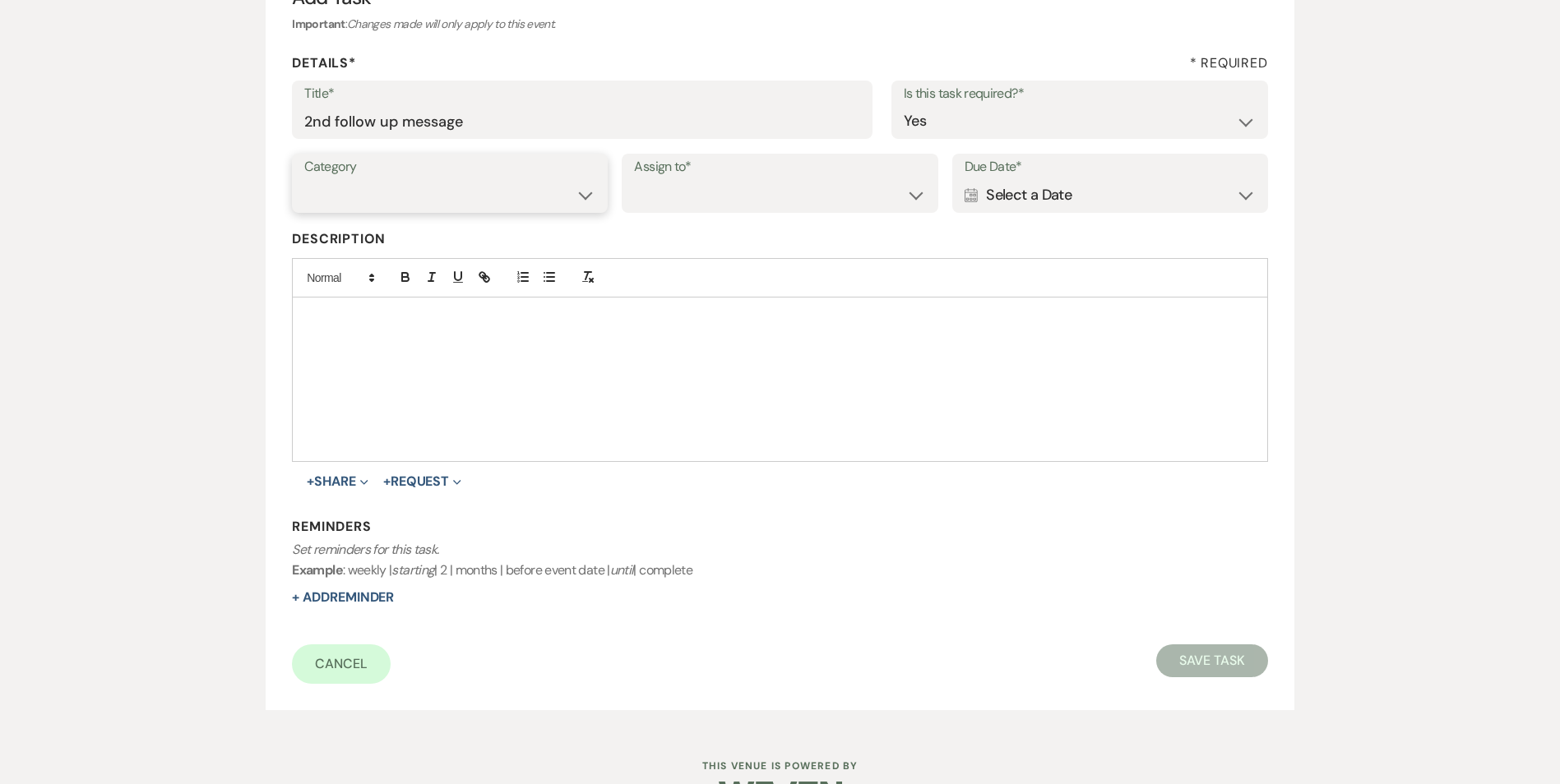
click at [432, 204] on select "Venue Vendors Guests Details Finalize & Share" at bounding box center [449, 194] width 291 height 32
select select "31"
click at [304, 179] on select "Venue Vendors Guests Details Finalize & Share" at bounding box center [449, 194] width 291 height 32
click at [700, 198] on select "Venue Client" at bounding box center [779, 194] width 291 height 32
select select "venueHost"
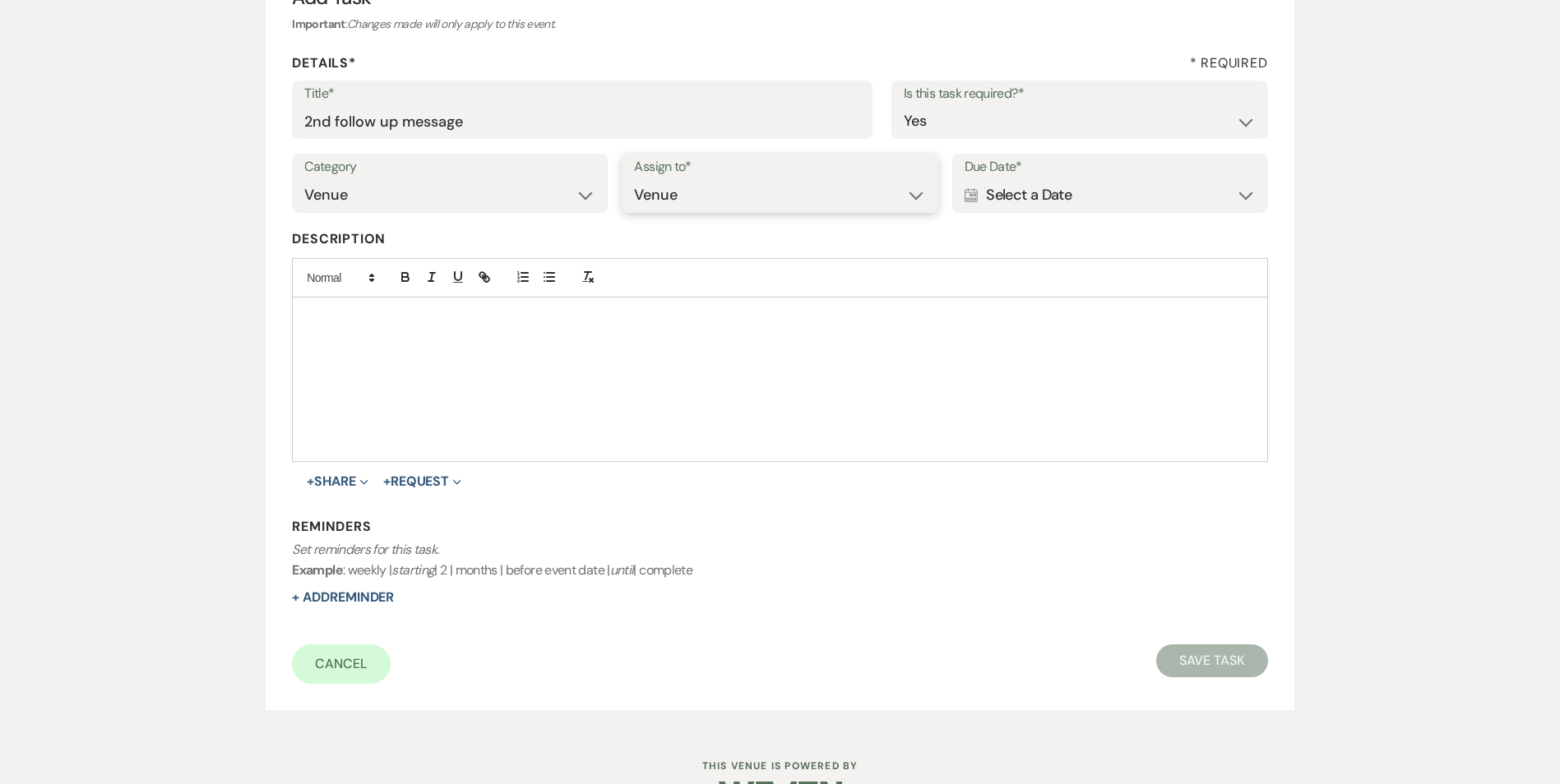
click at [634, 179] on select "Venue Client" at bounding box center [779, 194] width 291 height 32
click at [1001, 202] on div "Calendar Select a Date Expand" at bounding box center [1110, 194] width 291 height 32
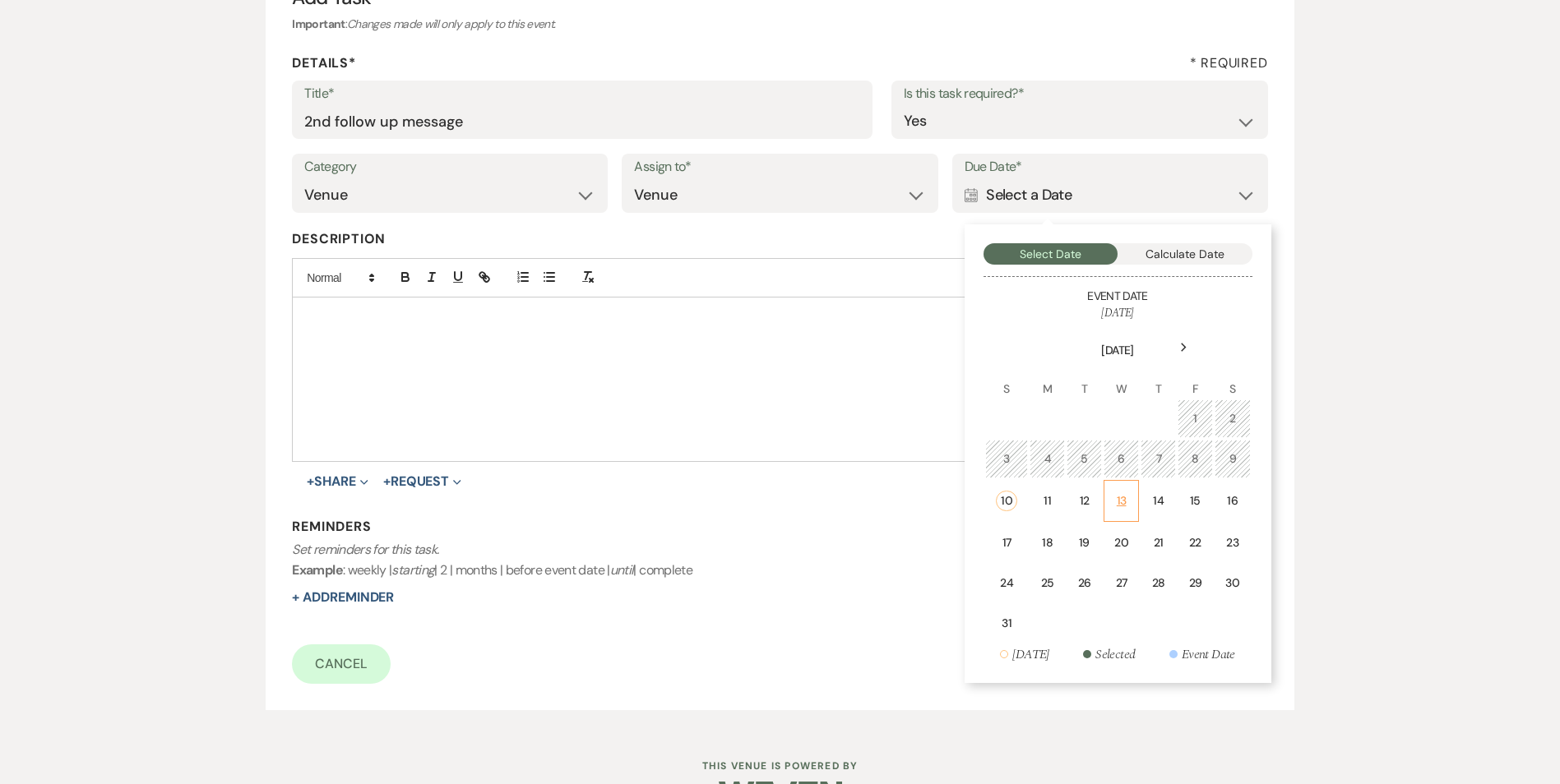
click at [1112, 505] on td "13" at bounding box center [1122, 501] width 36 height 42
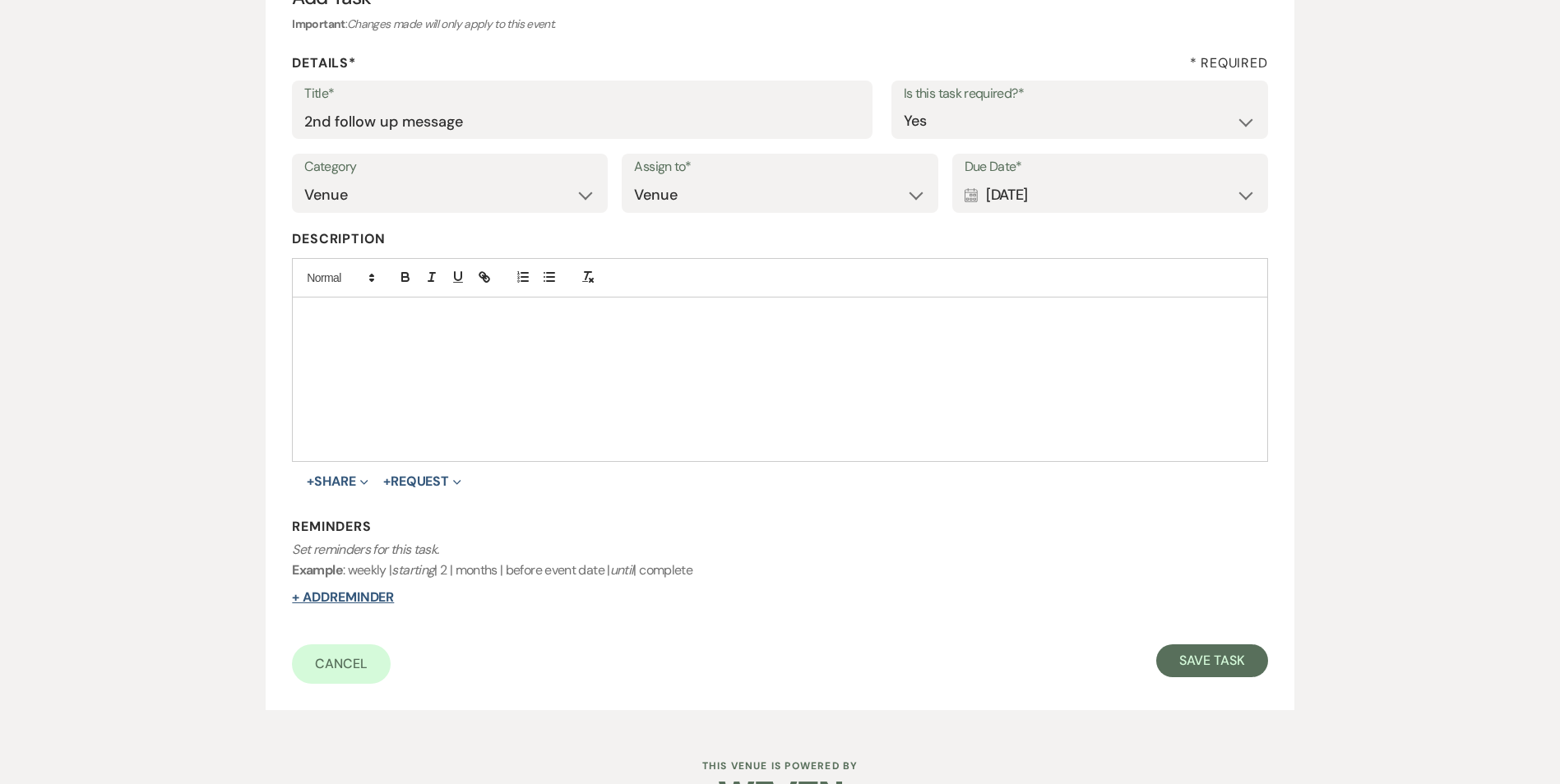
click at [380, 603] on button "+ Add Reminder" at bounding box center [343, 597] width 102 height 13
select select "host"
select select "days"
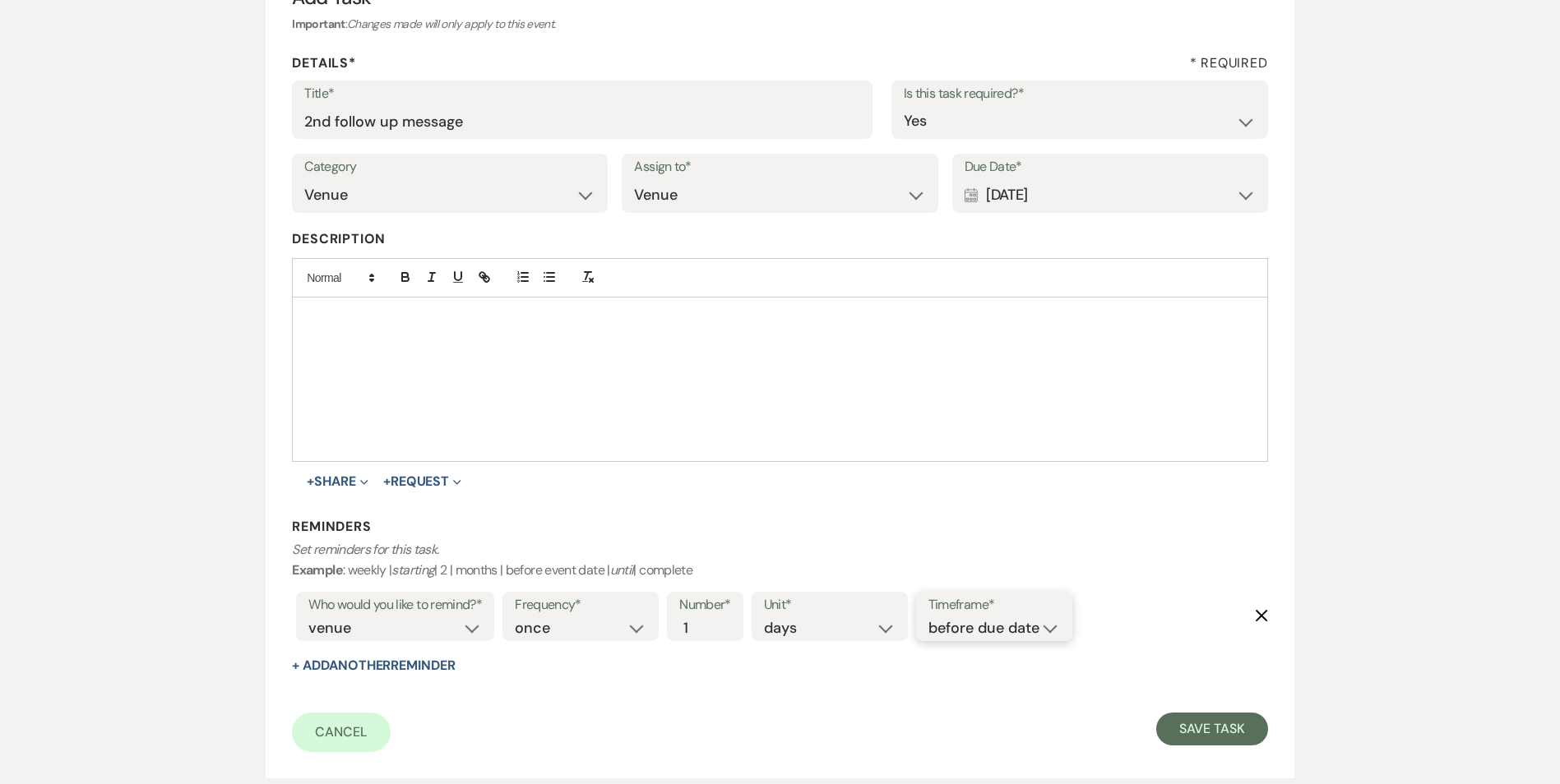
click at [985, 629] on select "before due date after due date on due date on custom date" at bounding box center [994, 628] width 132 height 22
select select "onDueDate"
click at [928, 617] on select "before due date after due date on due date on custom date" at bounding box center [994, 628] width 132 height 22
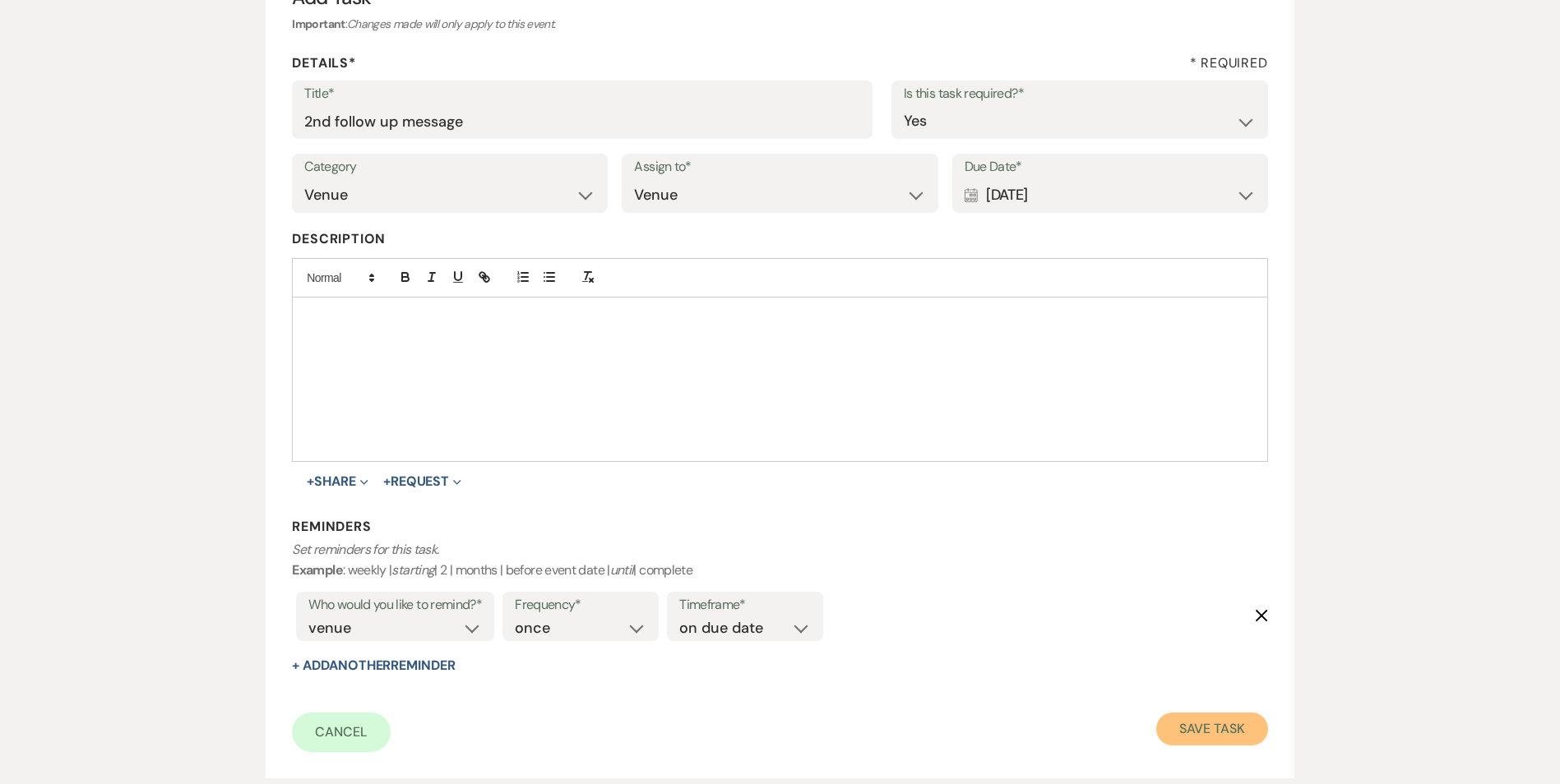
click at [1251, 727] on button "Save Task" at bounding box center [1211, 729] width 111 height 33
select select "2"
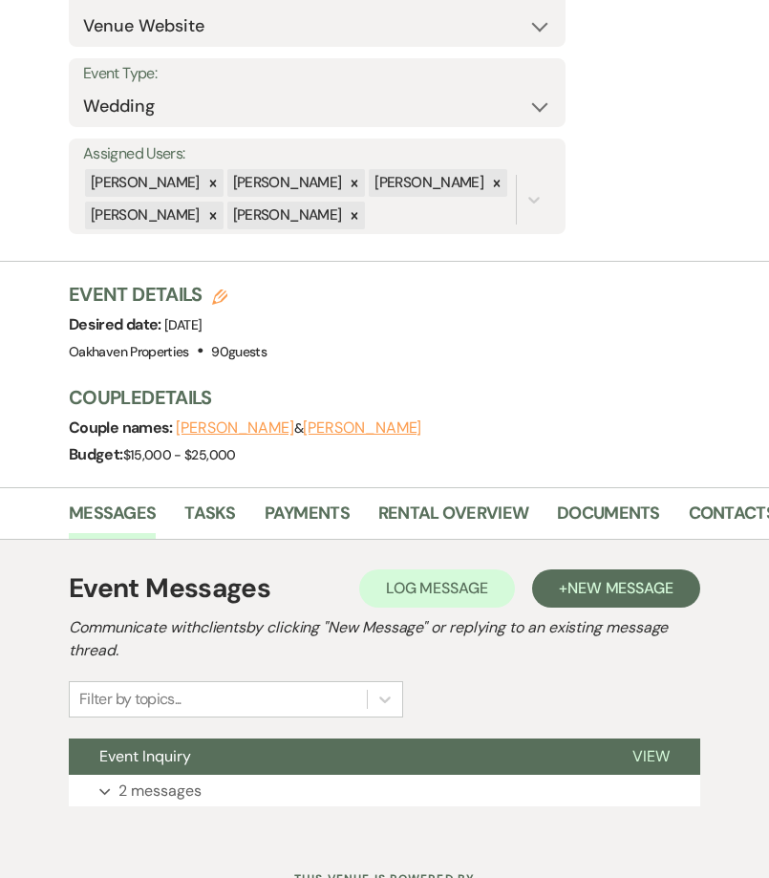
scroll to position [382, 0]
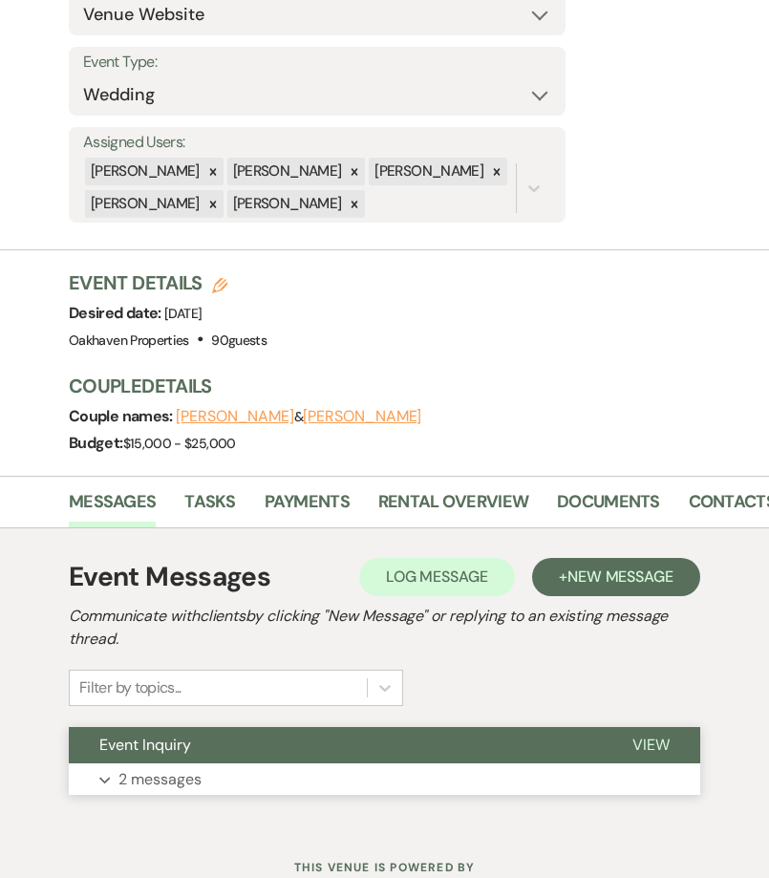
click at [647, 734] on span "View" at bounding box center [650, 744] width 37 height 20
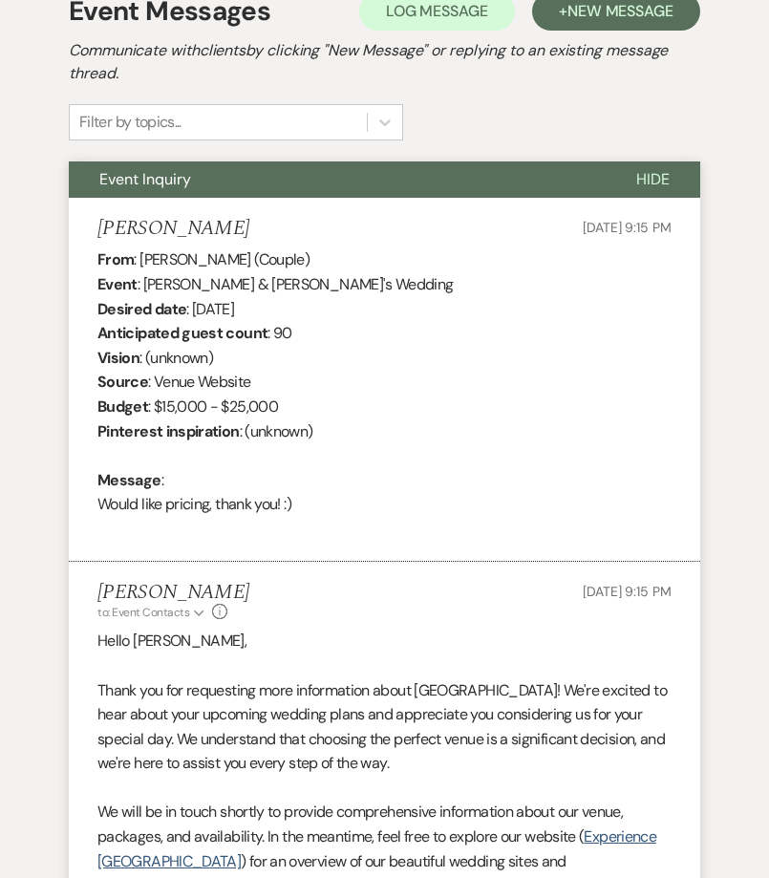
scroll to position [948, 0]
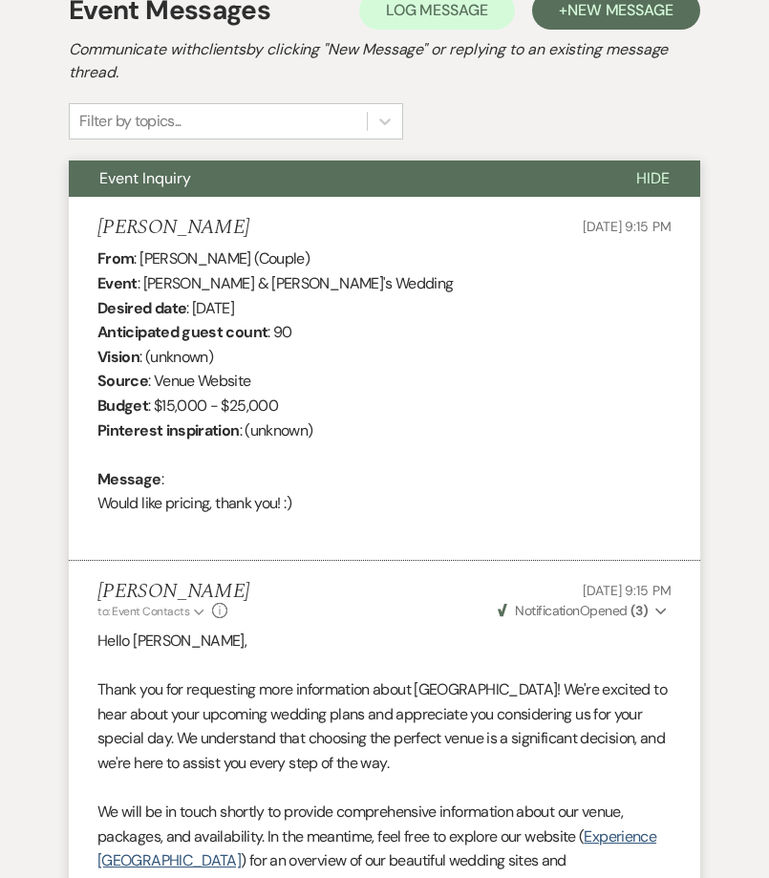
click at [605, 160] on button "Hide" at bounding box center [652, 178] width 95 height 36
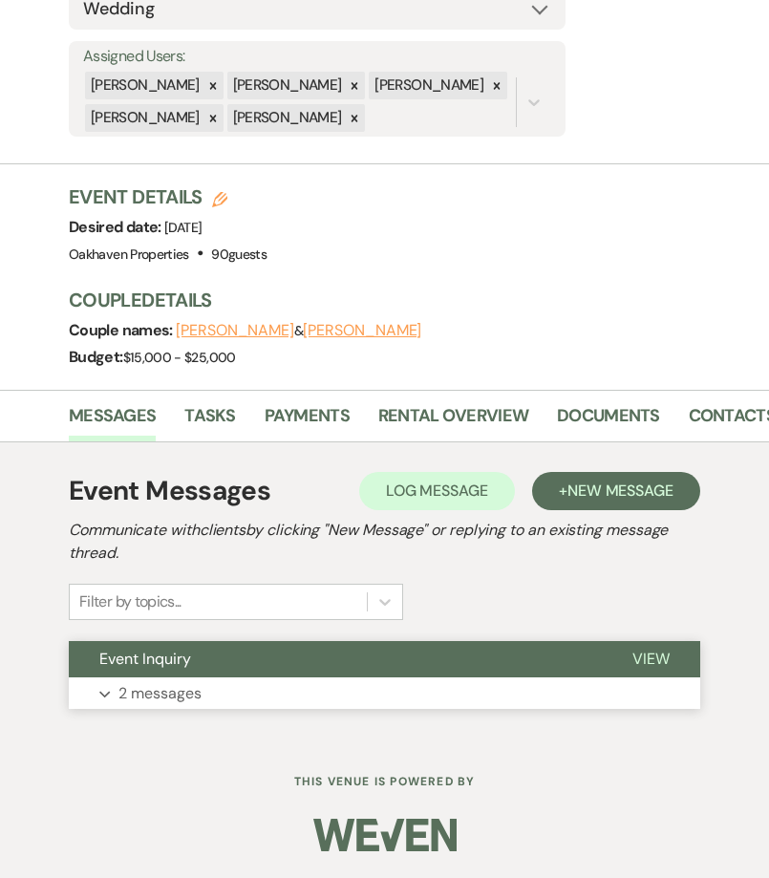
scroll to position [428, 0]
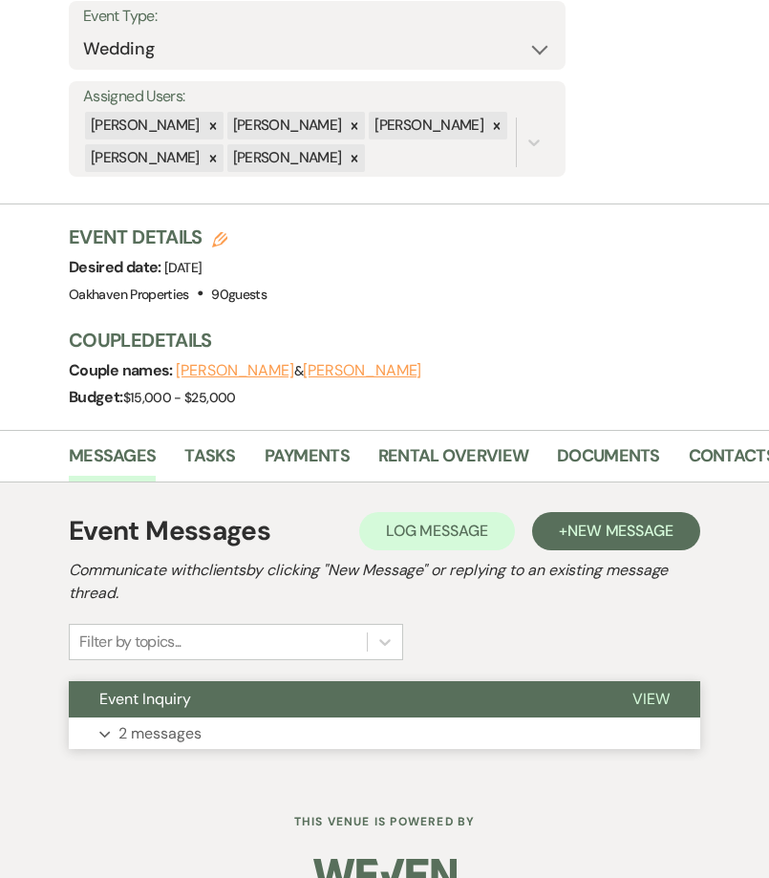
click at [655, 681] on button "View" at bounding box center [651, 699] width 98 height 36
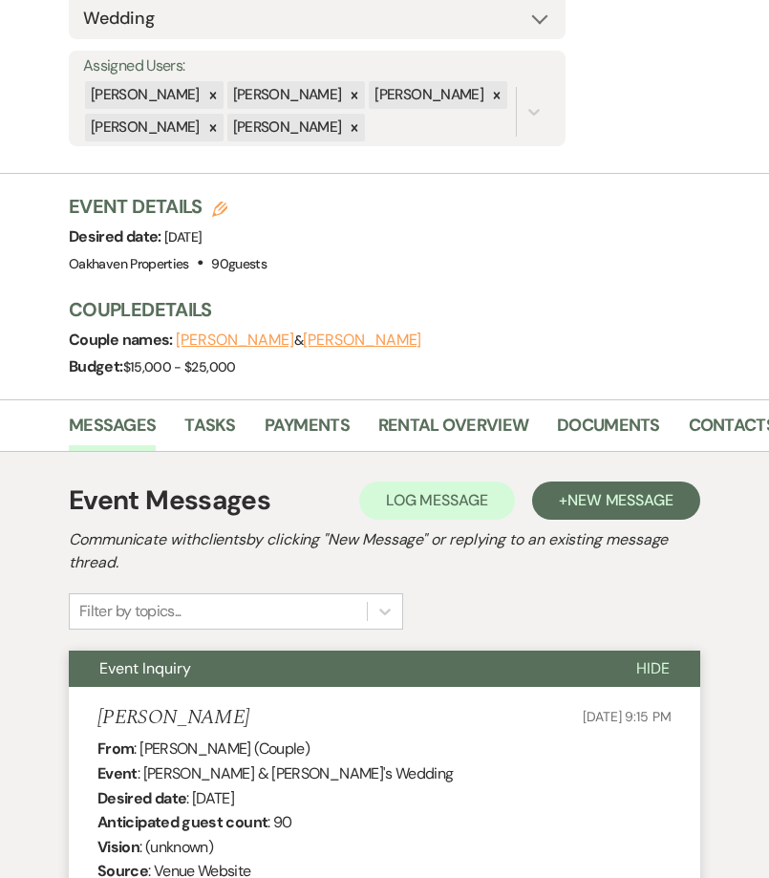
scroll to position [456, 0]
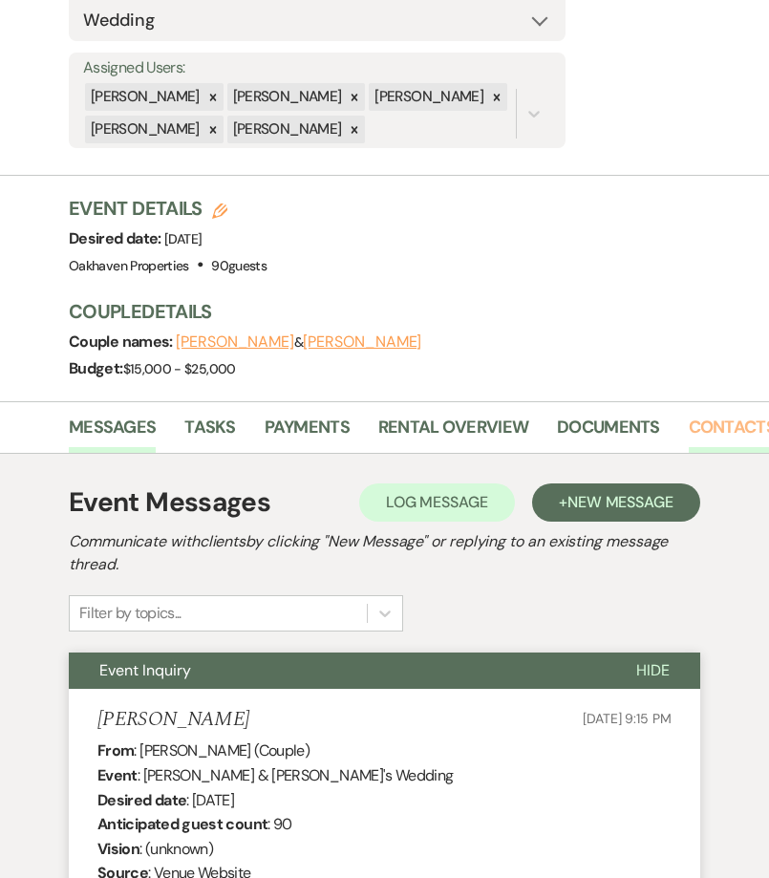
click at [720, 413] on link "Contacts" at bounding box center [732, 432] width 87 height 39
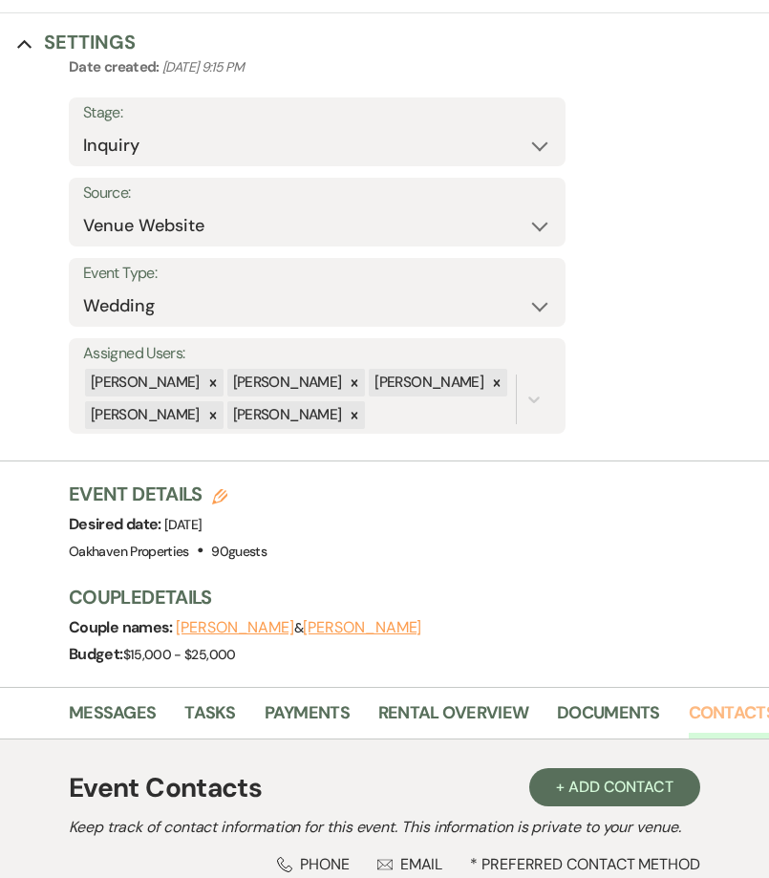
scroll to position [505, 0]
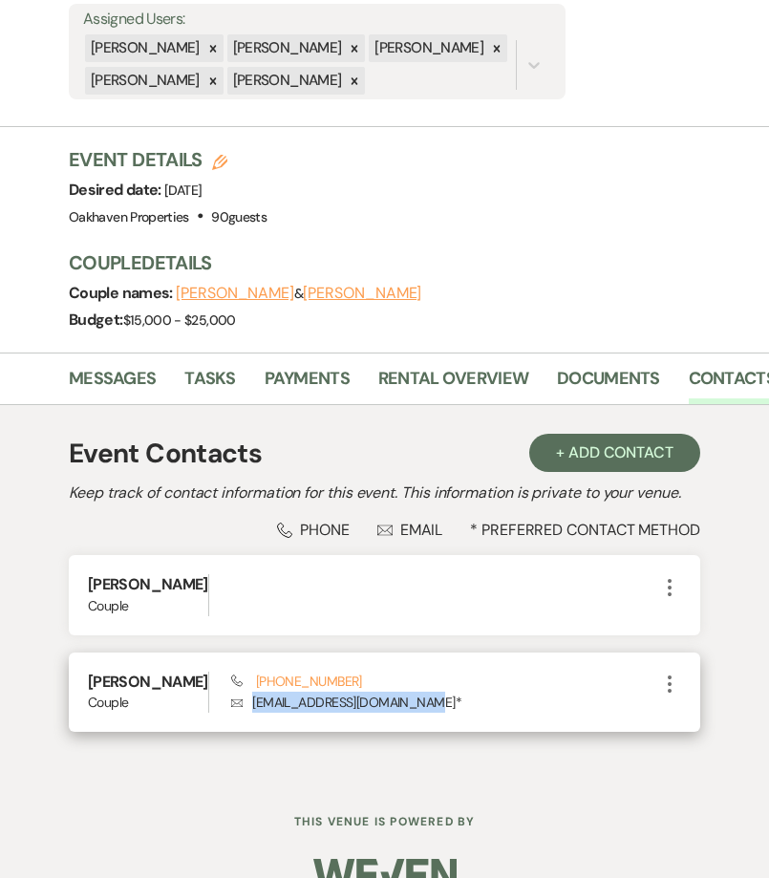
drag, startPoint x: 391, startPoint y: 660, endPoint x: 219, endPoint y: 659, distance: 171.9
click at [231, 691] on p "Envelope seversdanielle63@gmail.com *" at bounding box center [444, 701] width 427 height 21
copy p "seversdanielle63@gmail.com"
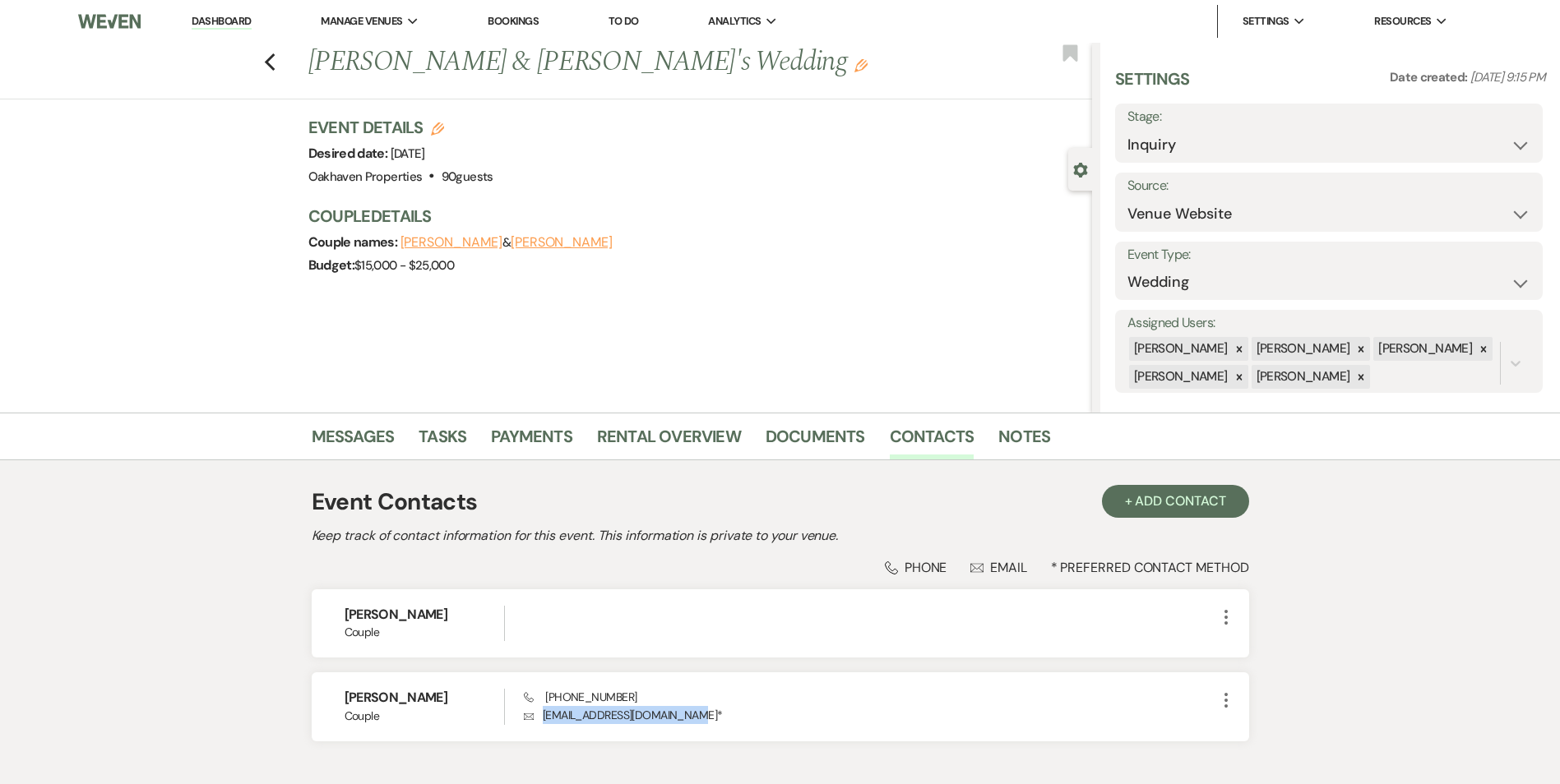
scroll to position [102, 0]
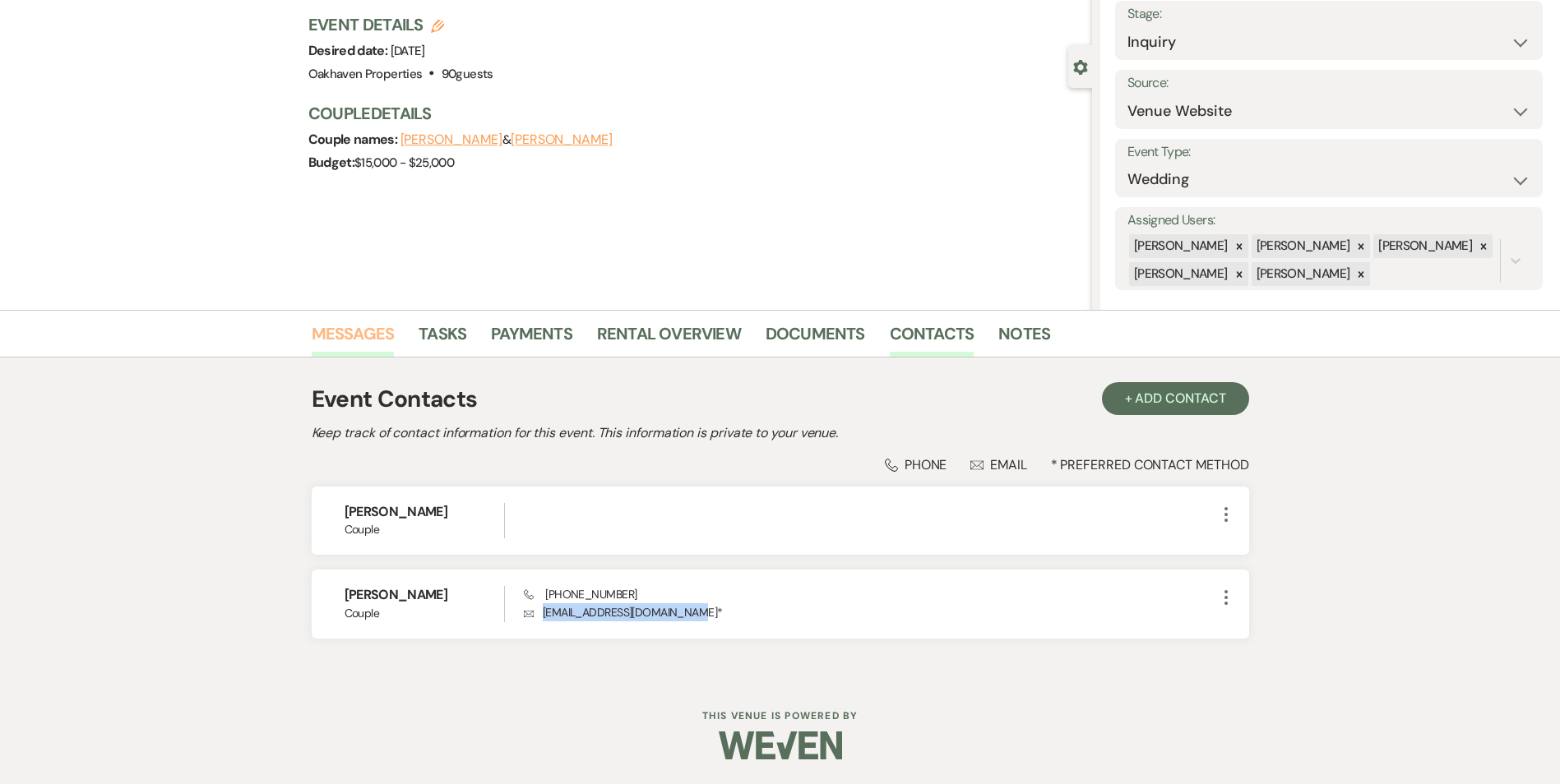
click at [325, 337] on link "Messages" at bounding box center [353, 338] width 83 height 36
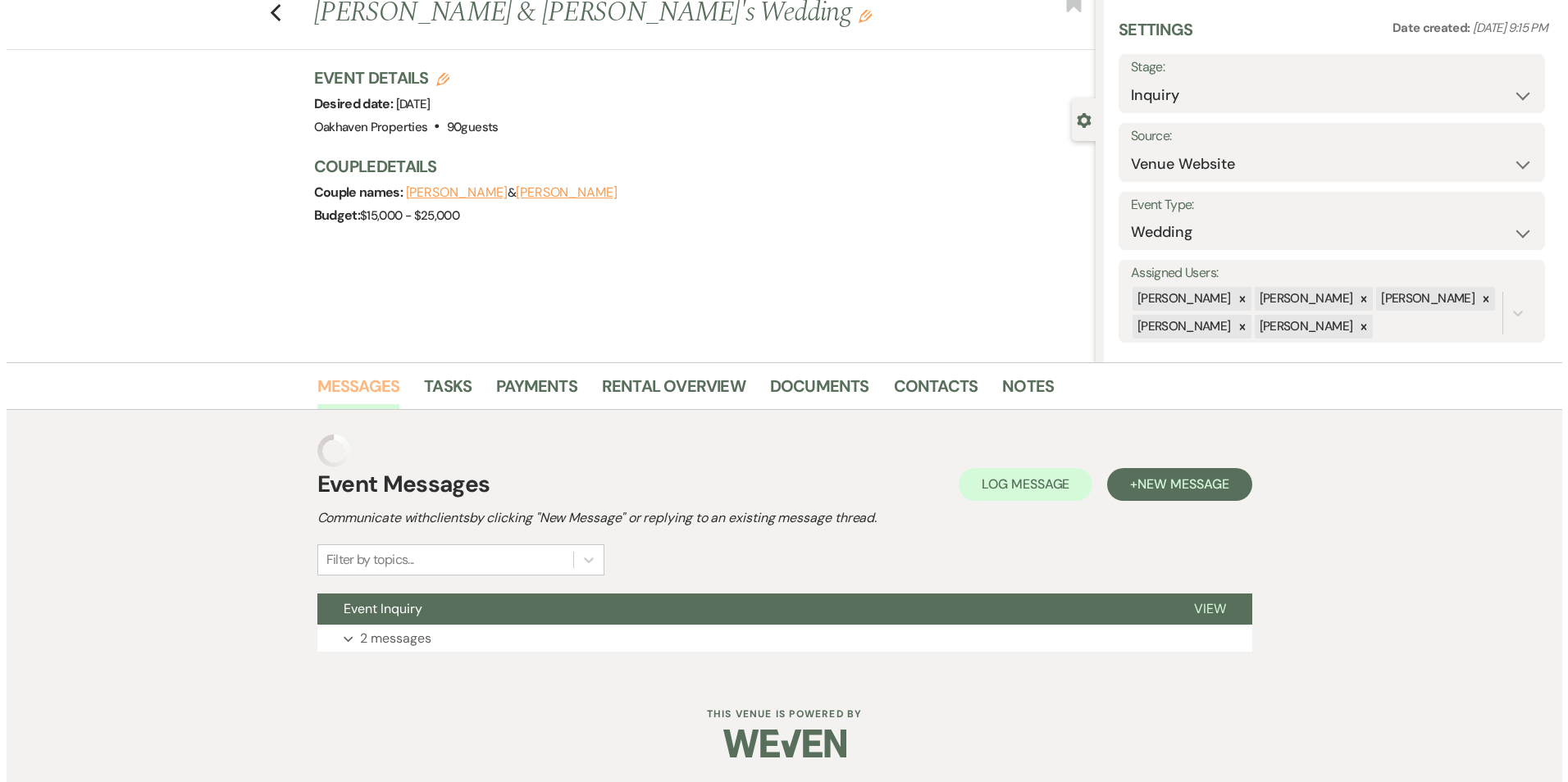
scroll to position [16, 0]
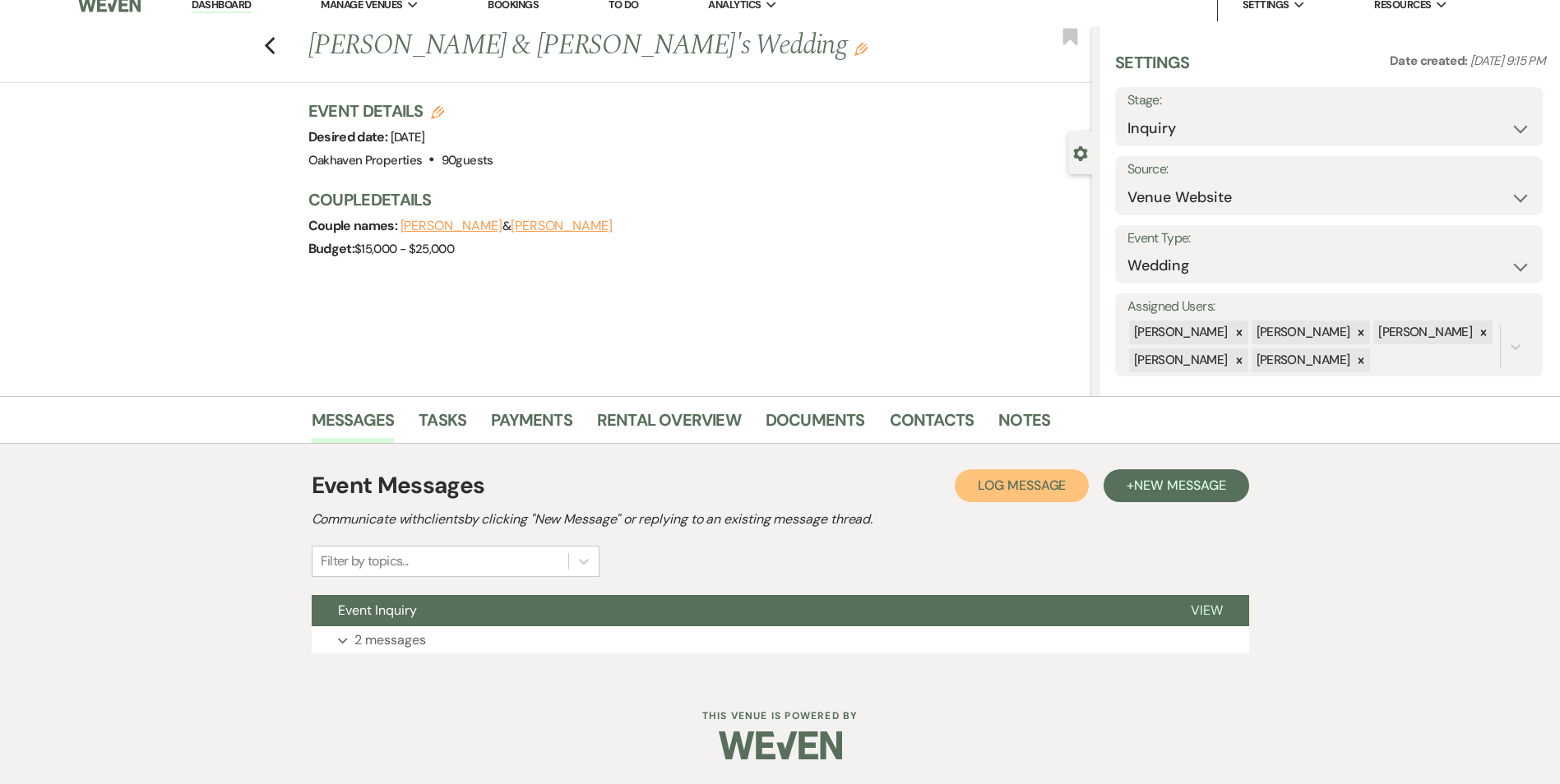
click at [1025, 488] on span "Log Message" at bounding box center [1021, 485] width 88 height 17
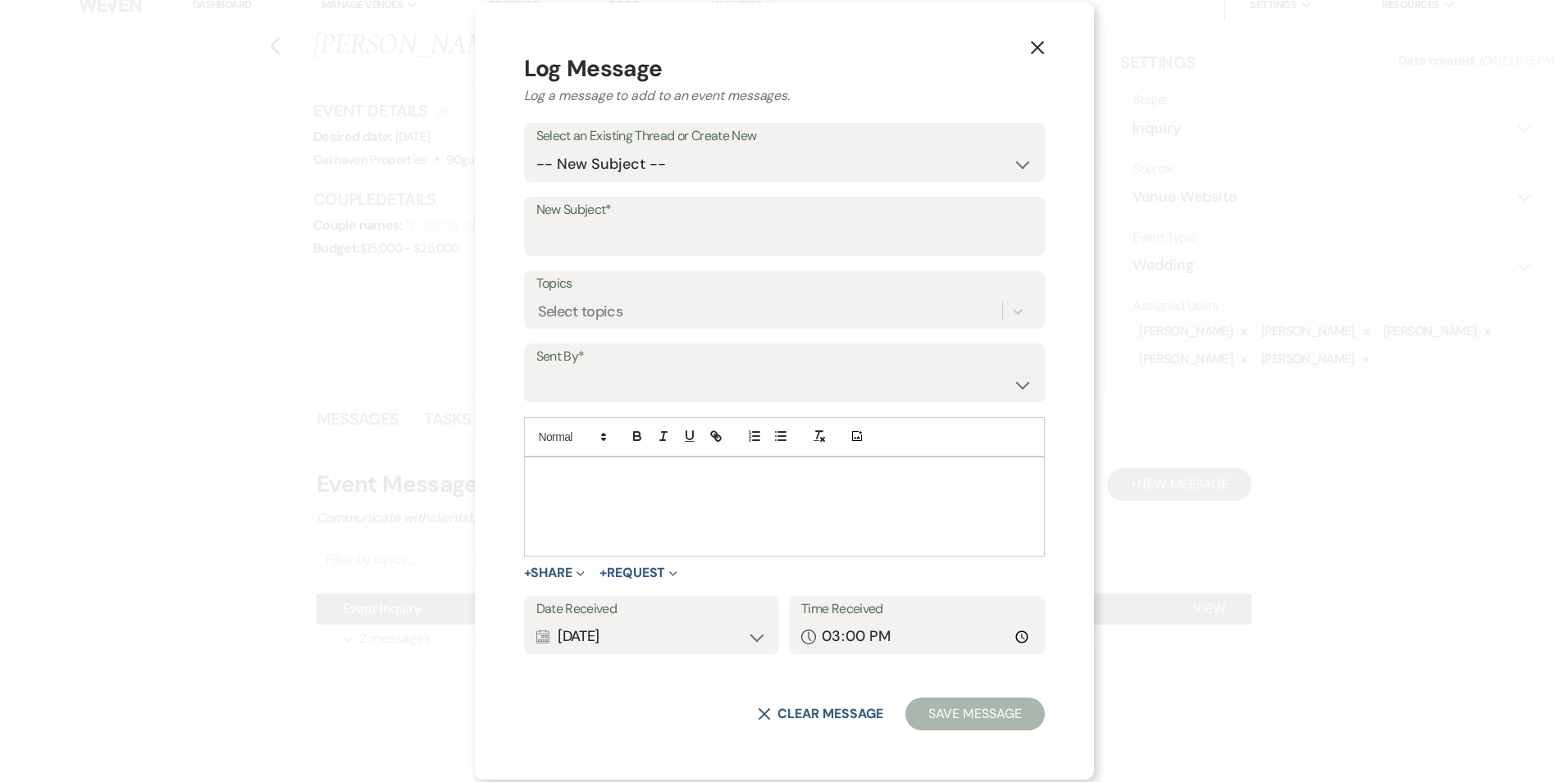
click at [725, 507] on div at bounding box center [784, 506] width 519 height 99
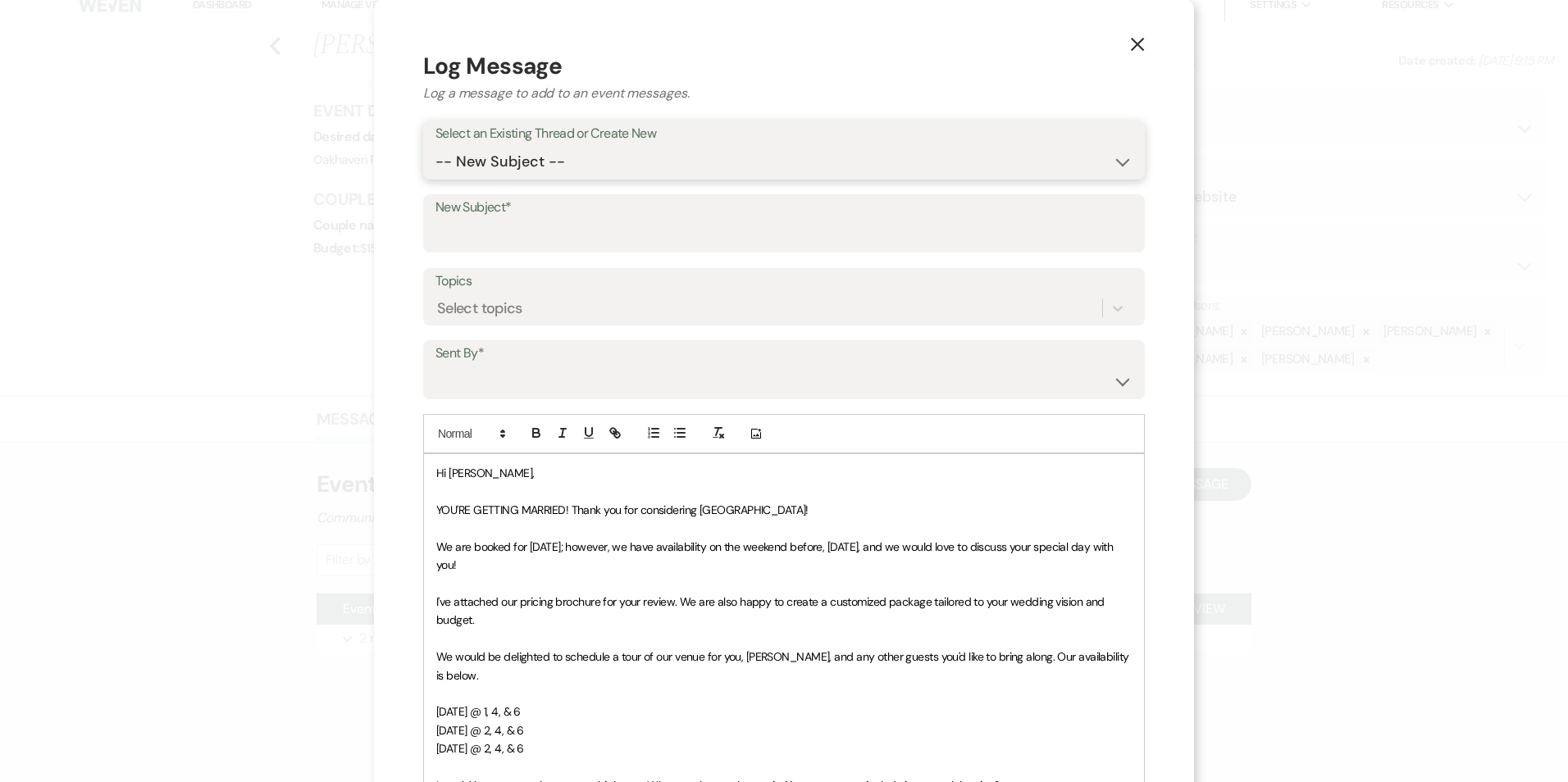
click at [594, 165] on select "-- New Subject -- Event Inquiry" at bounding box center [784, 161] width 697 height 32
select select "442722"
click at [435, 146] on select "-- New Subject -- Event Inquiry" at bounding box center [784, 161] width 697 height 32
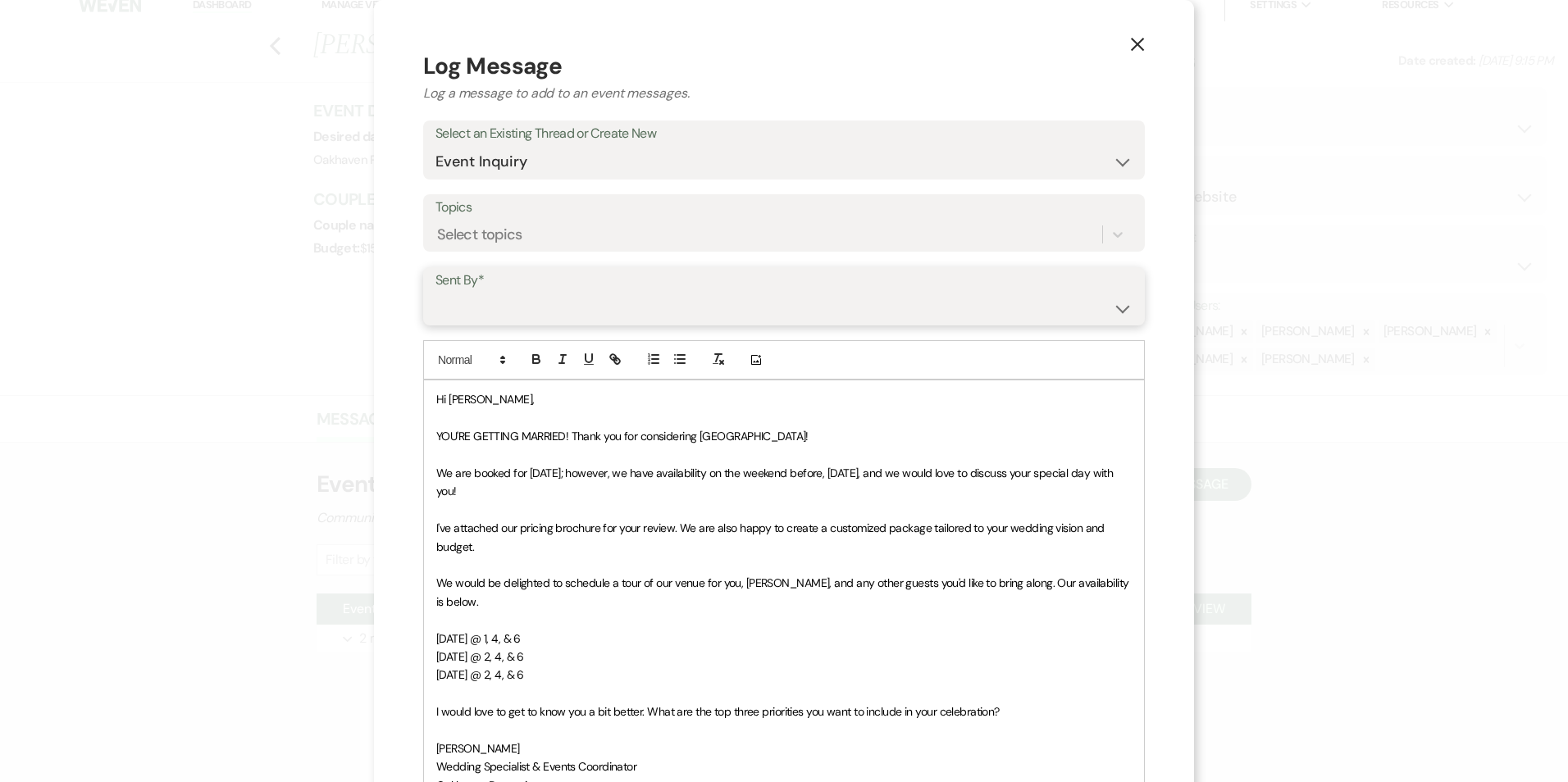
click at [551, 306] on select "Patience Ergish (pdergish@aol.com) Jeanette Wagoner (jeanette@experienceoakhave…" at bounding box center [784, 307] width 697 height 32
select select "user-127923"
click at [435, 292] on select "Patience Ergish (pdergish@aol.com) Jeanette Wagoner (jeanette@experienceoakhave…" at bounding box center [784, 307] width 697 height 32
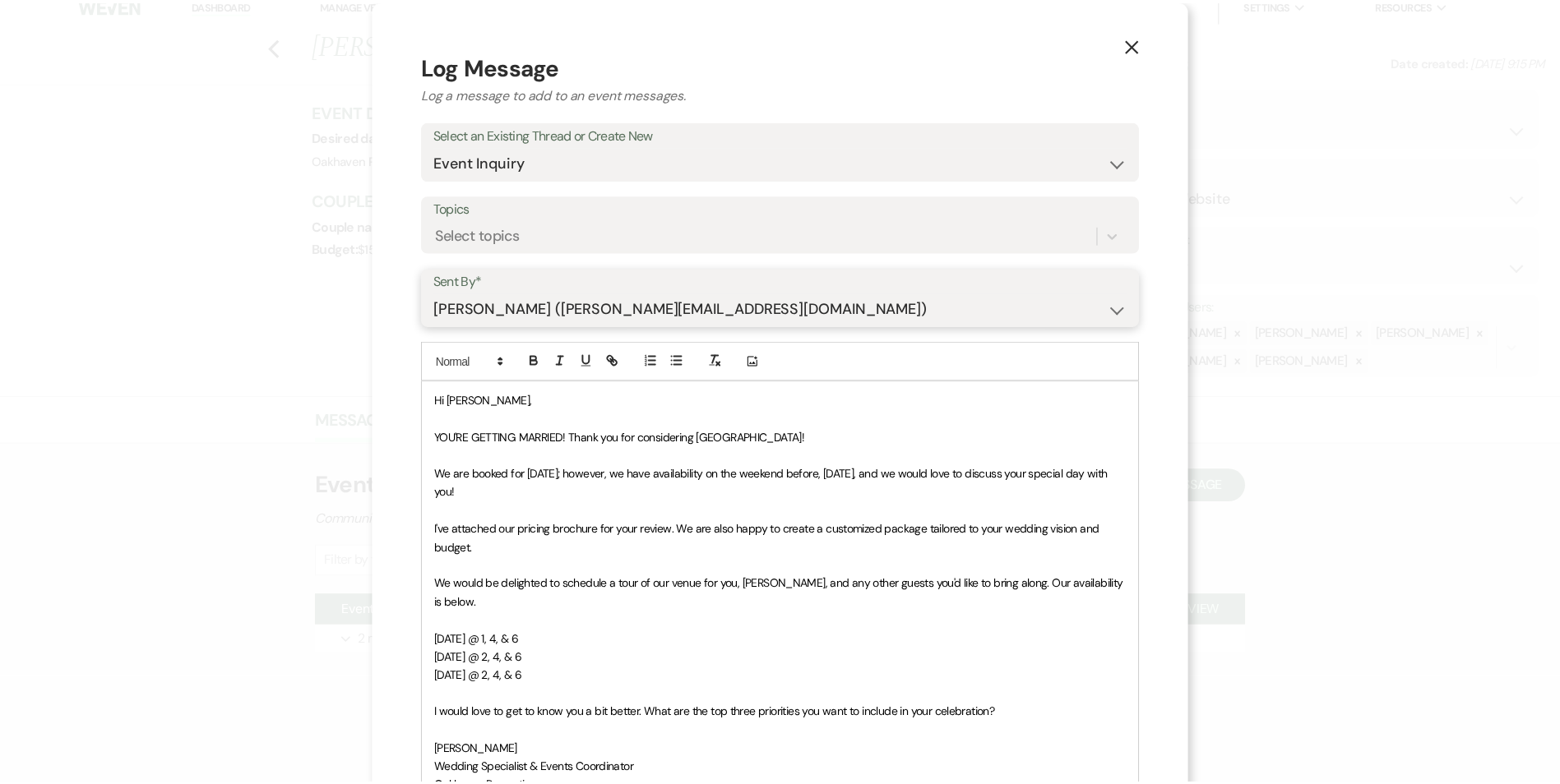
scroll to position [283, 0]
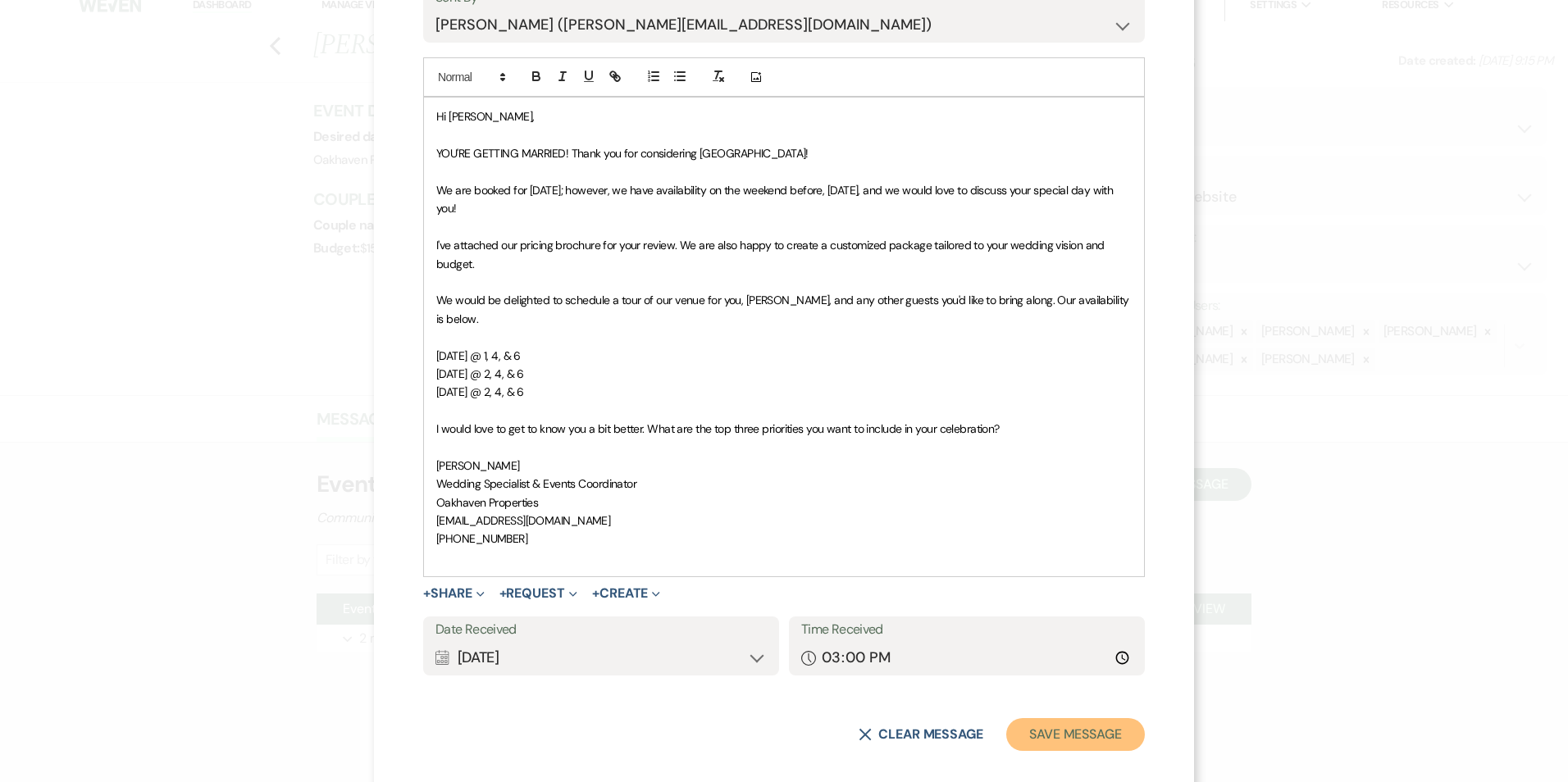
click at [1050, 718] on button "Save Message" at bounding box center [1075, 735] width 138 height 33
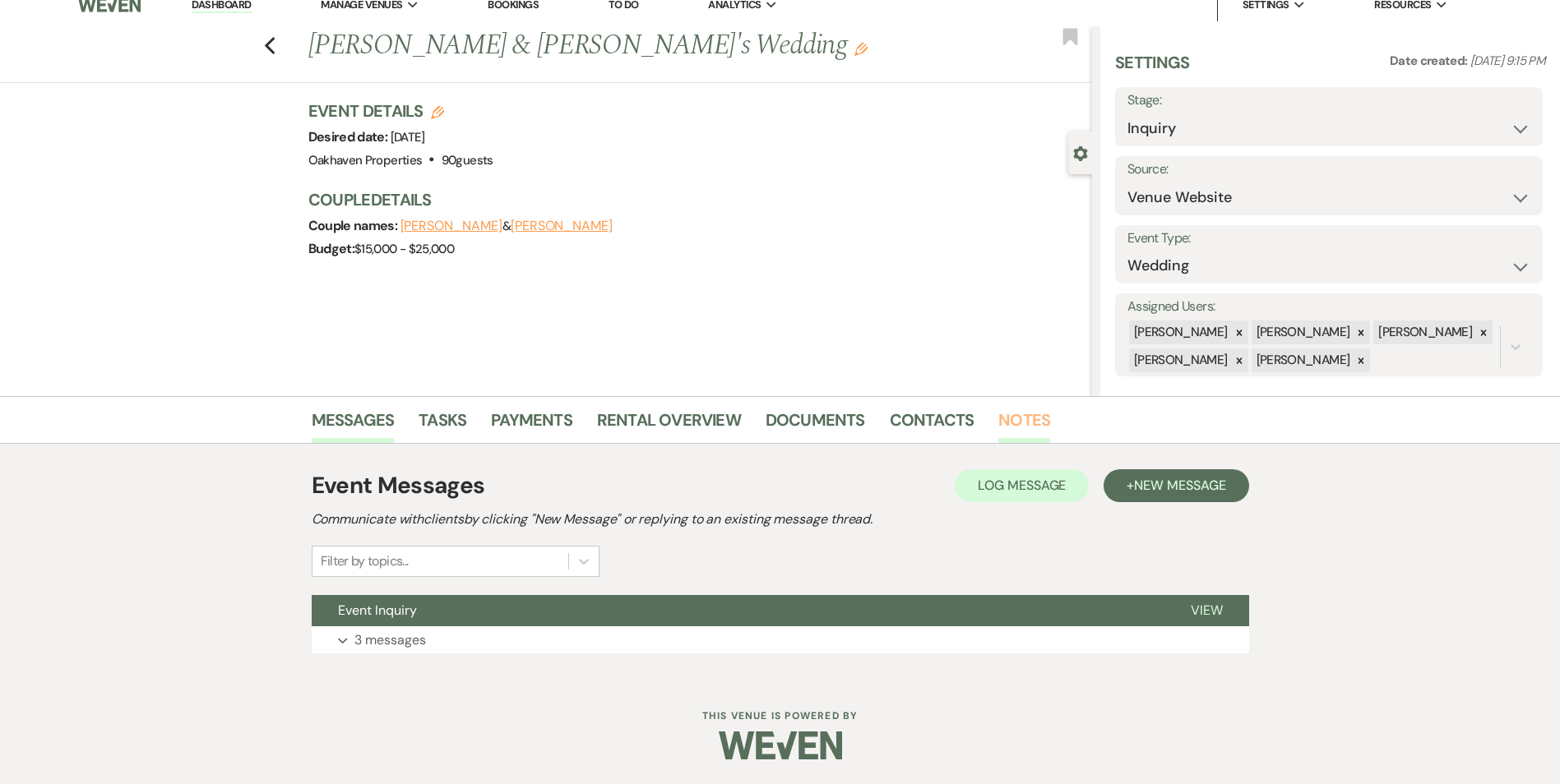
click at [1028, 429] on link "Notes" at bounding box center [1024, 425] width 52 height 36
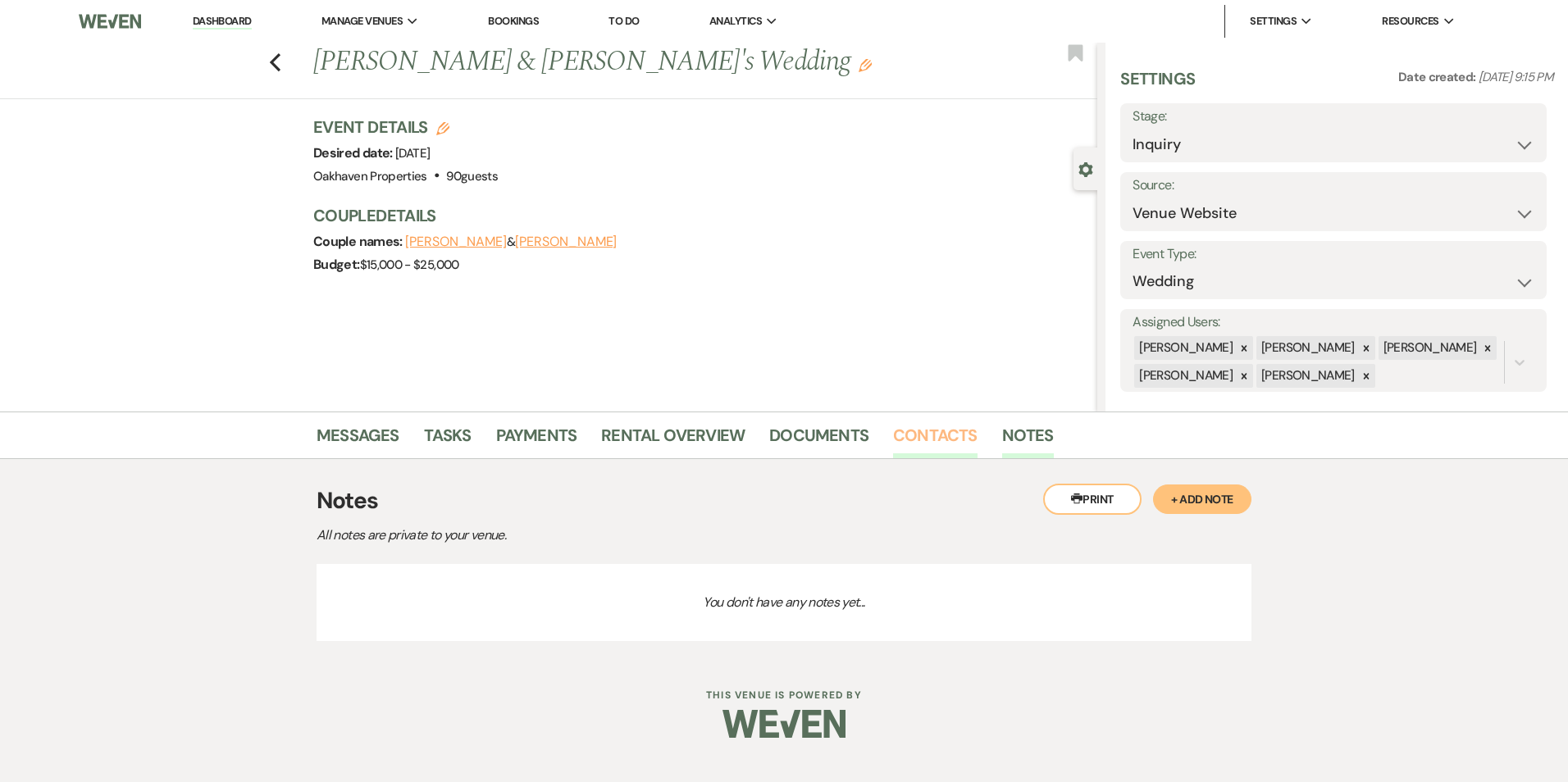
click at [949, 430] on link "Contacts" at bounding box center [935, 440] width 84 height 36
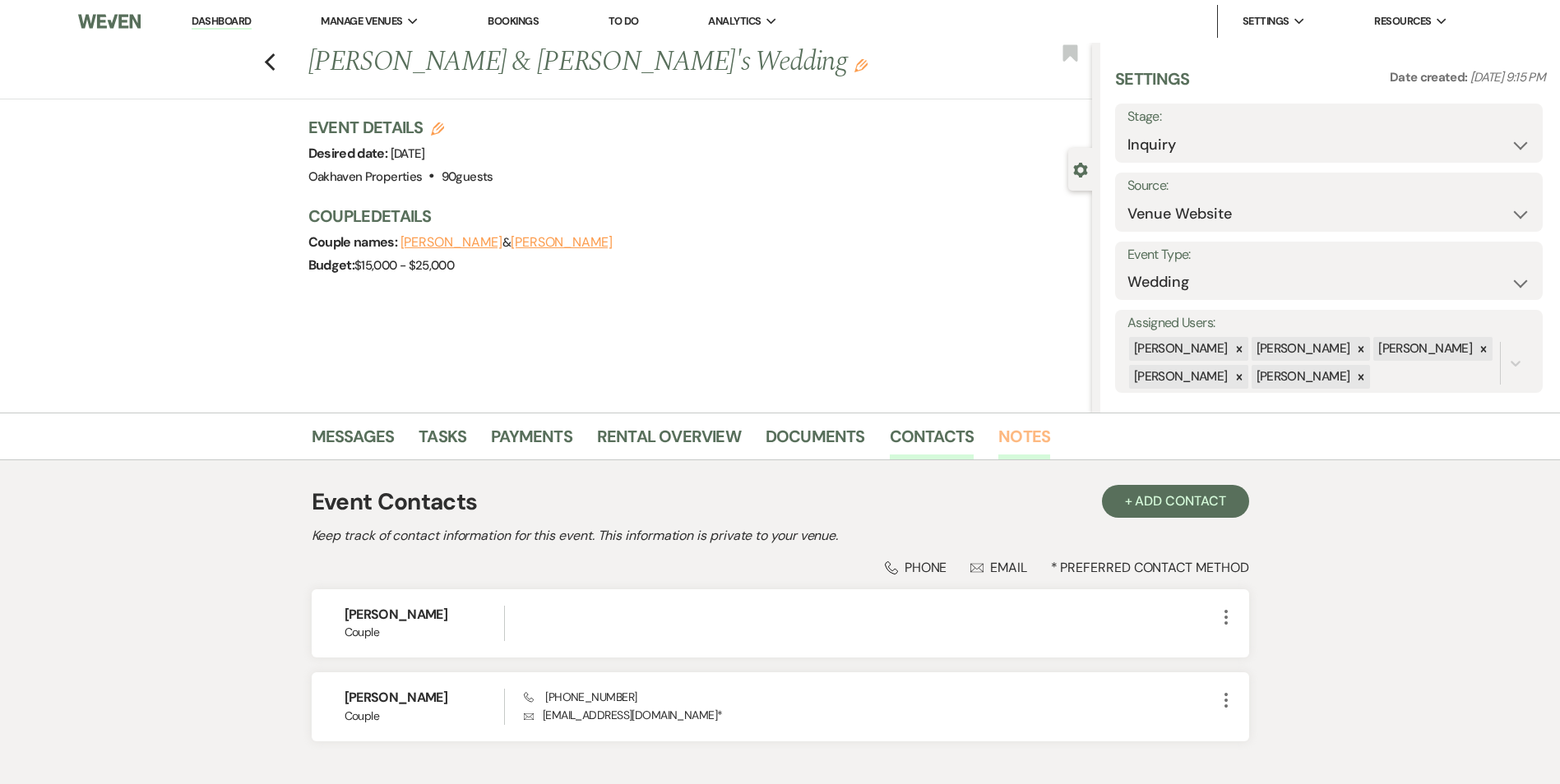
click at [1024, 433] on link "Notes" at bounding box center [1024, 441] width 52 height 36
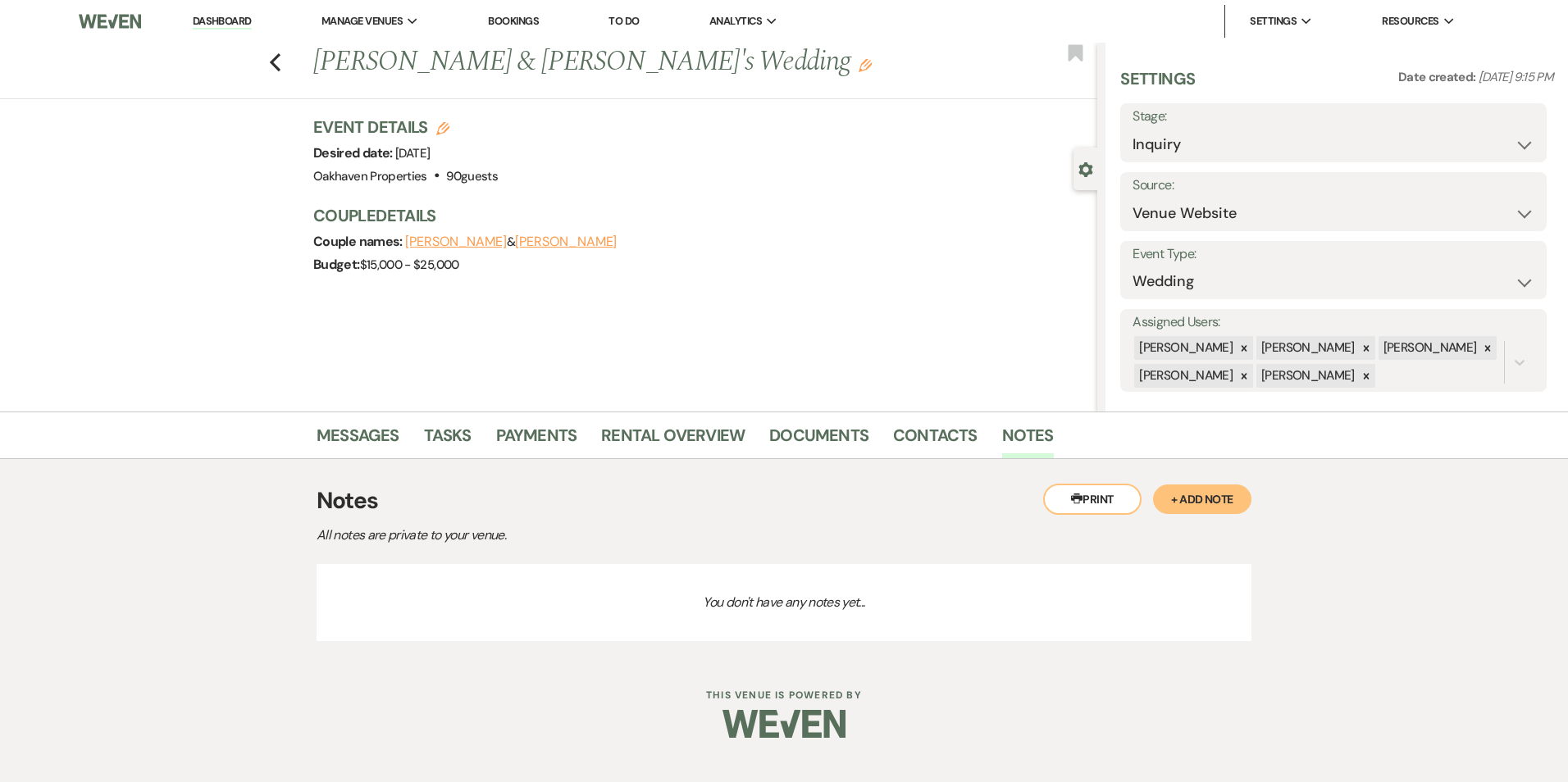
click at [1200, 494] on button "+ Add Note" at bounding box center [1202, 499] width 99 height 29
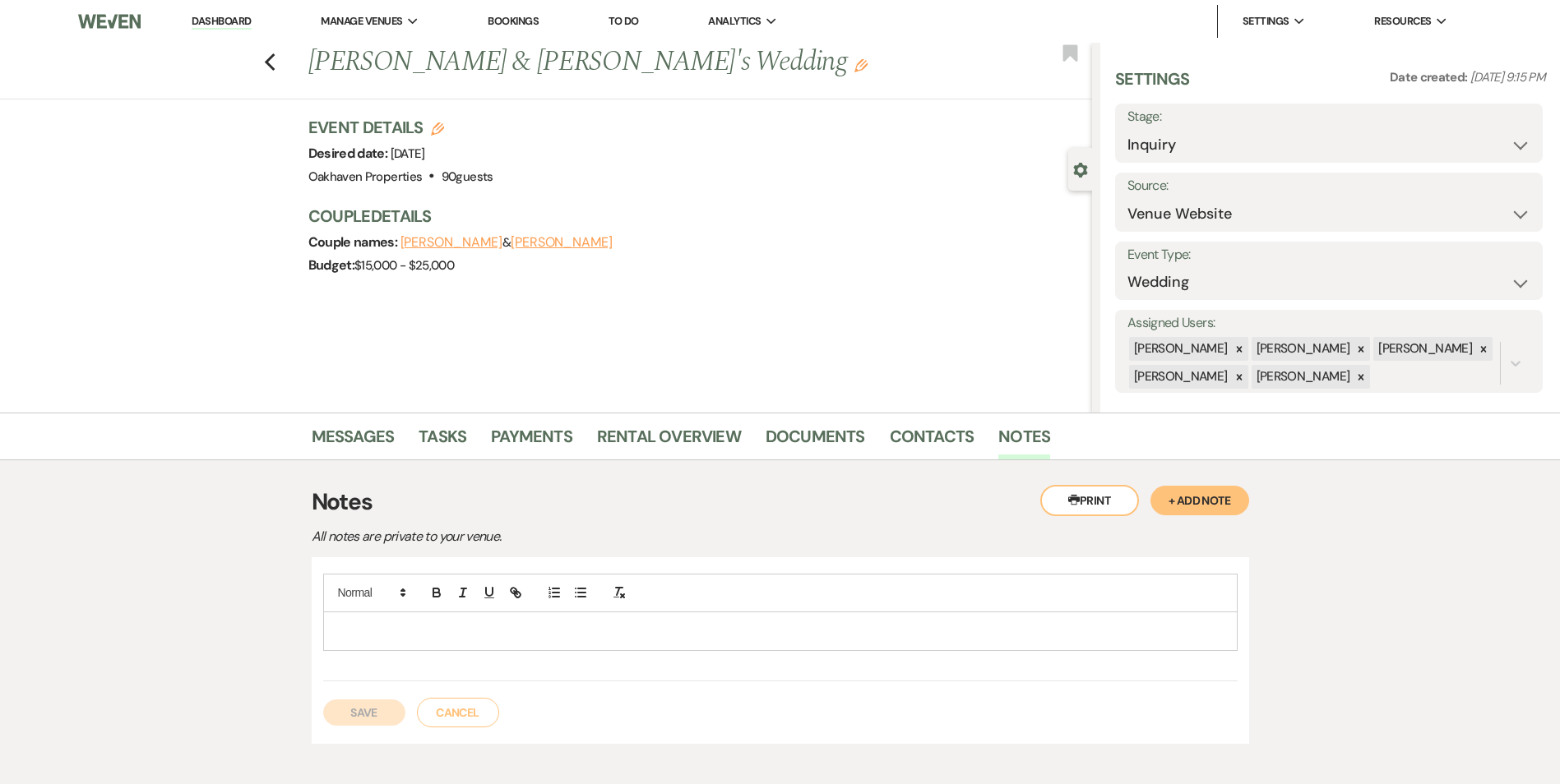
click at [441, 627] on p at bounding box center [780, 631] width 888 height 18
click at [372, 700] on button "Save" at bounding box center [363, 713] width 82 height 27
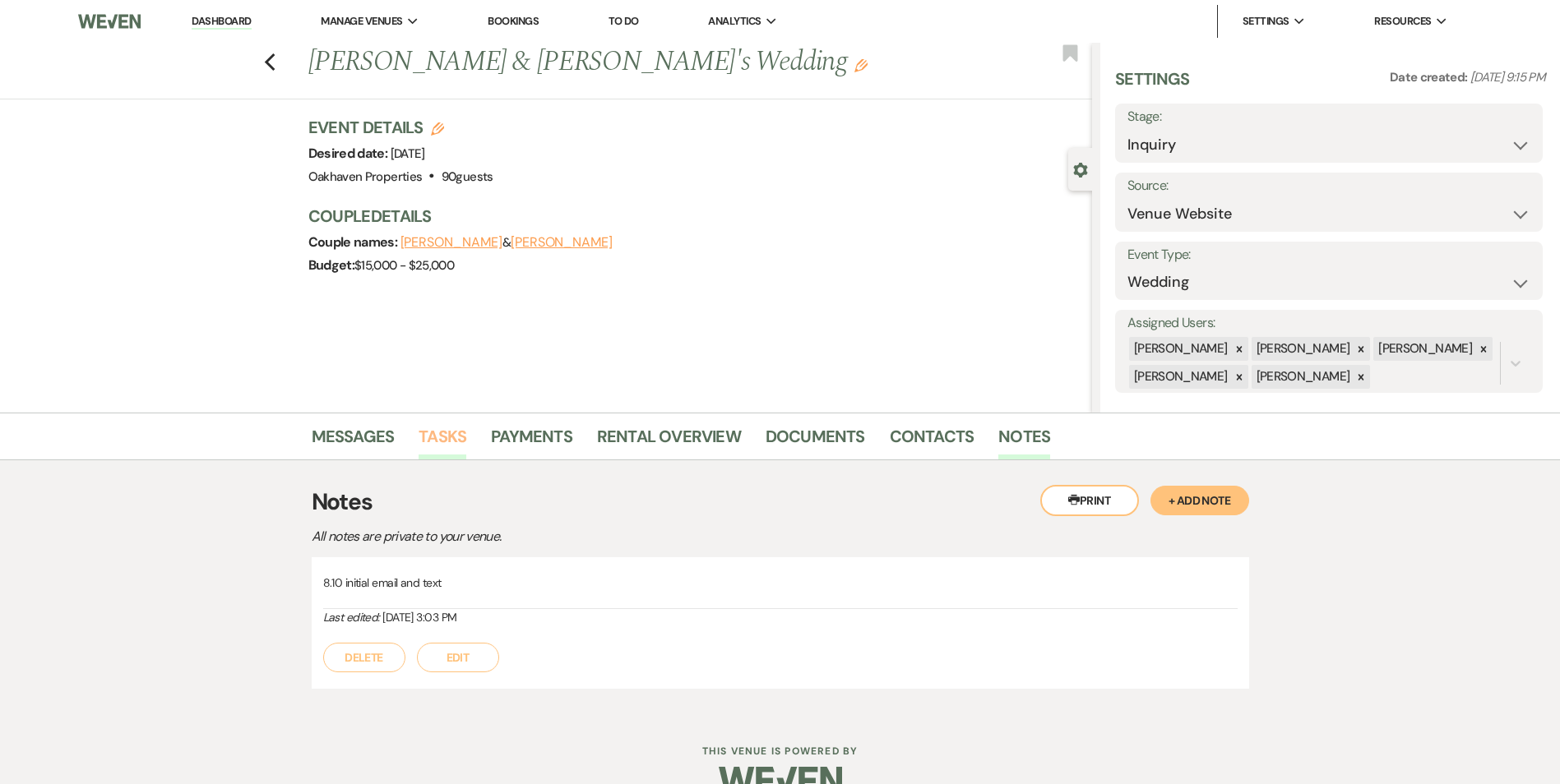
click at [454, 442] on link "Tasks" at bounding box center [442, 441] width 47 height 36
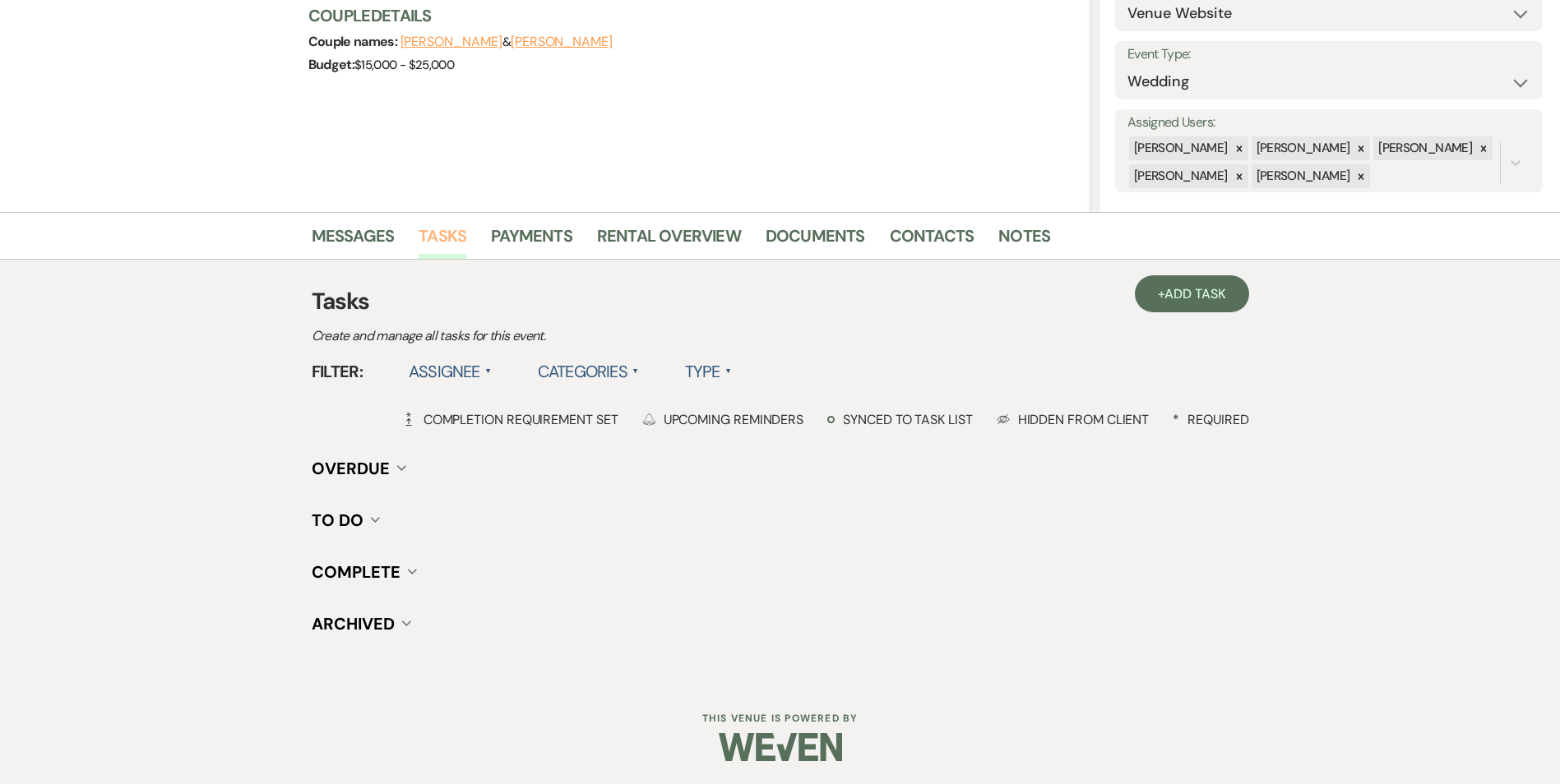
scroll to position [202, 0]
click at [1194, 282] on link "+ Add Task" at bounding box center [1192, 292] width 114 height 37
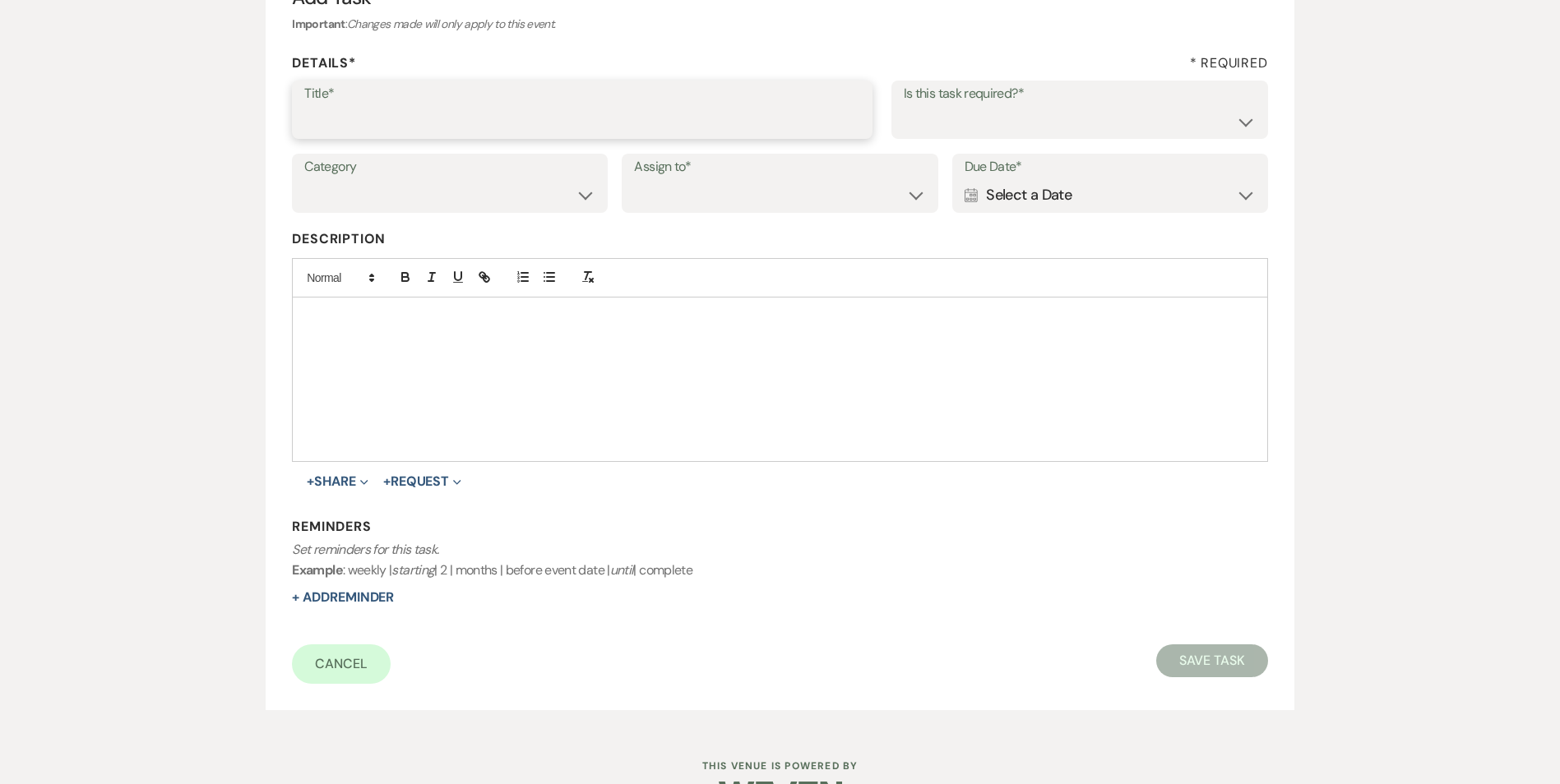
click at [471, 107] on input "Title*" at bounding box center [582, 120] width 556 height 32
type input "2nd follow up call and email"
click at [989, 108] on select "Yes No" at bounding box center [1079, 120] width 352 height 32
select select "true"
click at [903, 105] on select "Yes No" at bounding box center [1079, 120] width 352 height 32
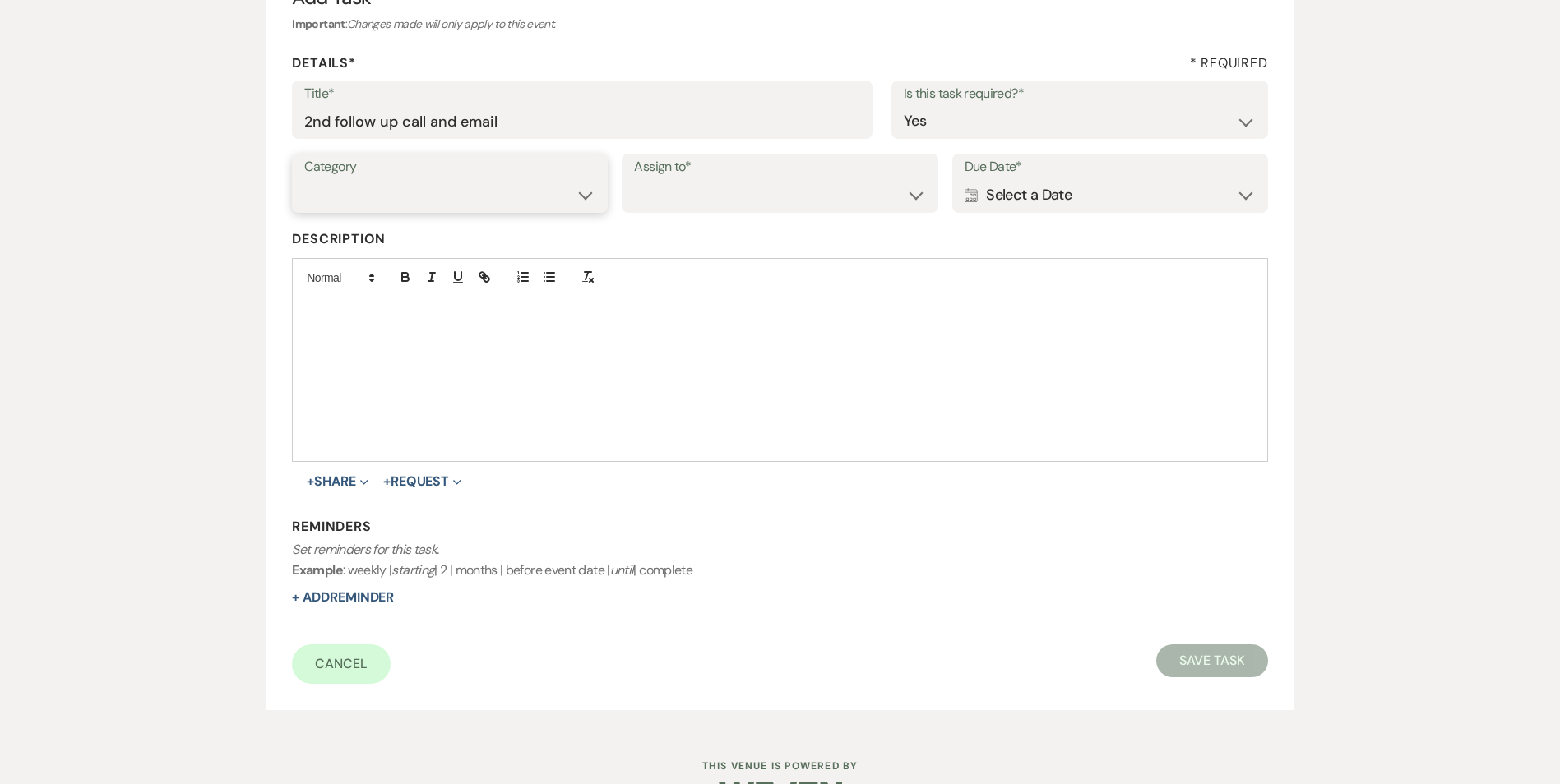
click at [536, 191] on select "Venue Vendors Guests Details Finalize & Share" at bounding box center [449, 194] width 291 height 32
select select "31"
click at [304, 179] on select "Venue Vendors Guests Details Finalize & Share" at bounding box center [449, 194] width 291 height 32
click at [665, 189] on select "Venue Client" at bounding box center [779, 194] width 291 height 32
select select "venueHost"
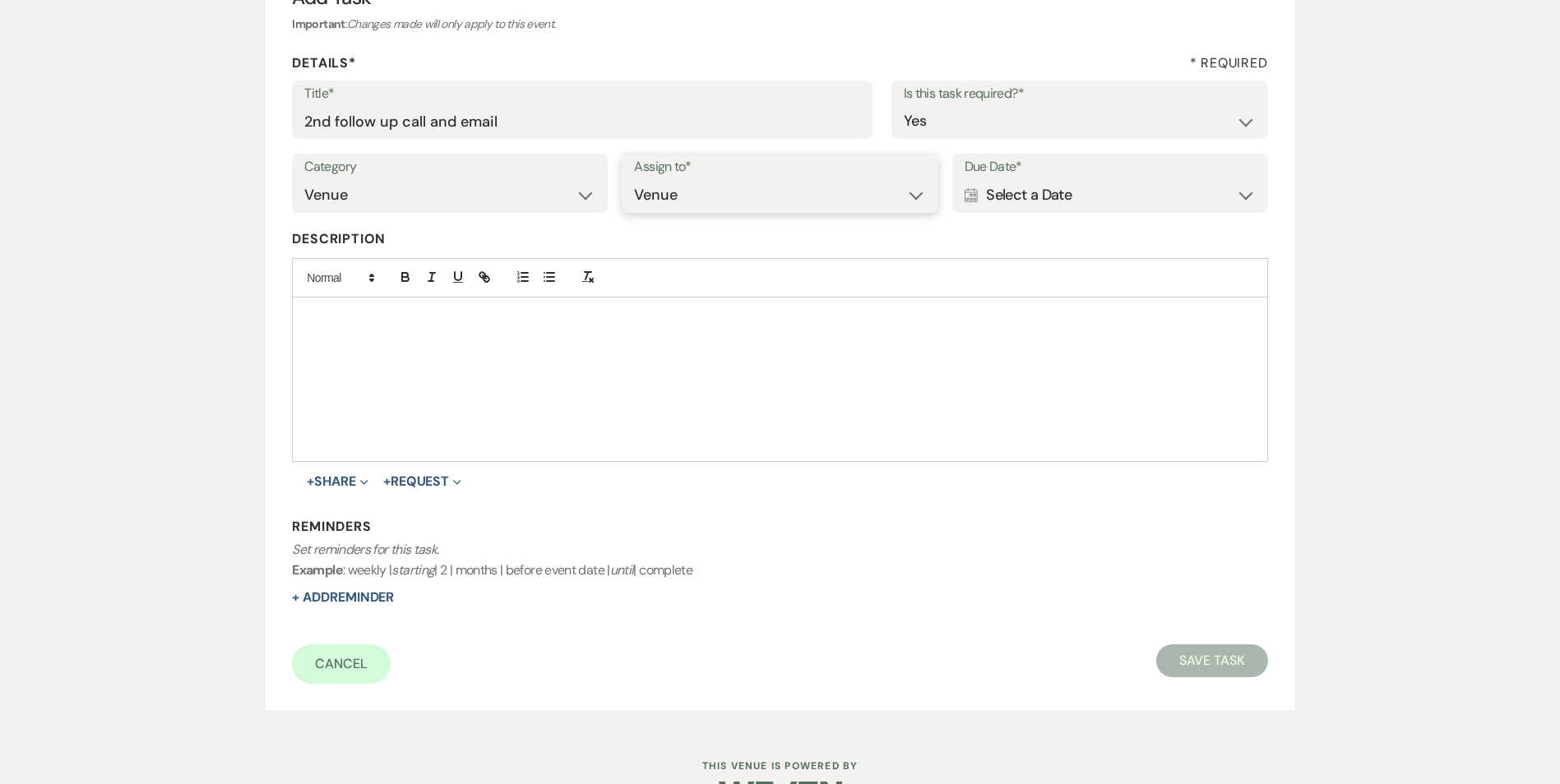
click at [634, 179] on select "Venue Client" at bounding box center [779, 194] width 291 height 32
click at [1020, 201] on div "Calendar Select a Date Expand" at bounding box center [1110, 194] width 291 height 32
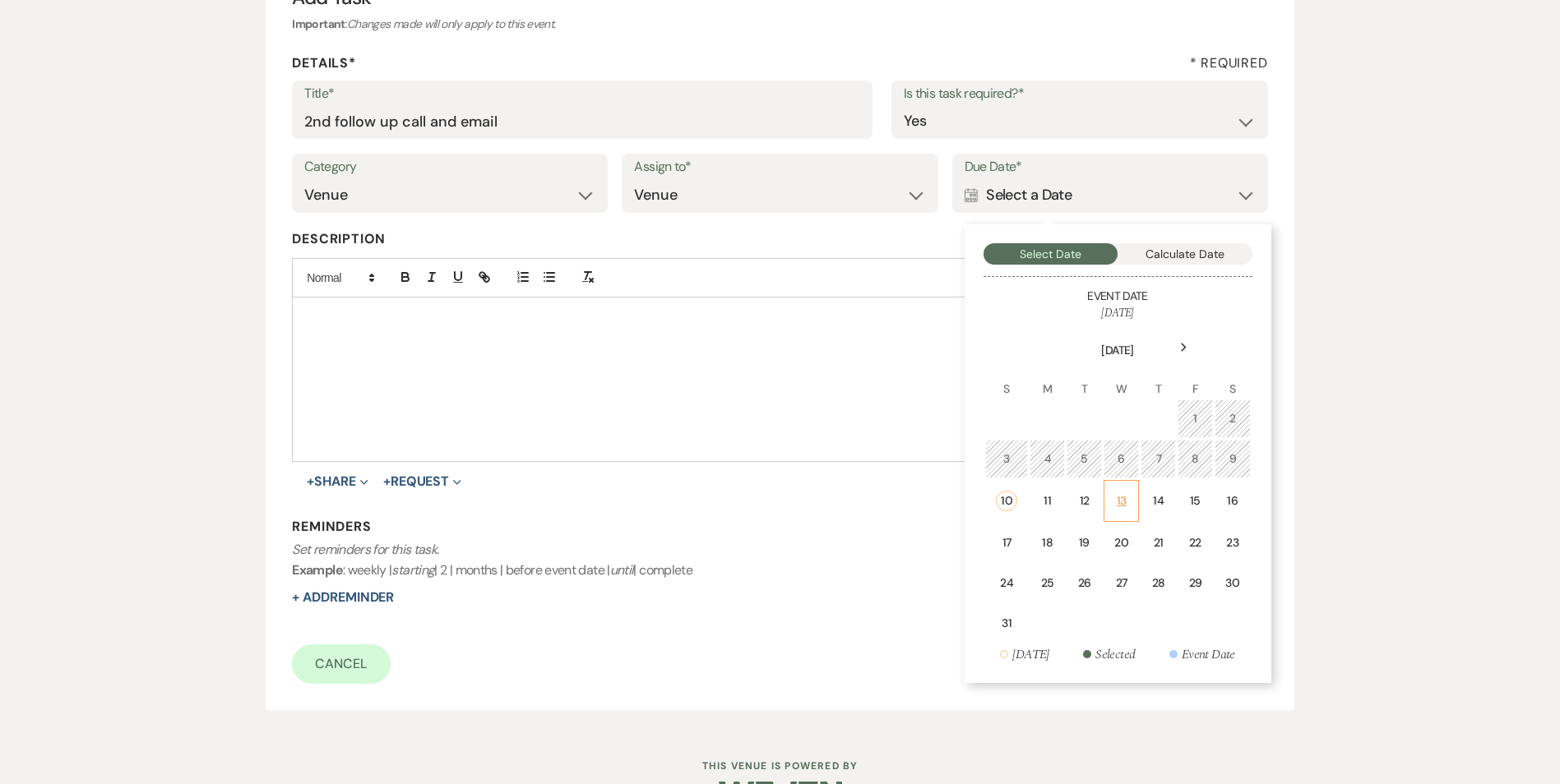
click at [1121, 498] on div "13" at bounding box center [1121, 501] width 15 height 17
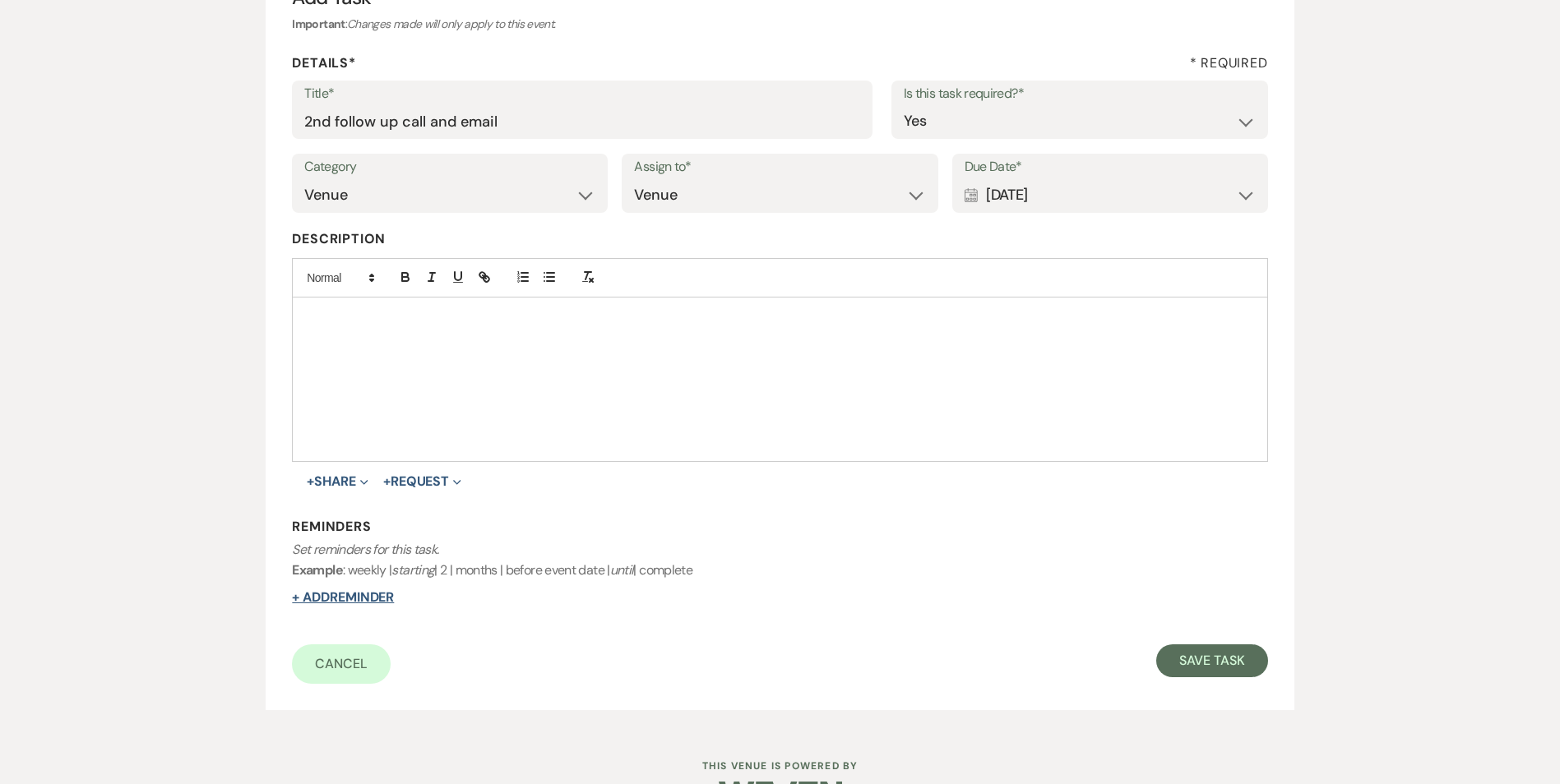
click at [344, 599] on button "+ Add Reminder" at bounding box center [343, 597] width 102 height 13
select select "host"
select select "days"
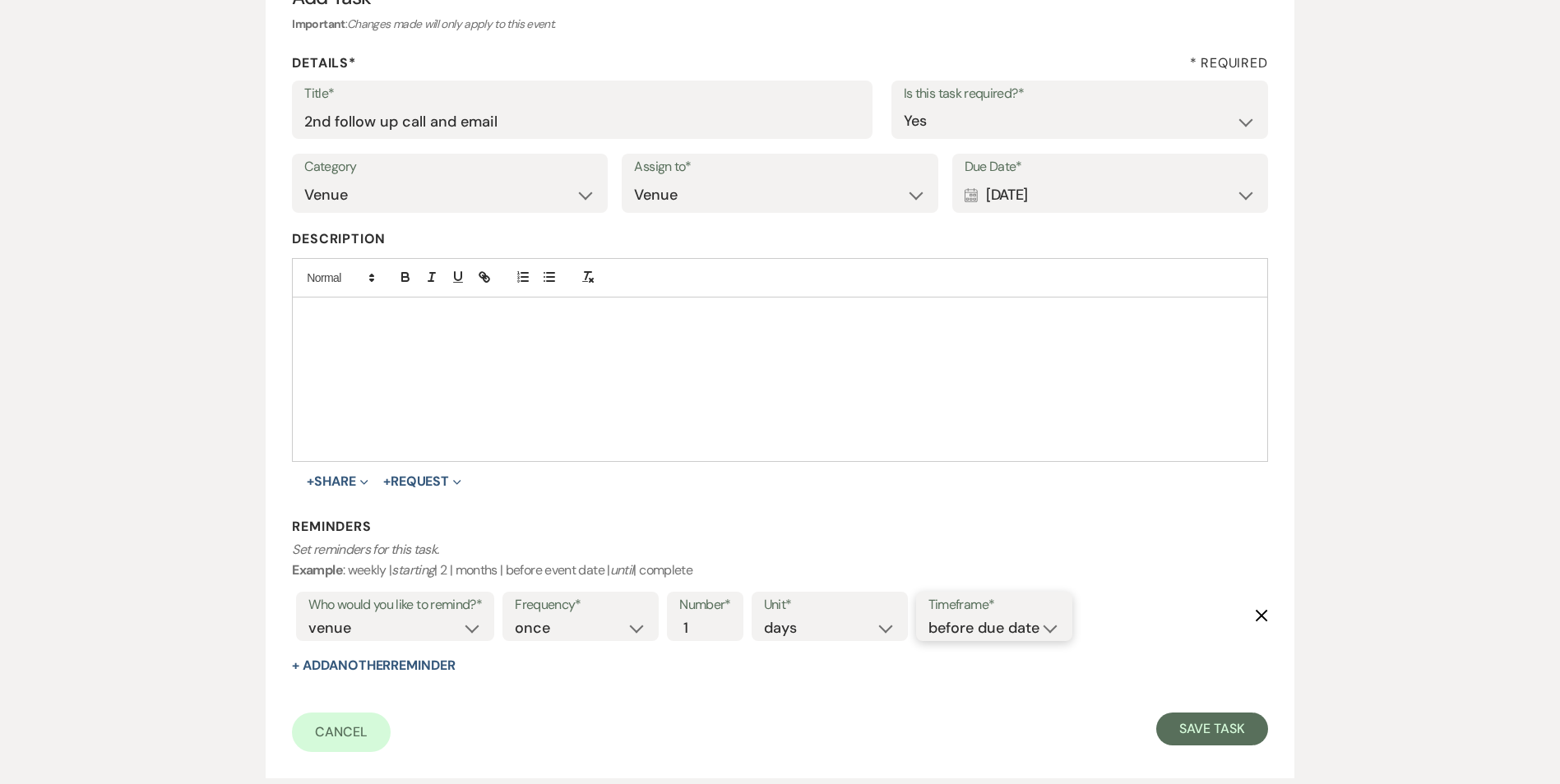
click at [998, 627] on select "before due date after due date on due date on custom date" at bounding box center [994, 628] width 132 height 22
select select "onDueDate"
click at [928, 617] on select "before due date after due date on due date on custom date" at bounding box center [994, 628] width 132 height 22
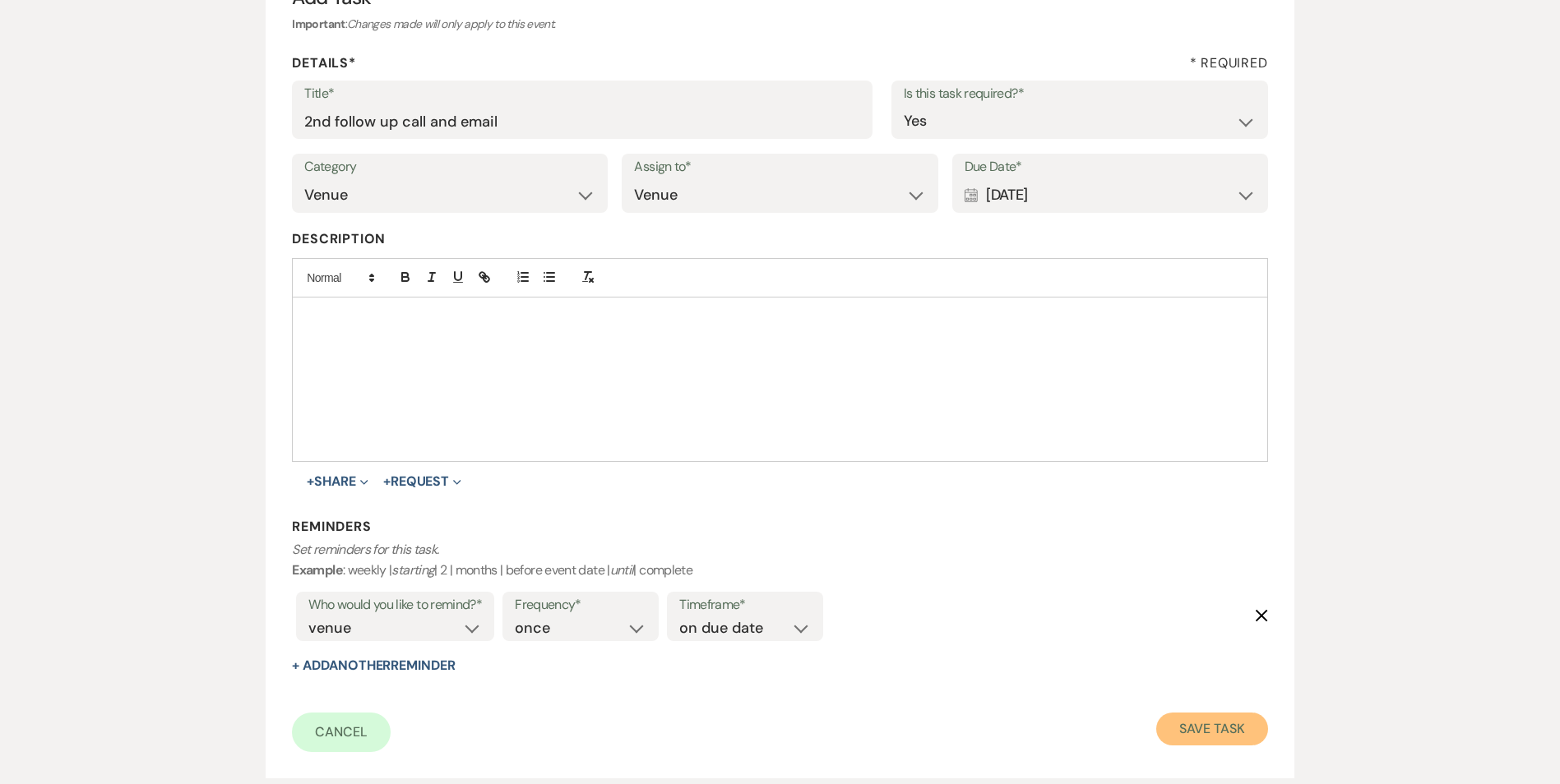
click at [1219, 718] on button "Save Task" at bounding box center [1211, 729] width 111 height 33
select select "5"
